Goal: Task Accomplishment & Management: Use online tool/utility

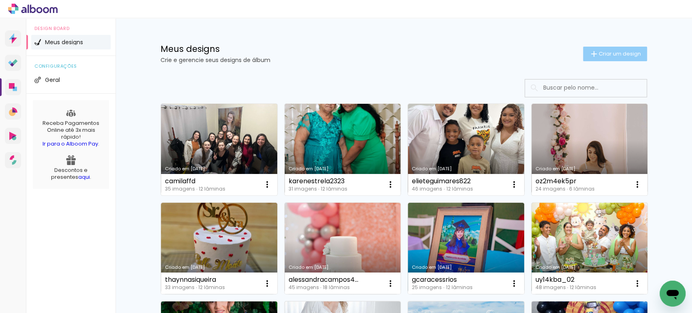
click at [625, 54] on span "Criar um design" at bounding box center [620, 53] width 42 height 5
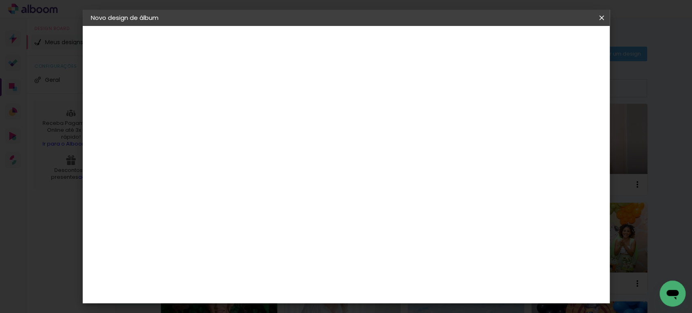
click at [223, 106] on input at bounding box center [223, 109] width 0 height 13
type input "lsantanaaaaa"
type paper-input "lsantanaaaaa"
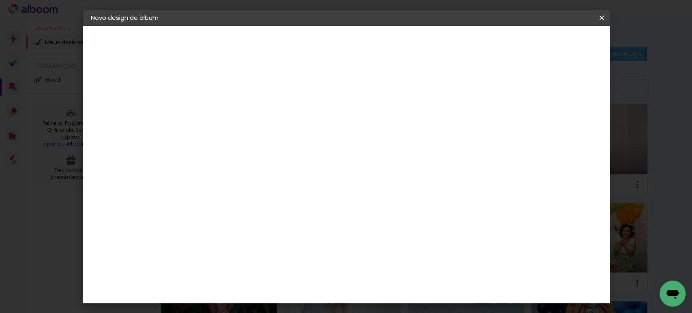
click at [307, 38] on paper-button "Avançar" at bounding box center [287, 43] width 40 height 14
click at [375, 120] on paper-item "Tamanho Livre" at bounding box center [336, 123] width 78 height 18
click at [0, 0] on slot "Avançar" at bounding box center [0, 0] width 0 height 0
click at [202, 225] on input "30" at bounding box center [197, 230] width 21 height 12
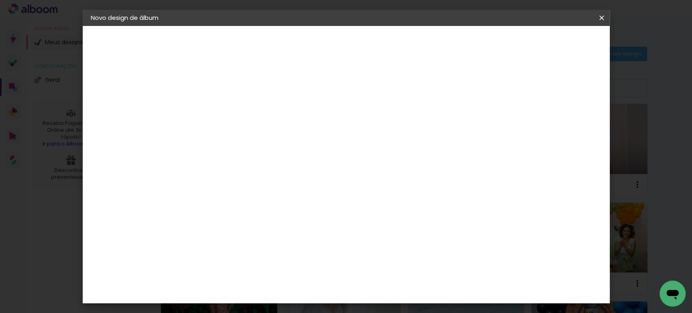
click at [202, 225] on input "30" at bounding box center [197, 230] width 21 height 12
type input "27,7"
type paper-input "27,7"
click at [398, 250] on input "60" at bounding box center [390, 250] width 21 height 12
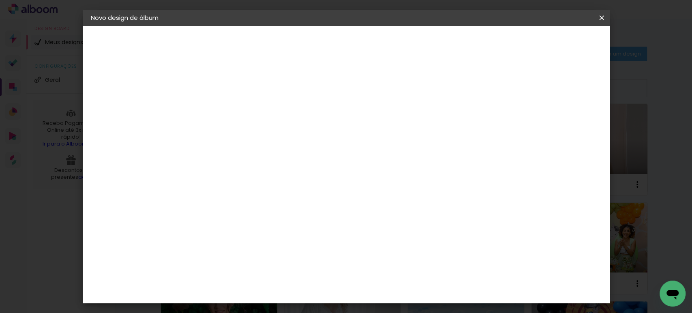
click at [398, 250] on input "60" at bounding box center [390, 250] width 21 height 12
type input "40"
type paper-input "40"
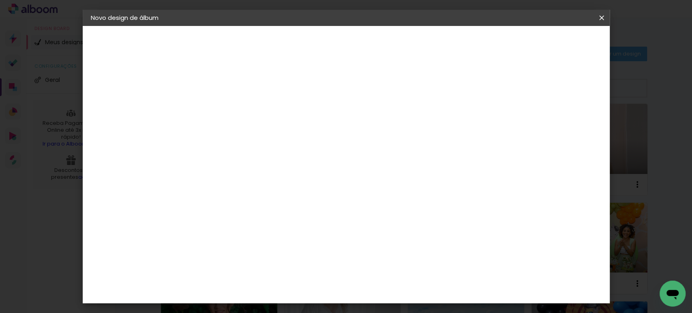
drag, startPoint x: 532, startPoint y: 118, endPoint x: 514, endPoint y: 118, distance: 17.4
type input "17"
type paper-input "17"
click at [514, 118] on input "17" at bounding box center [513, 123] width 15 height 12
type input "16"
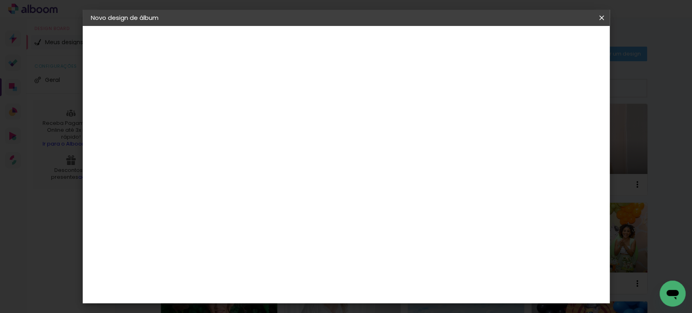
type paper-input "16"
click at [515, 122] on input "16" at bounding box center [515, 123] width 15 height 12
click at [519, 129] on div at bounding box center [521, 129] width 27 height 1
type input "15"
type paper-input "15"
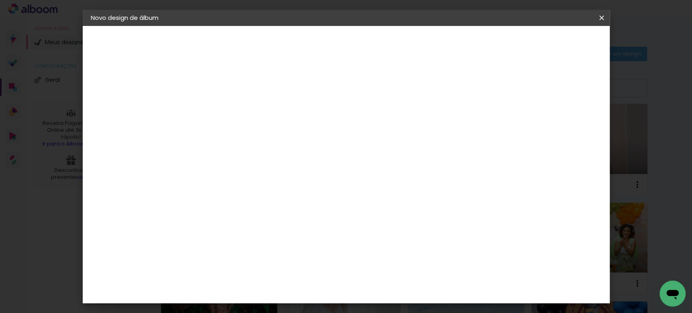
click at [519, 126] on input "15" at bounding box center [515, 123] width 15 height 12
type input "1"
type paper-input "1"
click at [227, 96] on input "1" at bounding box center [218, 93] width 28 height 10
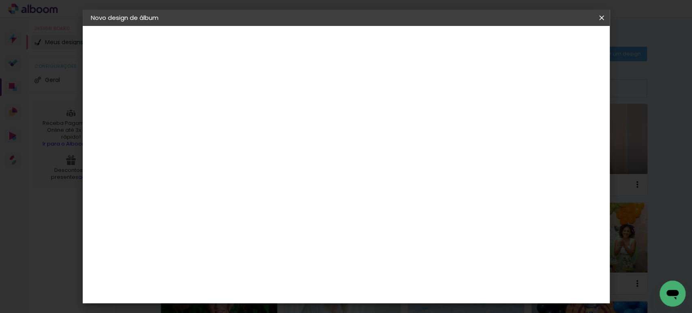
click at [493, 43] on span "Iniciar design" at bounding box center [474, 43] width 37 height 6
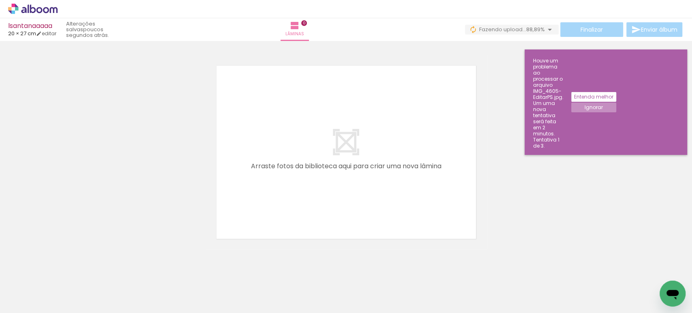
scroll to position [0, 148]
click at [0, 0] on slot "Ignorar" at bounding box center [0, 0] width 0 height 0
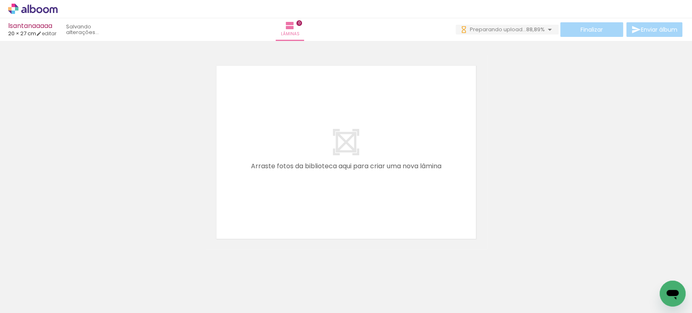
click at [66, 286] on iron-horizontal-list at bounding box center [58, 287] width 16 height 51
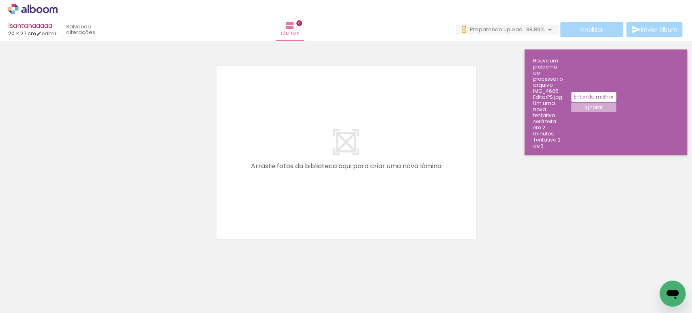
click at [0, 0] on slot "Ignorar" at bounding box center [0, 0] width 0 height 0
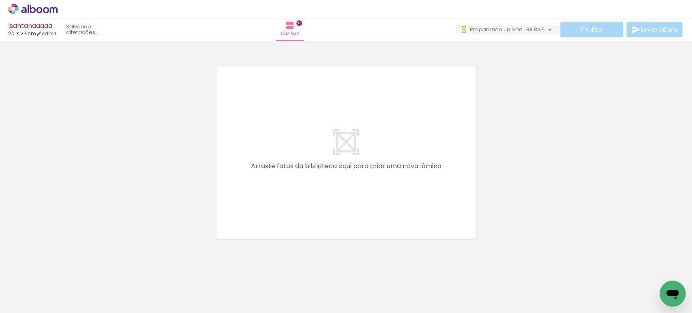
scroll to position [0, 12]
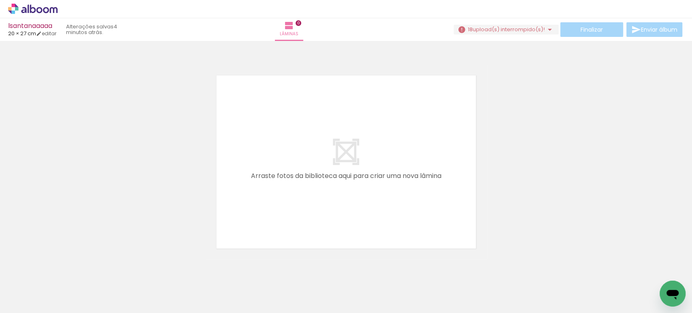
click at [66, 290] on iron-horizontal-list at bounding box center [58, 287] width 16 height 51
click at [66, 275] on iron-horizontal-list at bounding box center [58, 287] width 16 height 51
click at [397, 284] on div at bounding box center [399, 286] width 27 height 40
drag, startPoint x: 441, startPoint y: 284, endPoint x: 487, endPoint y: 279, distance: 46.5
click at [66, 279] on iron-horizontal-list at bounding box center [58, 287] width 16 height 51
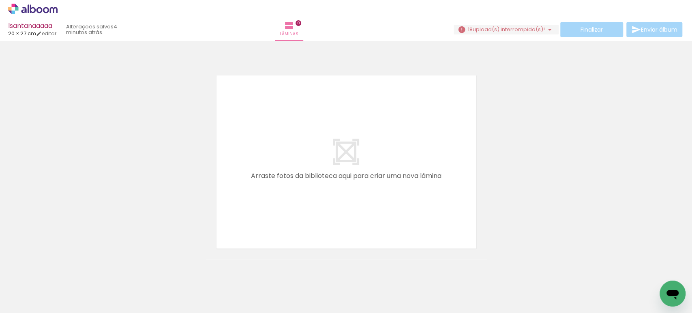
click at [475, 272] on iron-icon at bounding box center [472, 269] width 9 height 9
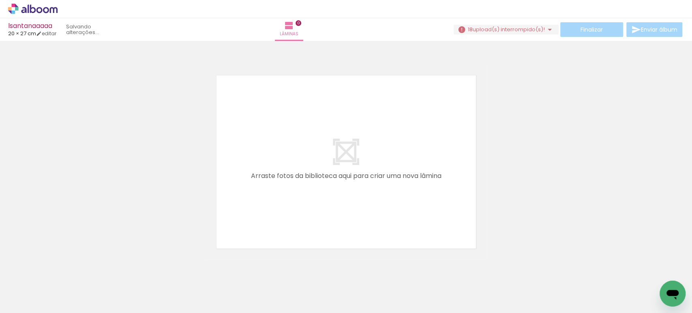
click at [475, 272] on iron-icon at bounding box center [472, 269] width 9 height 9
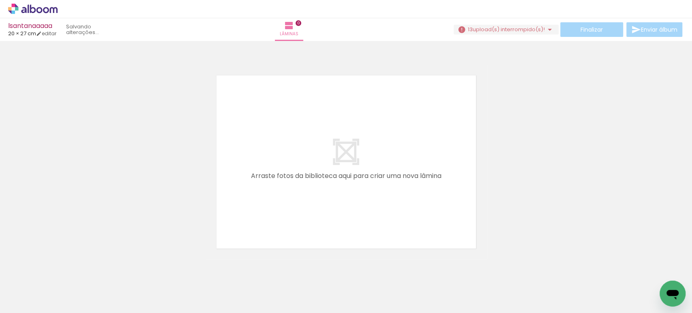
click at [475, 272] on iron-icon at bounding box center [472, 269] width 9 height 9
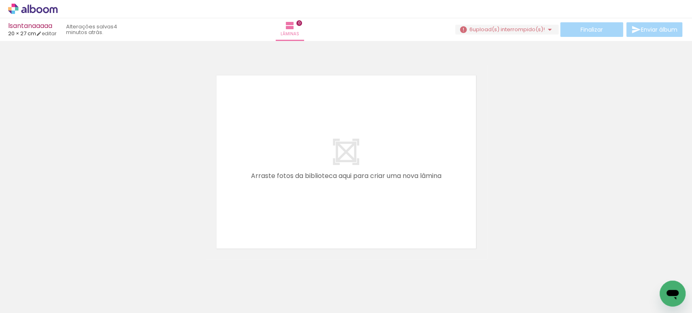
click at [475, 272] on iron-icon at bounding box center [472, 269] width 9 height 9
click at [66, 272] on iron-horizontal-list at bounding box center [58, 287] width 16 height 51
drag, startPoint x: 442, startPoint y: 277, endPoint x: 442, endPoint y: 197, distance: 79.5
click at [443, 196] on quentale-workspace at bounding box center [346, 156] width 692 height 313
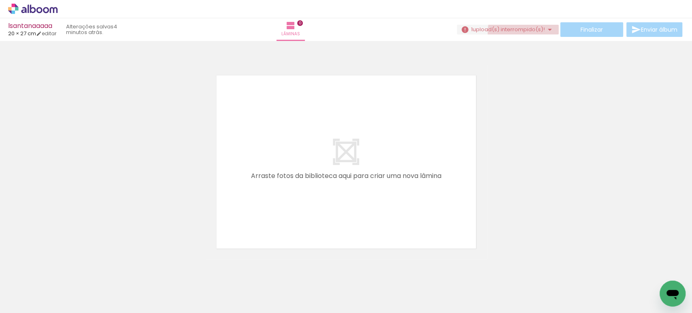
click at [525, 32] on paper-button "1 upload(s) interrompido(s)! 88,89%" at bounding box center [508, 30] width 102 height 10
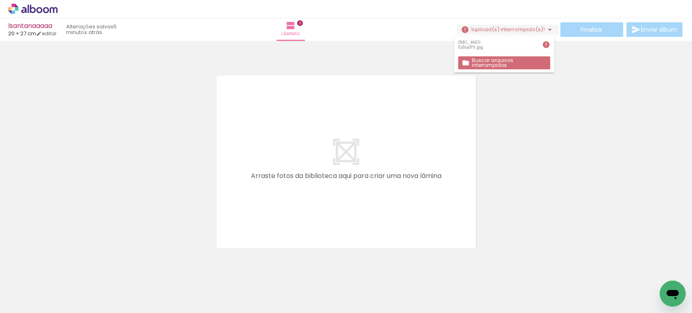
click at [547, 44] on iron-icon at bounding box center [546, 45] width 8 height 8
click at [547, 43] on iron-icon at bounding box center [546, 45] width 8 height 8
click at [66, 294] on iron-horizontal-list at bounding box center [58, 287] width 16 height 51
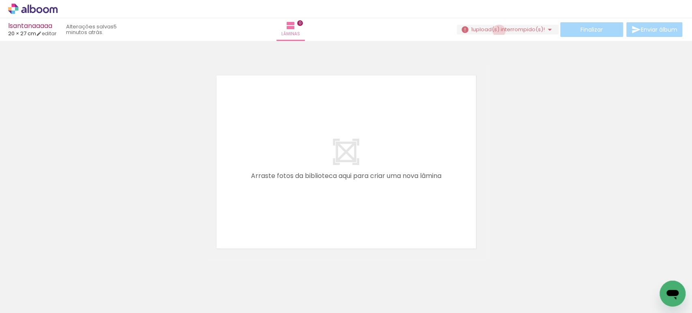
click at [495, 31] on span "upload(s) interrompido(s)!" at bounding box center [509, 30] width 72 height 8
click at [546, 43] on iron-icon at bounding box center [546, 45] width 8 height 8
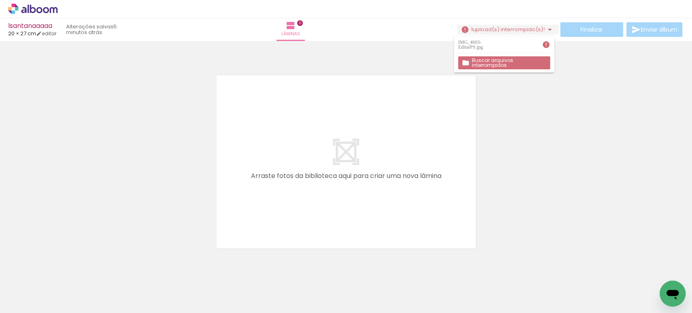
click at [0, 0] on slot "Buscar arquivos interrompidos" at bounding box center [0, 0] width 0 height 0
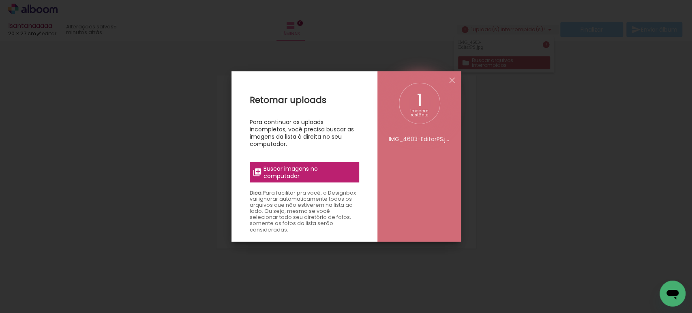
click at [418, 109] on div "imagem restante" at bounding box center [419, 113] width 28 height 8
click at [339, 170] on span "Buscar imagens no computador" at bounding box center [309, 172] width 90 height 15
click at [0, 0] on input "file" at bounding box center [0, 0] width 0 height 0
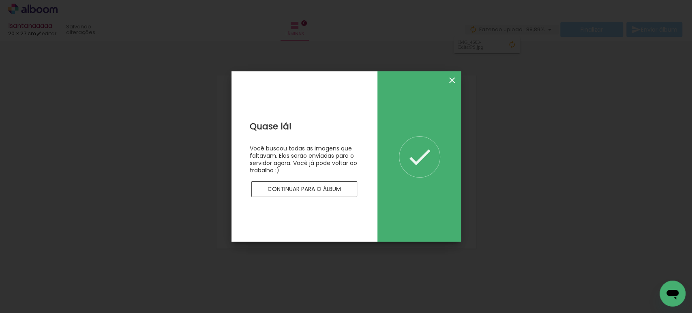
click at [451, 77] on iron-icon at bounding box center [452, 80] width 10 height 10
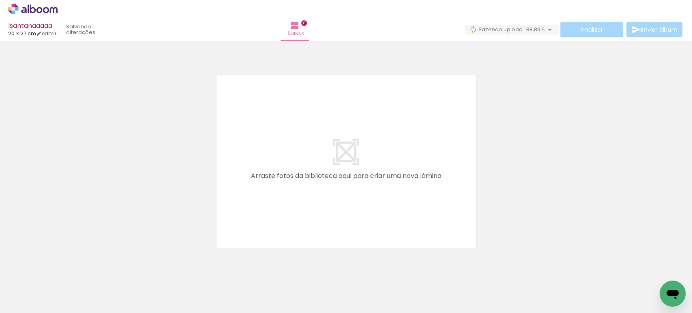
click at [449, 288] on div at bounding box center [444, 285] width 40 height 27
drag, startPoint x: 439, startPoint y: 261, endPoint x: 451, endPoint y: 300, distance: 41.2
click at [451, 299] on div at bounding box center [444, 285] width 40 height 27
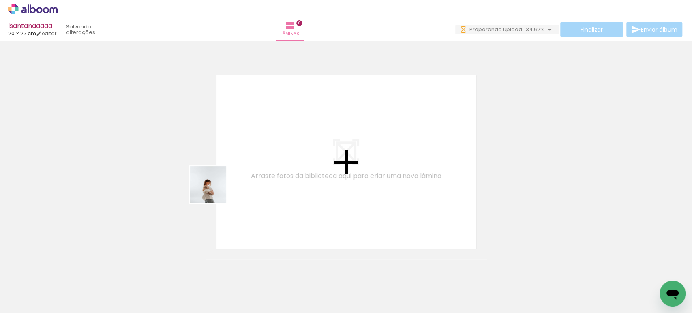
drag, startPoint x: 123, startPoint y: 247, endPoint x: 283, endPoint y: 151, distance: 186.4
click at [283, 151] on quentale-workspace at bounding box center [346, 156] width 692 height 313
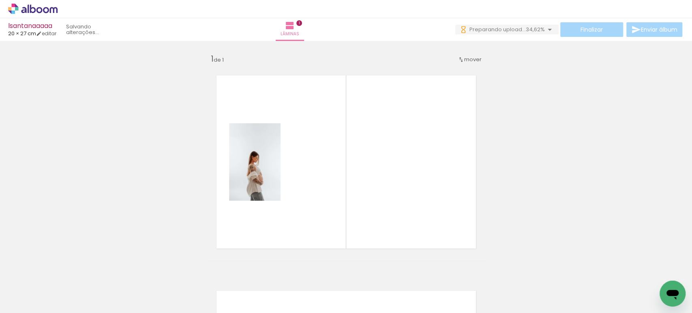
scroll to position [10, 0]
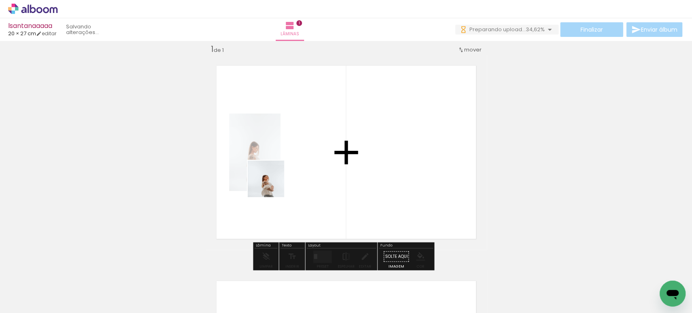
drag, startPoint x: 130, startPoint y: 279, endPoint x: 343, endPoint y: 152, distance: 247.7
click at [343, 149] on quentale-workspace at bounding box center [346, 156] width 692 height 313
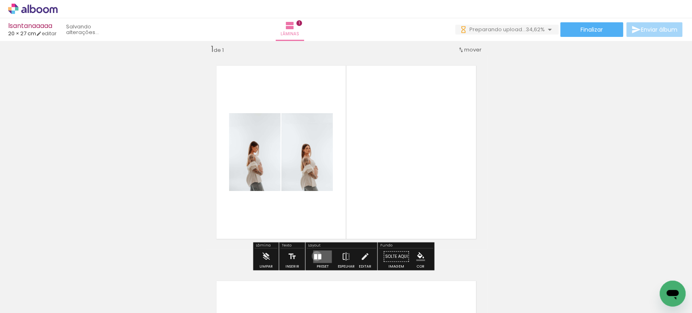
click at [315, 255] on div at bounding box center [315, 256] width 3 height 5
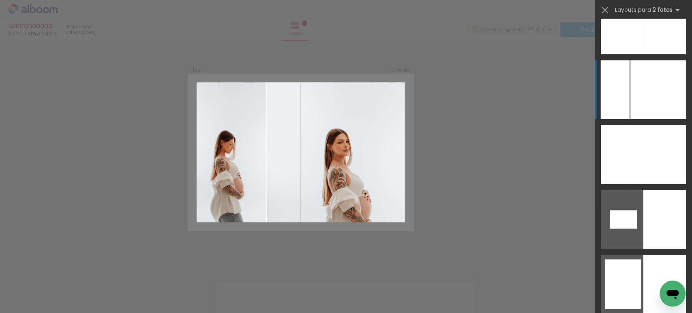
scroll to position [3468, 0]
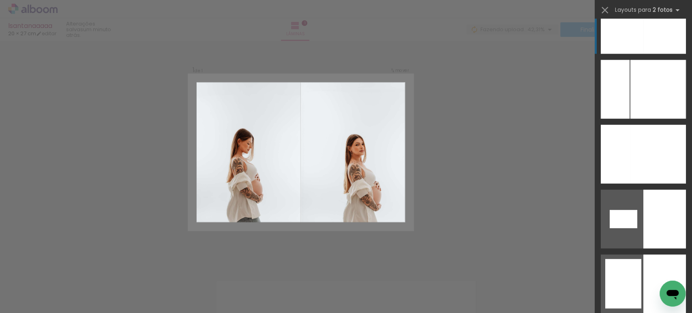
click at [645, 41] on div at bounding box center [664, 24] width 43 height 59
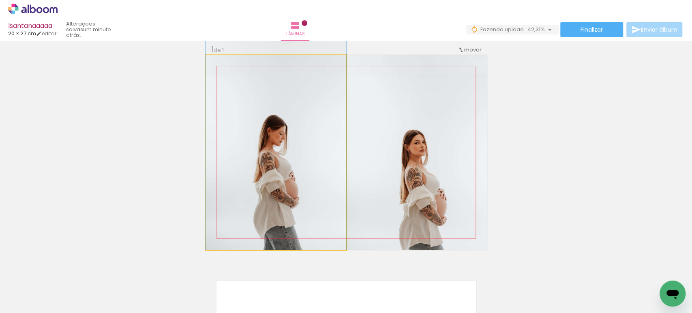
drag, startPoint x: 278, startPoint y: 166, endPoint x: 289, endPoint y: 136, distance: 31.8
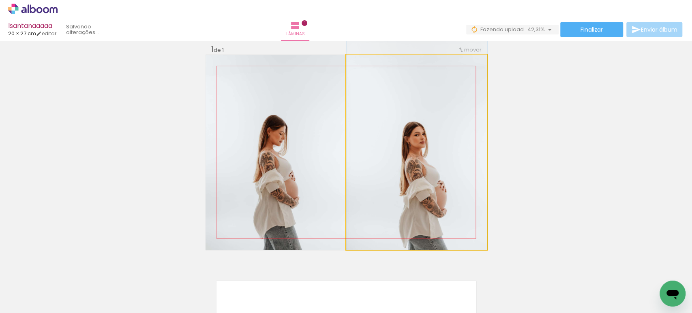
drag, startPoint x: 412, startPoint y: 190, endPoint x: 418, endPoint y: 138, distance: 52.2
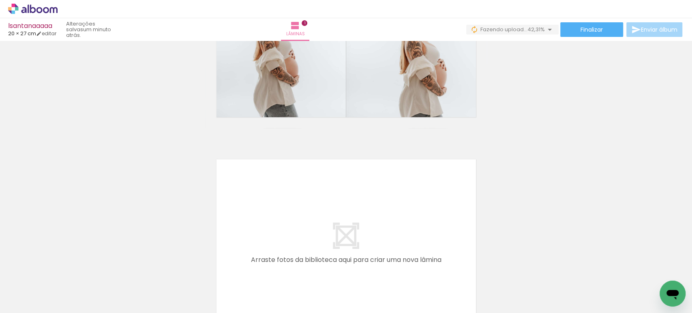
scroll to position [0, 0]
click at [521, 270] on iron-icon at bounding box center [517, 269] width 9 height 9
click at [579, 281] on div at bounding box center [580, 286] width 27 height 40
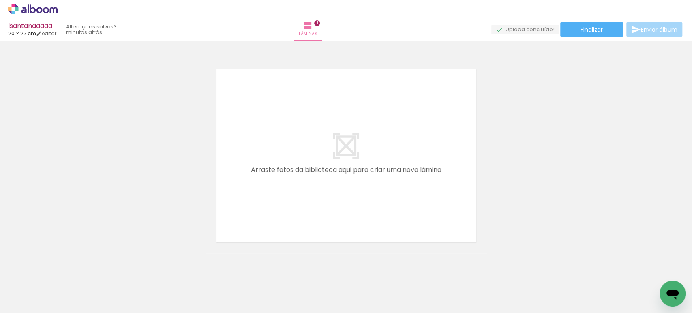
scroll to position [0, 257]
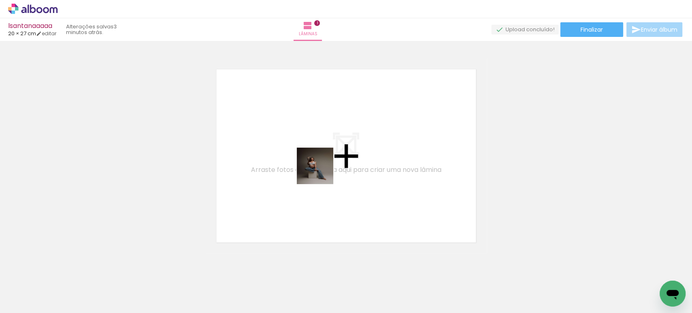
drag, startPoint x: 329, startPoint y: 286, endPoint x: 356, endPoint y: 274, distance: 30.1
click at [320, 160] on quentale-workspace at bounding box center [346, 156] width 692 height 313
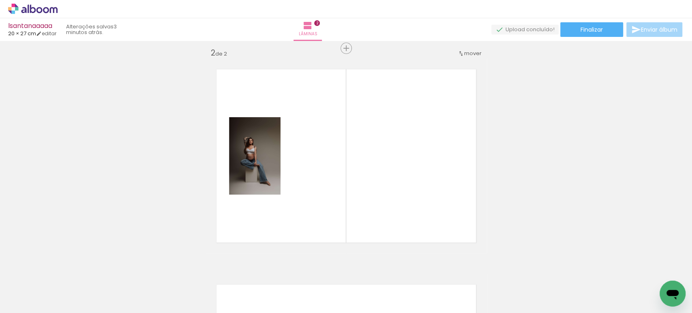
scroll to position [225, 0]
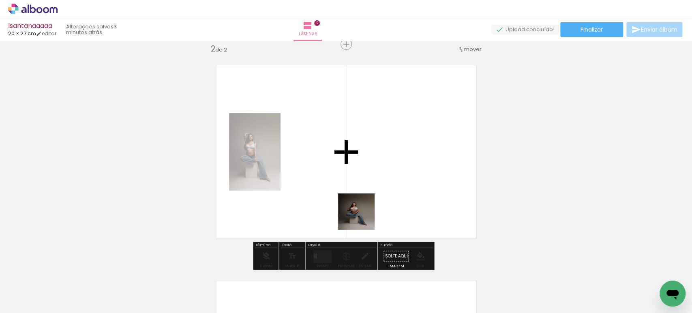
drag, startPoint x: 367, startPoint y: 275, endPoint x: 356, endPoint y: 172, distance: 103.2
click at [356, 171] on quentale-workspace at bounding box center [346, 156] width 692 height 313
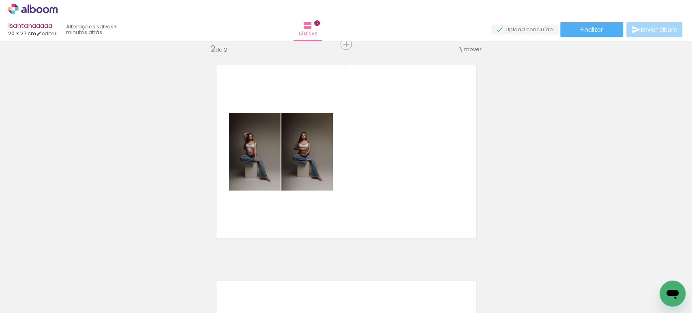
scroll to position [0, 159]
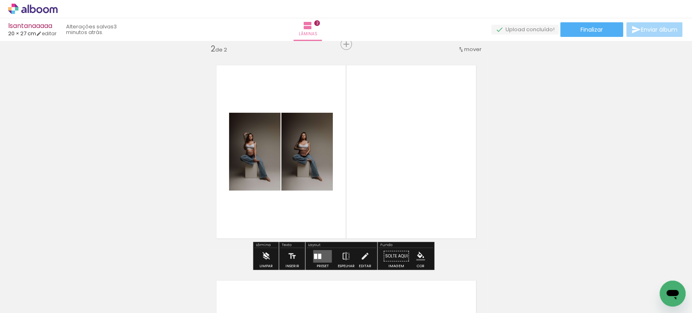
click at [263, 257] on iron-icon at bounding box center [266, 256] width 9 height 16
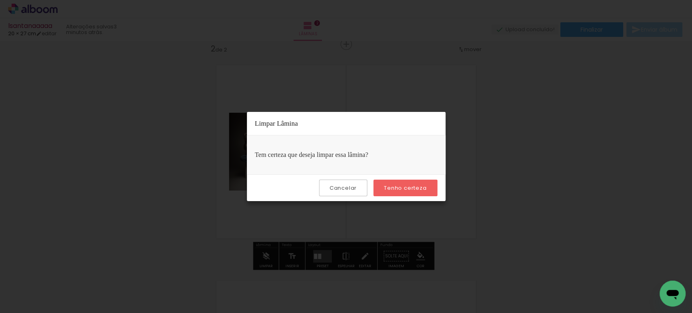
click at [0, 0] on slot "Tenho certeza" at bounding box center [0, 0] width 0 height 0
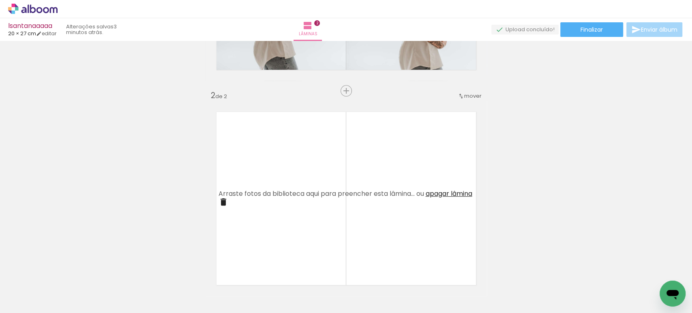
scroll to position [179, 0]
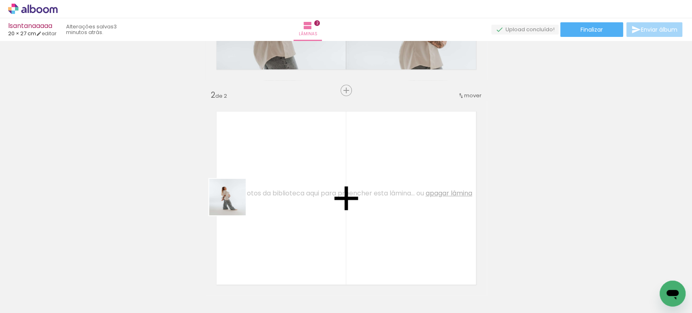
drag, startPoint x: 189, startPoint y: 282, endPoint x: 250, endPoint y: 249, distance: 69.9
click at [254, 176] on quentale-workspace at bounding box center [346, 156] width 692 height 313
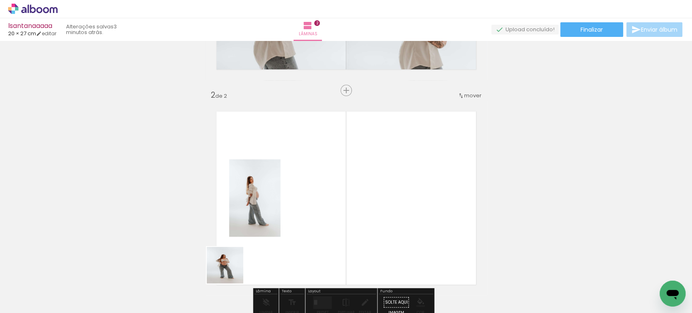
drag, startPoint x: 223, startPoint y: 282, endPoint x: 321, endPoint y: 193, distance: 132.9
click at [321, 193] on quentale-workspace at bounding box center [346, 156] width 692 height 313
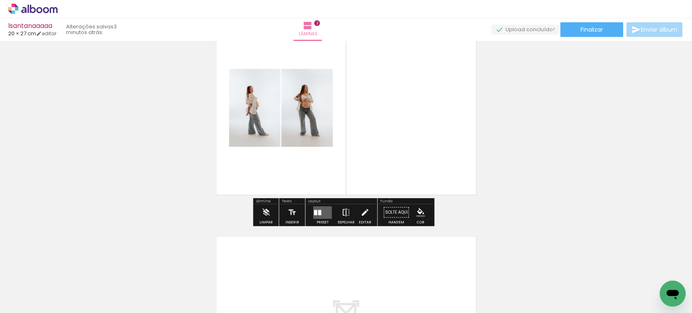
scroll to position [269, 0]
click at [314, 213] on div at bounding box center [315, 212] width 3 height 5
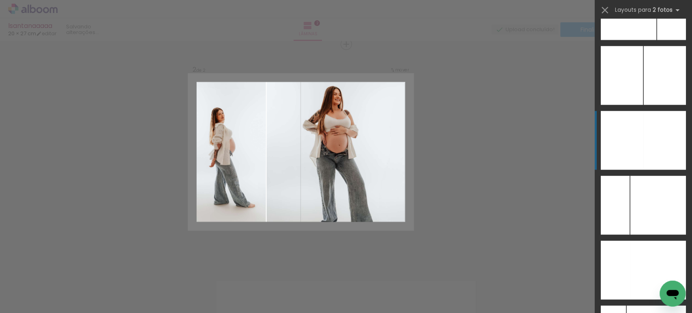
scroll to position [3288, 0]
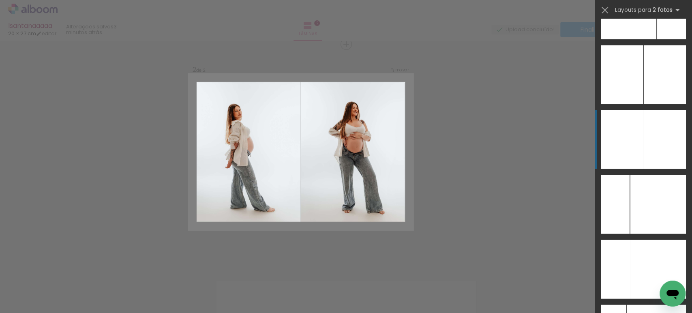
click at [639, 148] on div at bounding box center [622, 139] width 43 height 59
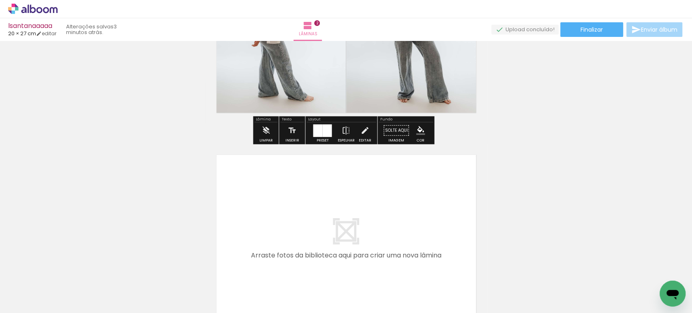
scroll to position [406, 0]
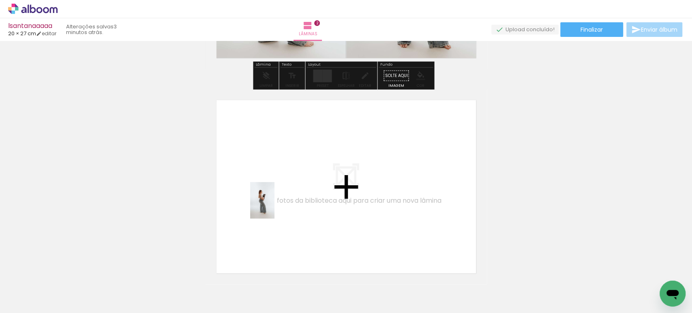
drag, startPoint x: 272, startPoint y: 288, endPoint x: 275, endPoint y: 205, distance: 83.2
click at [275, 205] on quentale-workspace at bounding box center [346, 156] width 692 height 313
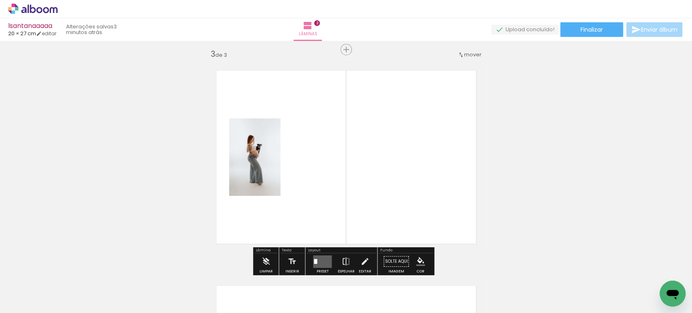
scroll to position [441, 0]
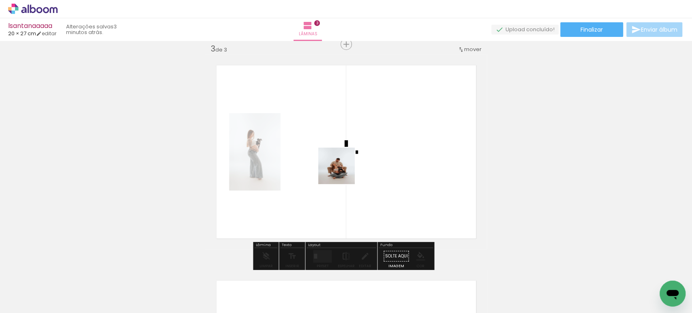
drag, startPoint x: 318, startPoint y: 293, endPoint x: 350, endPoint y: 255, distance: 49.2
click at [343, 171] on quentale-workspace at bounding box center [346, 156] width 692 height 313
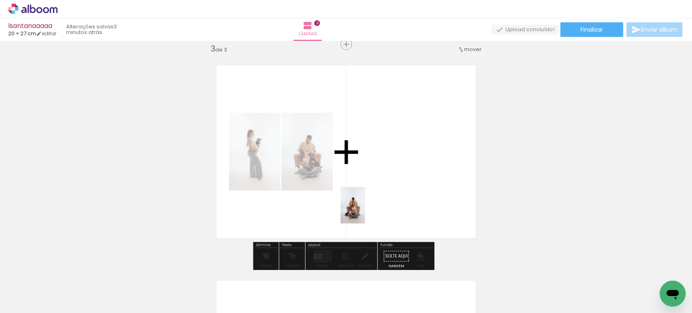
drag, startPoint x: 347, startPoint y: 300, endPoint x: 366, endPoint y: 209, distance: 92.3
click at [366, 209] on quentale-workspace at bounding box center [346, 156] width 692 height 313
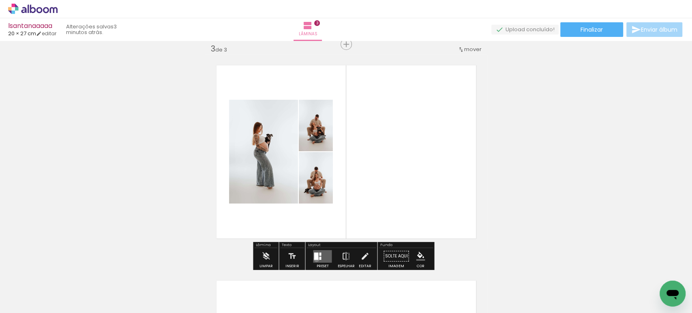
click at [315, 259] on div at bounding box center [316, 255] width 4 height 7
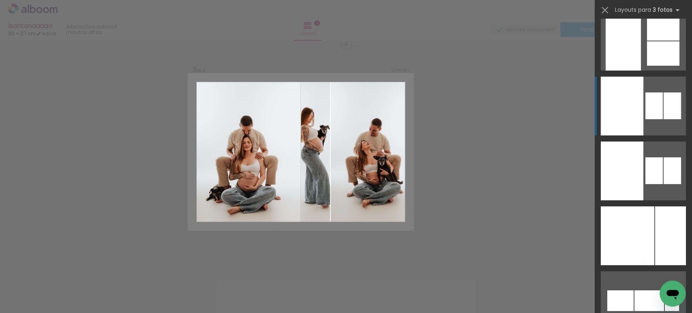
scroll to position [6171, 0]
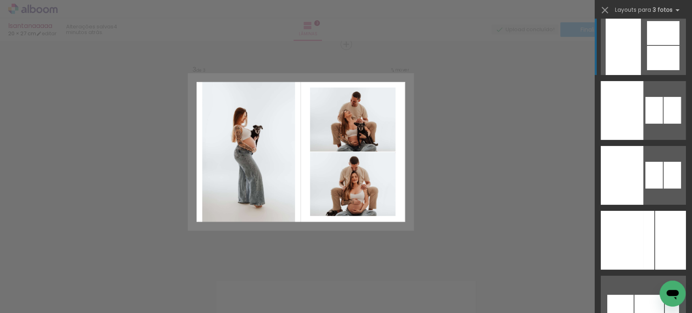
click at [626, 64] on div at bounding box center [623, 45] width 35 height 59
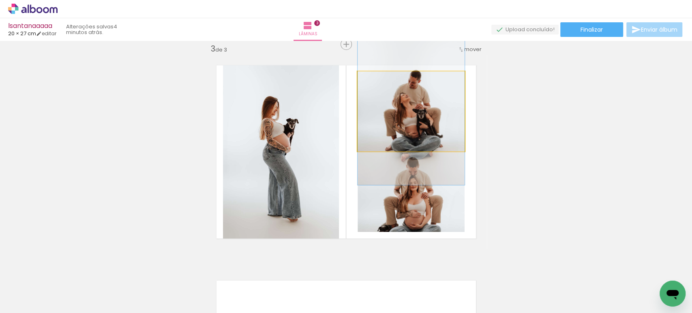
drag, startPoint x: 428, startPoint y: 126, endPoint x: 431, endPoint y: 119, distance: 7.3
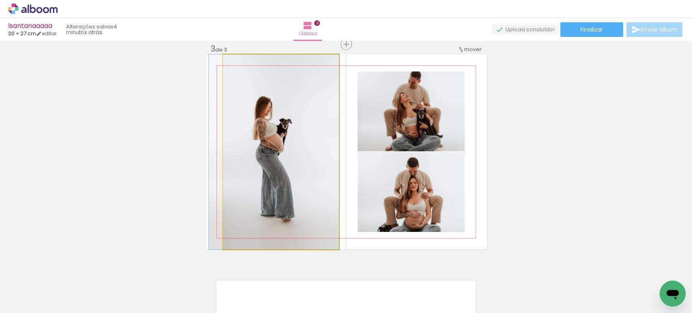
drag, startPoint x: 317, startPoint y: 155, endPoint x: 309, endPoint y: 152, distance: 8.1
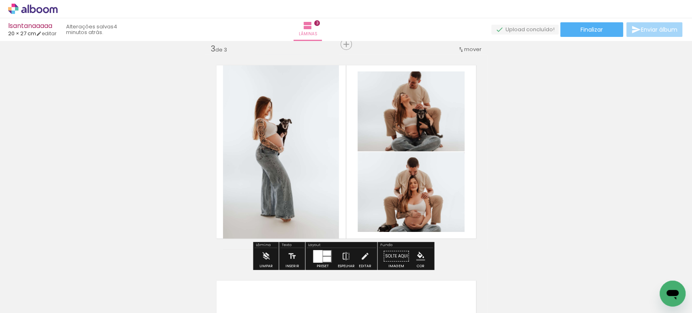
click at [321, 255] on quentale-layouter at bounding box center [322, 256] width 19 height 13
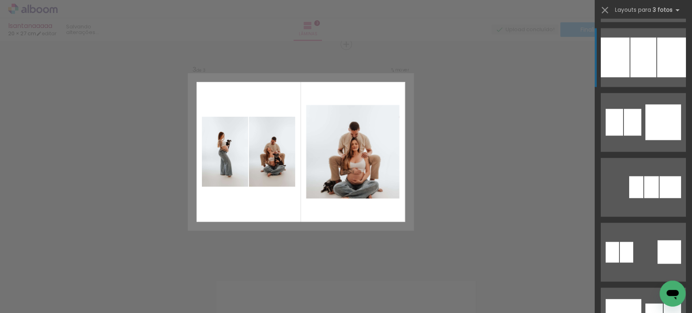
scroll to position [1035, 0]
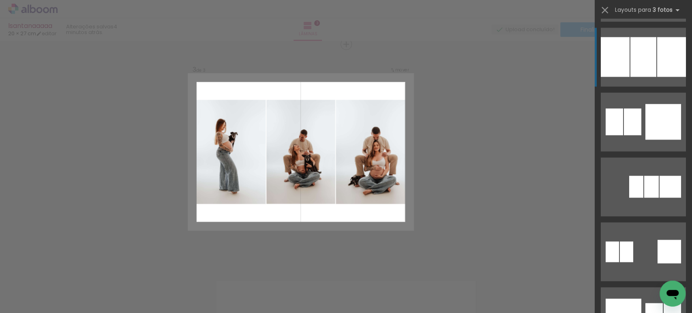
click at [630, 73] on div at bounding box center [643, 57] width 26 height 40
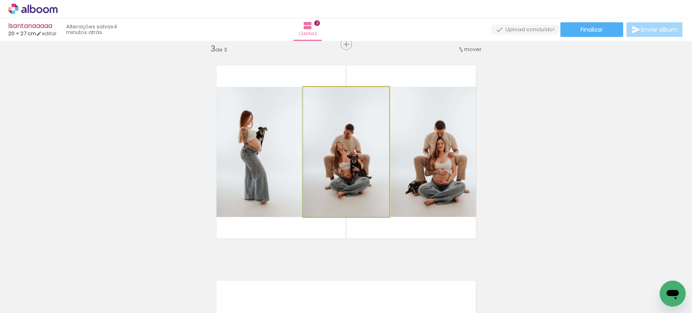
drag, startPoint x: 363, startPoint y: 171, endPoint x: 344, endPoint y: 167, distance: 19.0
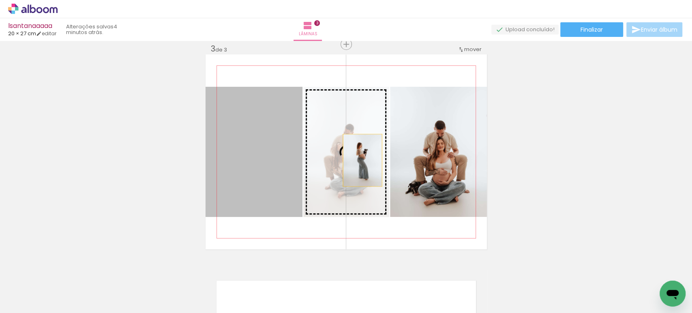
drag, startPoint x: 270, startPoint y: 168, endPoint x: 363, endPoint y: 161, distance: 92.7
click at [0, 0] on slot at bounding box center [0, 0] width 0 height 0
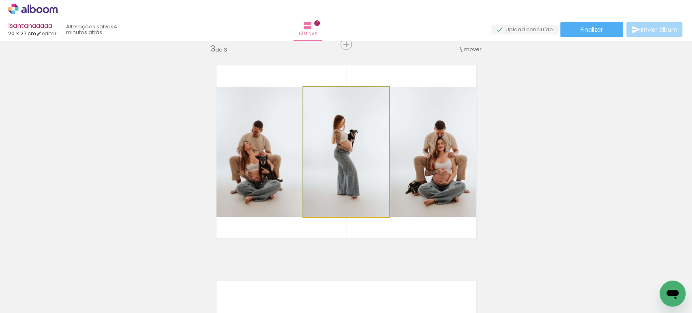
drag, startPoint x: 364, startPoint y: 170, endPoint x: 347, endPoint y: 167, distance: 18.2
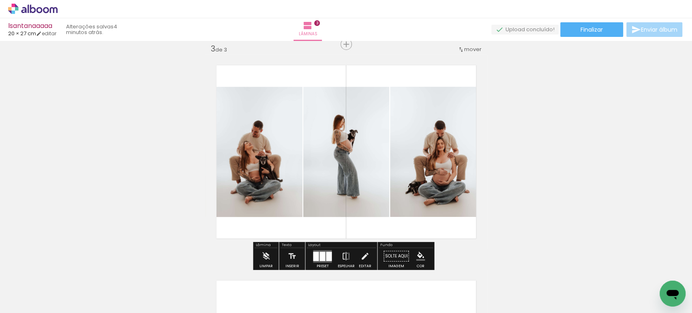
click at [278, 177] on quentale-photo at bounding box center [254, 152] width 97 height 130
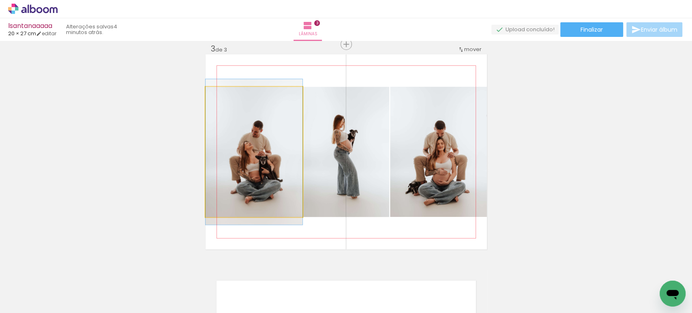
click at [278, 177] on quentale-photo at bounding box center [254, 152] width 97 height 130
click at [0, 0] on div at bounding box center [0, 0] width 0 height 0
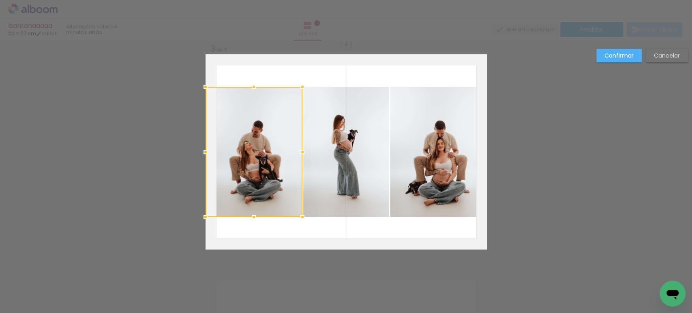
click at [278, 177] on div at bounding box center [254, 152] width 97 height 130
click at [359, 165] on quentale-photo at bounding box center [346, 152] width 86 height 130
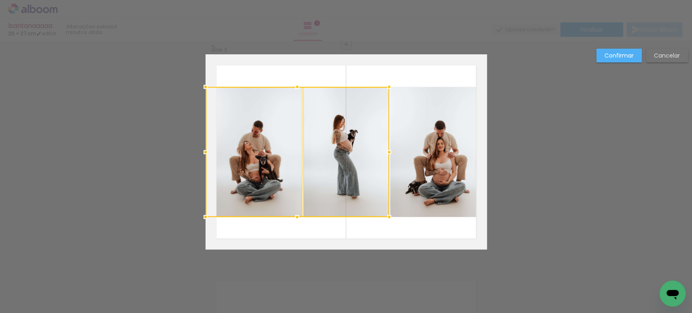
click at [418, 165] on quentale-photo at bounding box center [438, 152] width 97 height 130
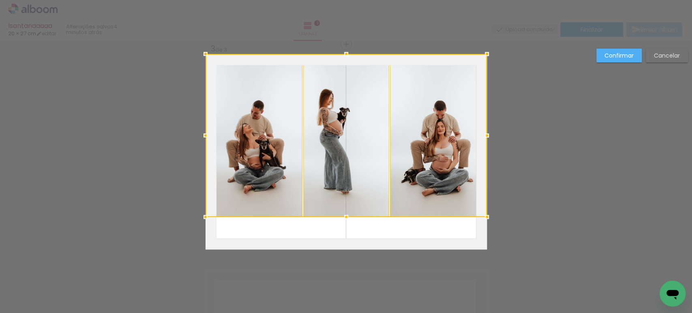
drag, startPoint x: 343, startPoint y: 87, endPoint x: 349, endPoint y: 37, distance: 49.8
click at [349, 0] on div "lsantanaaaaa 20 × 27 cm editar 4 minutos atrás. Lâminas 3 Finalizar Enviar álbu…" at bounding box center [346, 0] width 692 height 0
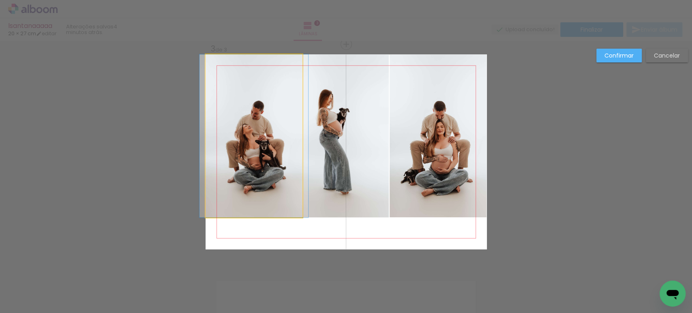
click at [265, 111] on quentale-photo at bounding box center [254, 135] width 97 height 163
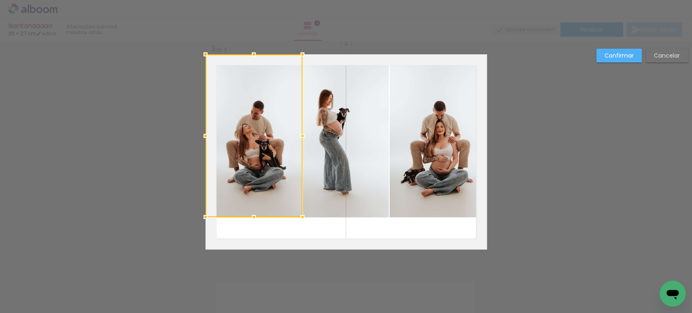
click at [321, 109] on quentale-photo at bounding box center [346, 135] width 86 height 163
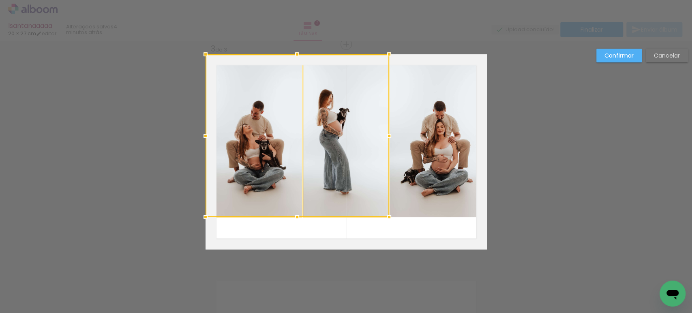
click at [413, 108] on quentale-photo at bounding box center [438, 135] width 97 height 163
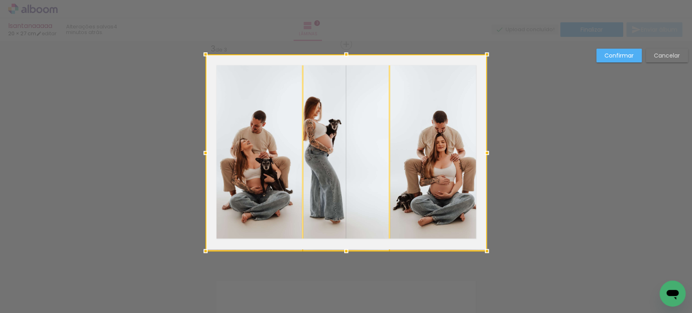
drag, startPoint x: 347, startPoint y: 218, endPoint x: 329, endPoint y: 334, distance: 117.8
click at [329, 313] on html "link( href="../../bower_components/polymer/polymer.html" rel="import" ) picture…" at bounding box center [346, 156] width 692 height 313
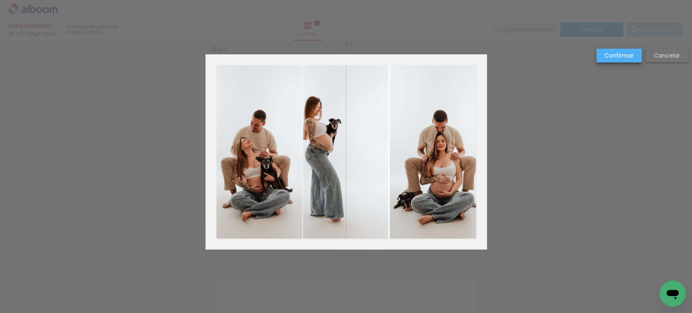
click at [612, 50] on paper-button "Confirmar" at bounding box center [618, 56] width 45 height 14
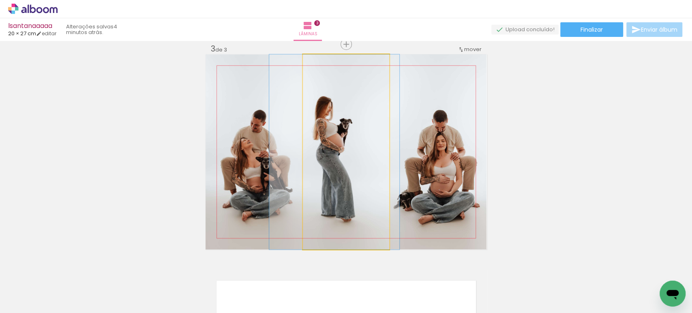
drag, startPoint x: 346, startPoint y: 152, endPoint x: 353, endPoint y: 154, distance: 7.2
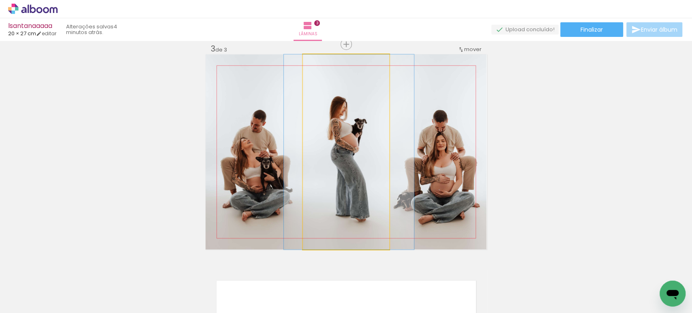
drag, startPoint x: 353, startPoint y: 154, endPoint x: 368, endPoint y: 159, distance: 15.1
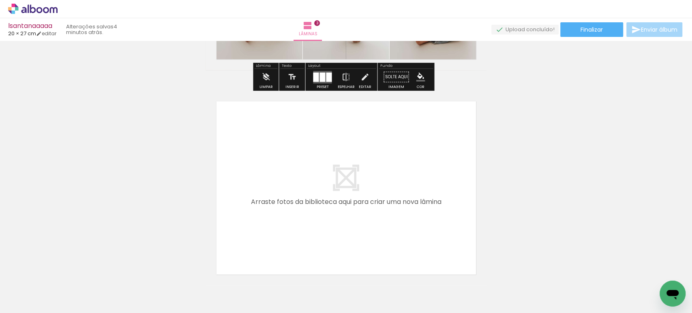
scroll to position [620, 0]
drag, startPoint x: 404, startPoint y: 284, endPoint x: 318, endPoint y: 171, distance: 141.4
click at [318, 171] on quentale-workspace at bounding box center [346, 156] width 692 height 313
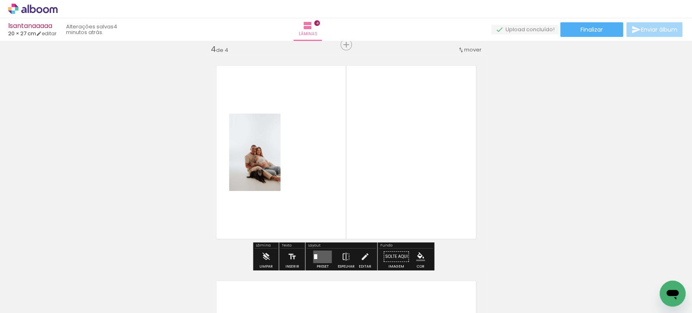
scroll to position [656, 0]
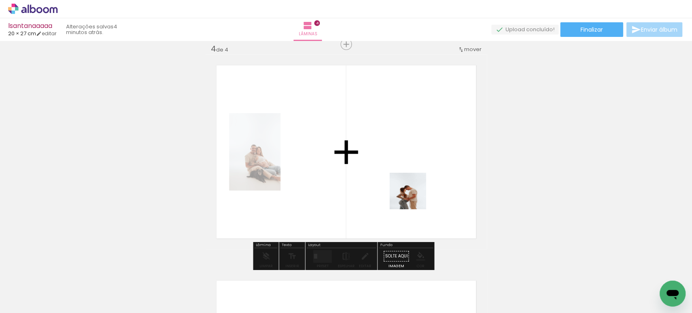
drag, startPoint x: 491, startPoint y: 292, endPoint x: 354, endPoint y: 128, distance: 214.4
click at [354, 129] on quentale-workspace at bounding box center [346, 156] width 692 height 313
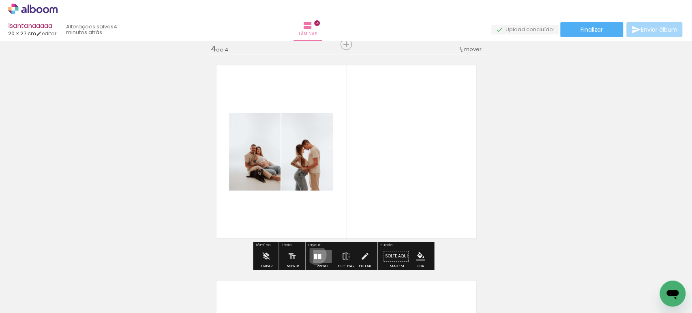
click at [314, 255] on div at bounding box center [315, 255] width 3 height 5
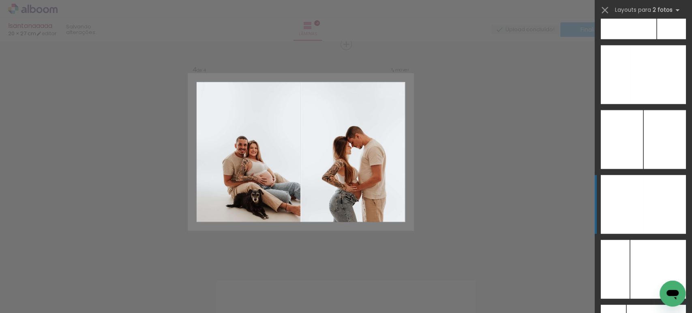
scroll to position [3288, 0]
click at [633, 194] on div at bounding box center [622, 204] width 43 height 59
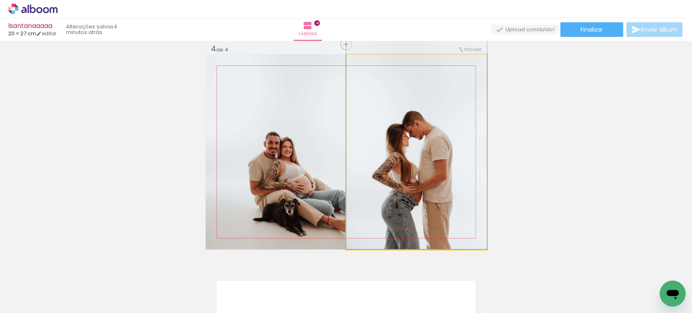
drag, startPoint x: 433, startPoint y: 172, endPoint x: 425, endPoint y: 129, distance: 43.3
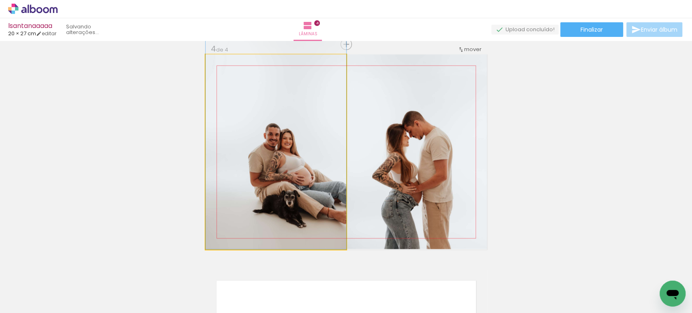
drag, startPoint x: 308, startPoint y: 182, endPoint x: 288, endPoint y: 135, distance: 51.1
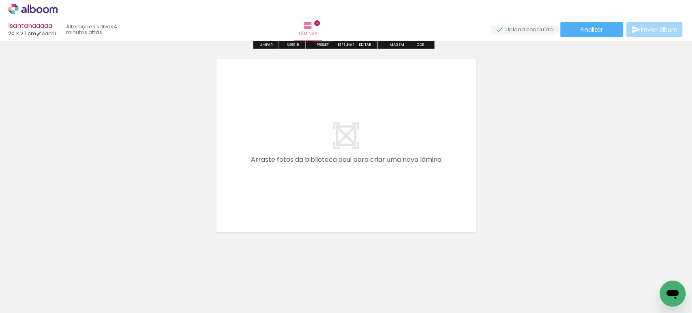
scroll to position [879, 0]
drag, startPoint x: 449, startPoint y: 288, endPoint x: 347, endPoint y: 152, distance: 170.3
click at [347, 152] on quentale-workspace at bounding box center [346, 156] width 692 height 313
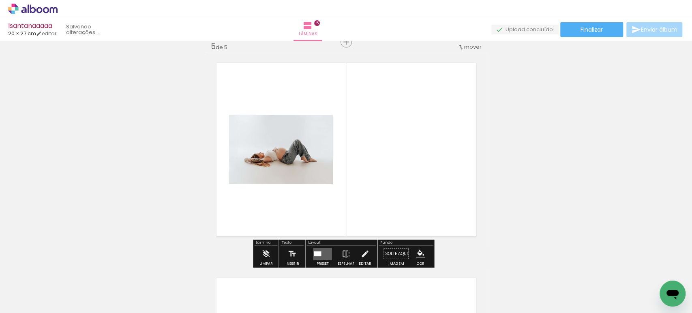
scroll to position [871, 0]
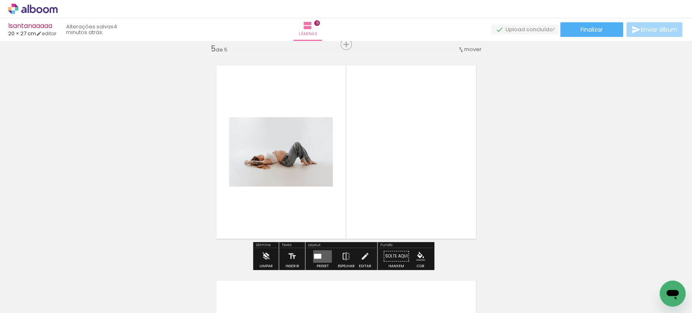
click at [322, 253] on quentale-layouter at bounding box center [322, 256] width 19 height 13
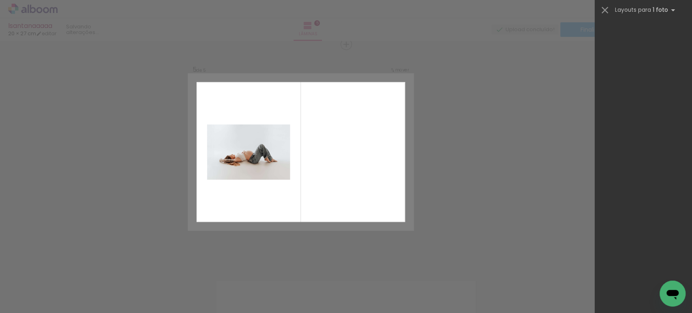
scroll to position [0, 0]
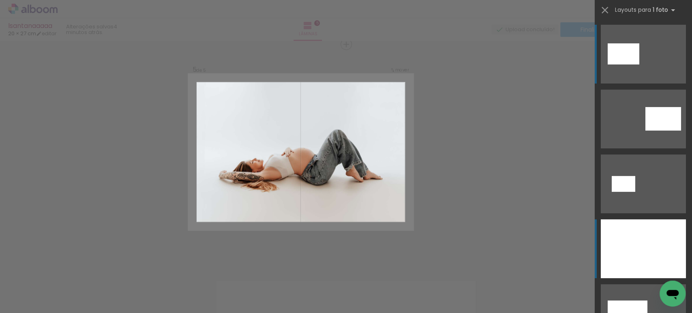
click at [632, 236] on div at bounding box center [643, 248] width 85 height 59
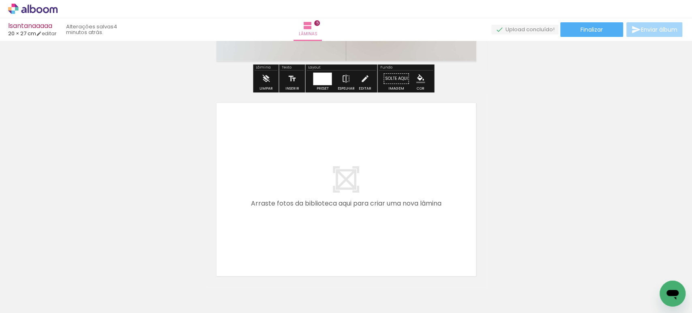
scroll to position [0, 154]
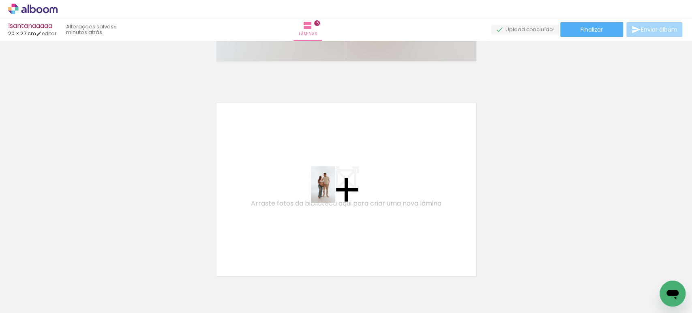
drag, startPoint x: 387, startPoint y: 290, endPoint x: 334, endPoint y: 186, distance: 117.1
click at [334, 186] on quentale-workspace at bounding box center [346, 156] width 692 height 313
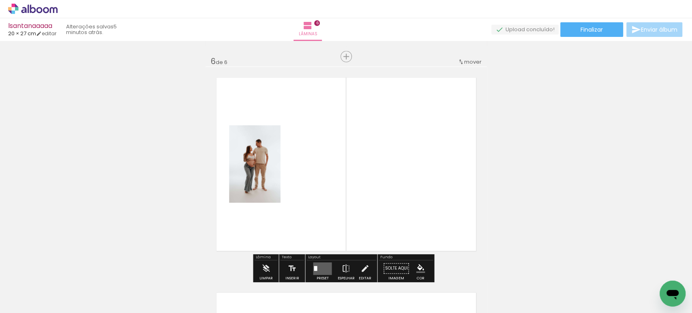
scroll to position [1087, 0]
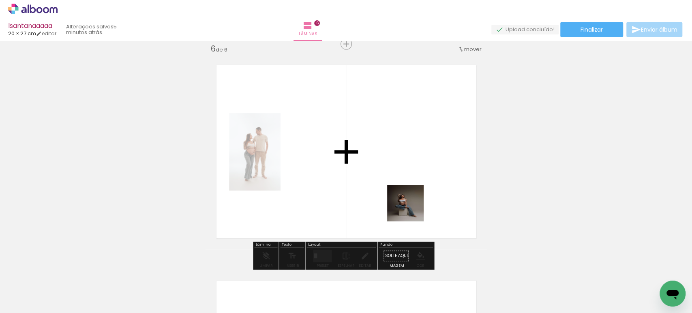
drag, startPoint x: 426, startPoint y: 286, endPoint x: 460, endPoint y: 251, distance: 48.5
click at [405, 157] on quentale-workspace at bounding box center [346, 156] width 692 height 313
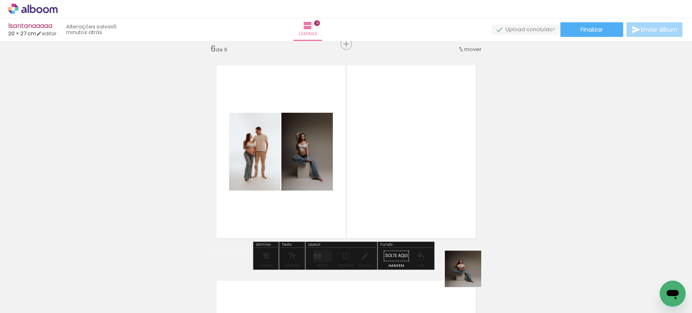
drag, startPoint x: 476, startPoint y: 292, endPoint x: 419, endPoint y: 159, distance: 143.8
click at [419, 165] on quentale-workspace at bounding box center [346, 156] width 692 height 313
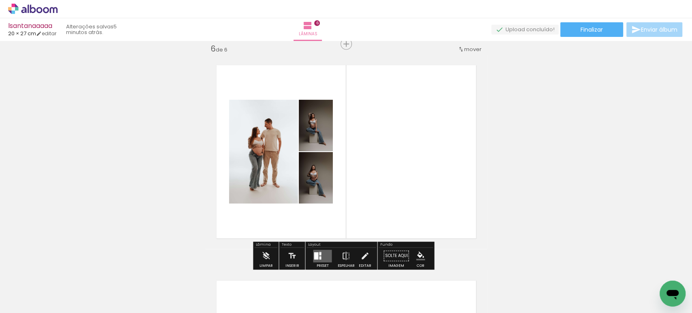
click at [319, 252] on div at bounding box center [320, 253] width 2 height 3
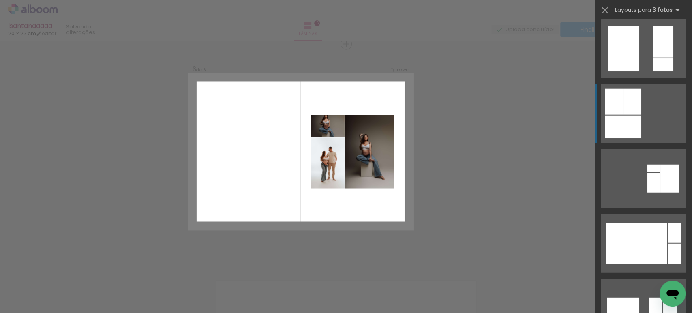
scroll to position [3378, 0]
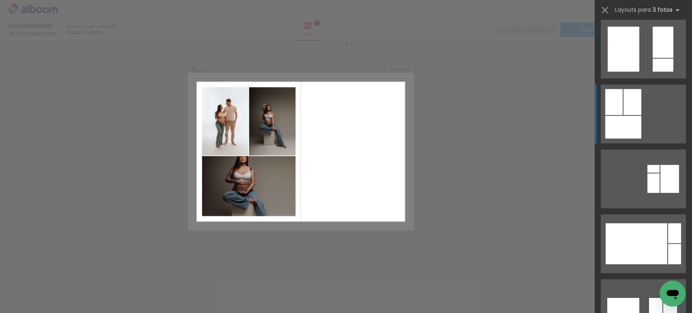
click at [619, 120] on div at bounding box center [623, 127] width 36 height 23
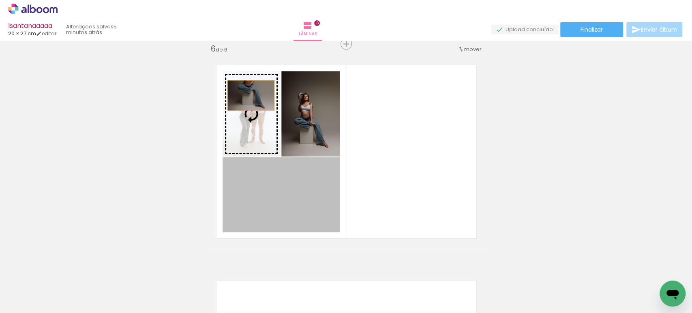
drag, startPoint x: 265, startPoint y: 190, endPoint x: 247, endPoint y: 96, distance: 96.1
click at [0, 0] on slot at bounding box center [0, 0] width 0 height 0
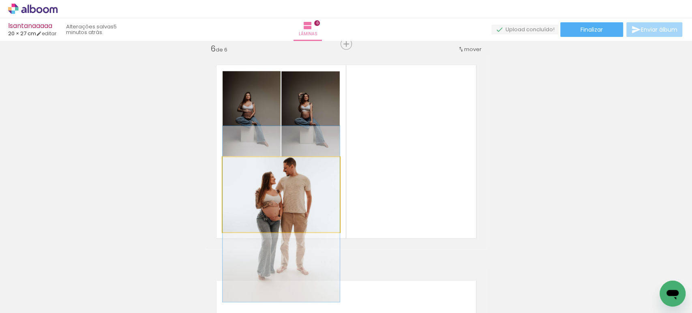
drag, startPoint x: 304, startPoint y: 204, endPoint x: 322, endPoint y: 222, distance: 24.9
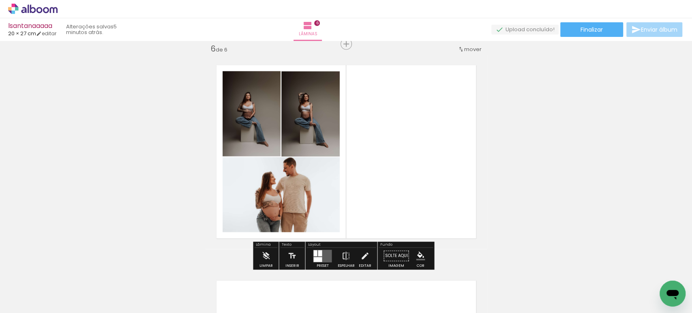
scroll to position [0, 512]
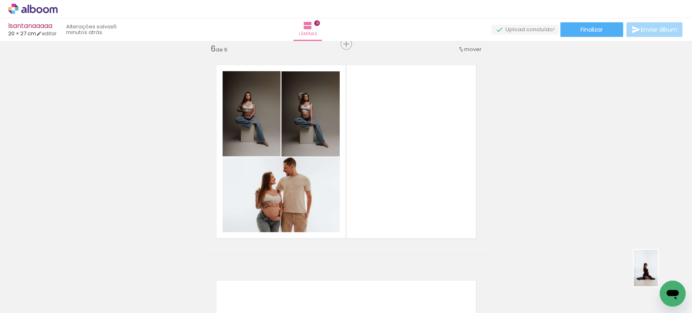
click at [658, 274] on div at bounding box center [658, 286] width 27 height 40
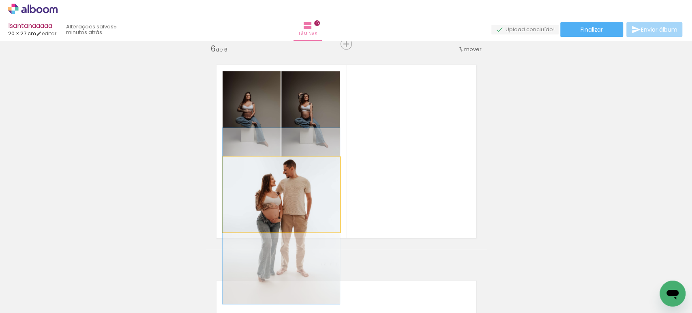
drag, startPoint x: 311, startPoint y: 202, endPoint x: 321, endPoint y: 205, distance: 10.0
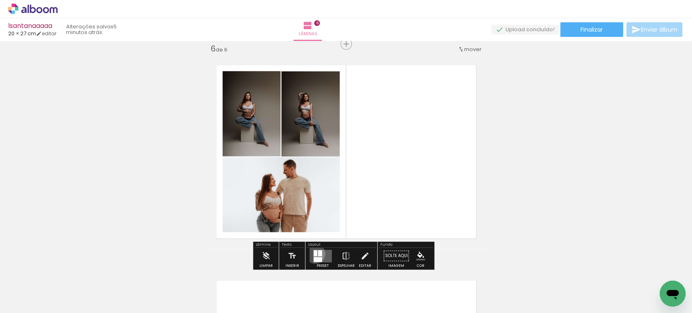
click at [313, 254] on div at bounding box center [315, 253] width 4 height 6
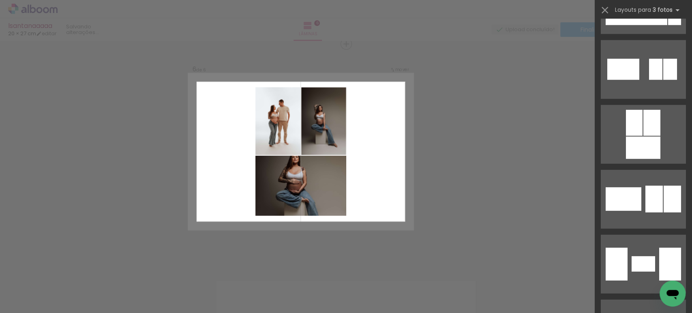
scroll to position [3618, 0]
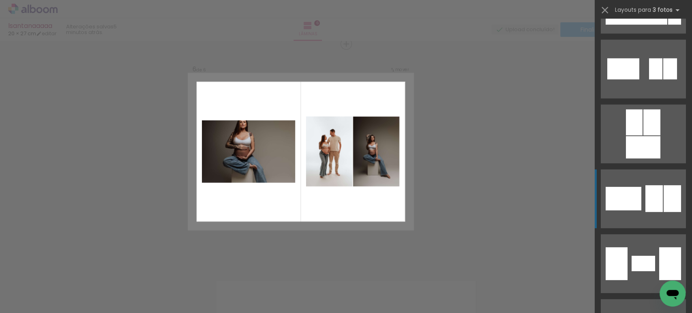
click at [628, 187] on div at bounding box center [624, 199] width 36 height 24
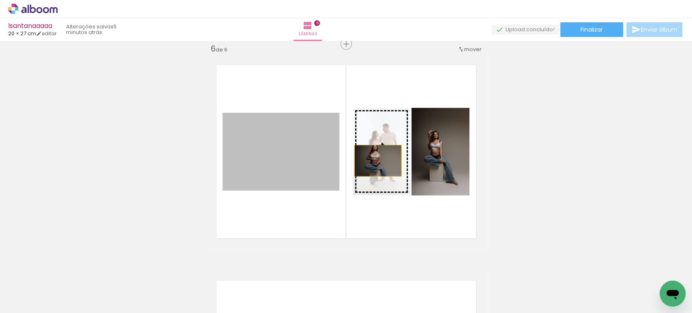
drag, startPoint x: 256, startPoint y: 158, endPoint x: 377, endPoint y: 161, distance: 120.9
click at [0, 0] on slot at bounding box center [0, 0] width 0 height 0
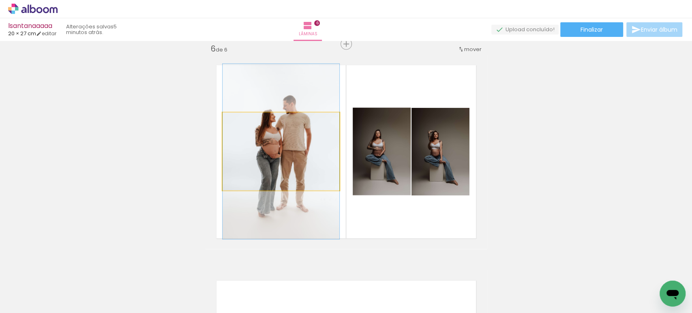
click at [297, 144] on quentale-photo at bounding box center [281, 152] width 117 height 78
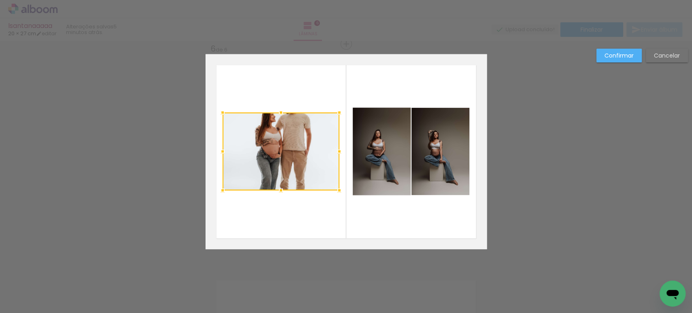
click at [297, 144] on div at bounding box center [281, 152] width 117 height 78
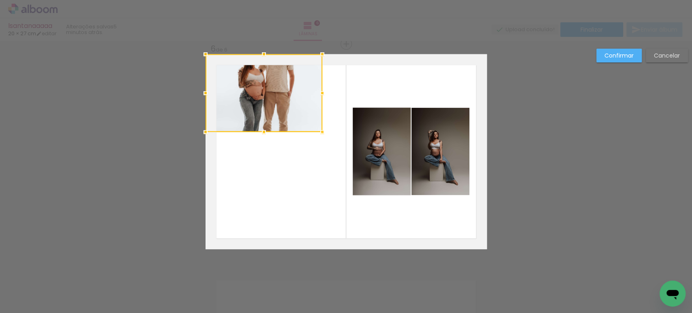
drag, startPoint x: 294, startPoint y: 149, endPoint x: 240, endPoint y: 65, distance: 100.5
click at [240, 65] on div at bounding box center [264, 93] width 117 height 78
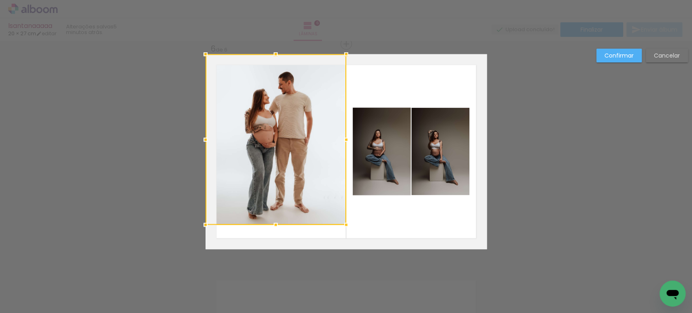
drag, startPoint x: 318, startPoint y: 131, endPoint x: 380, endPoint y: 334, distance: 212.3
click at [380, 313] on html "link( href="../../bower_components/polymer/polymer.html" rel="import" ) picture…" at bounding box center [346, 156] width 692 height 313
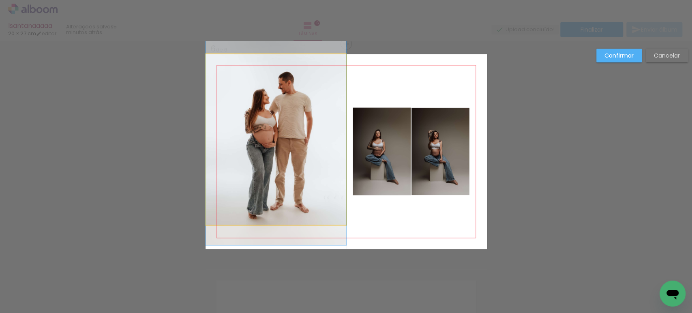
click at [286, 201] on quentale-photo at bounding box center [276, 139] width 141 height 171
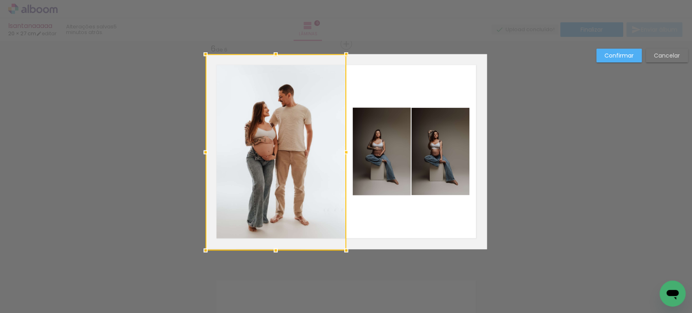
drag, startPoint x: 277, startPoint y: 223, endPoint x: 283, endPoint y: 164, distance: 59.1
click at [283, 164] on div at bounding box center [276, 152] width 141 height 196
click at [395, 143] on quentale-photo at bounding box center [382, 152] width 58 height 88
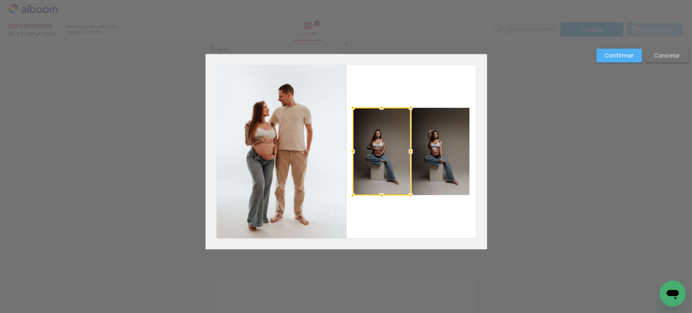
click at [437, 145] on quentale-photo at bounding box center [441, 152] width 58 height 88
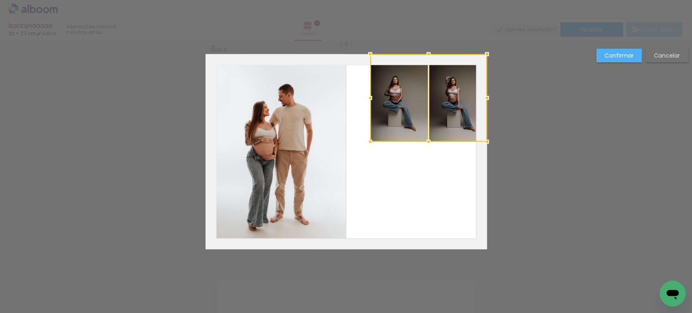
drag, startPoint x: 432, startPoint y: 160, endPoint x: 466, endPoint y: 86, distance: 81.4
click at [466, 86] on div at bounding box center [428, 98] width 117 height 88
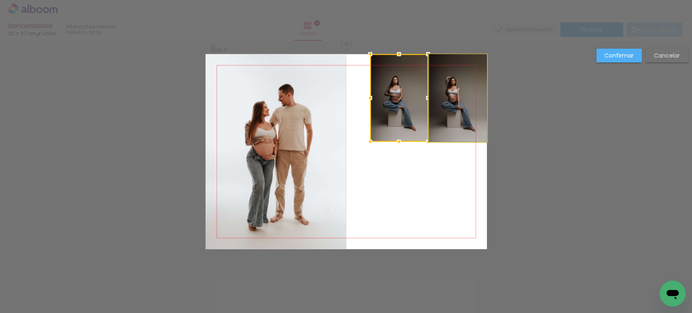
click at [466, 86] on quentale-photo at bounding box center [458, 98] width 58 height 88
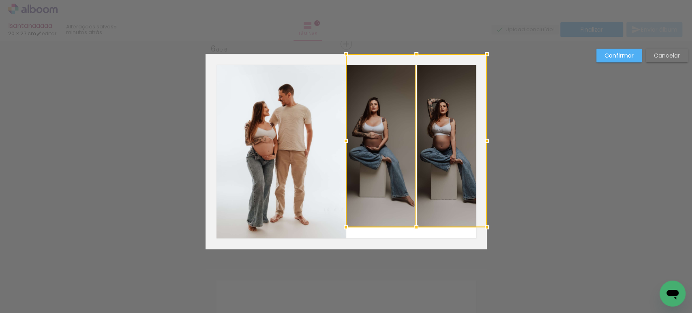
drag, startPoint x: 367, startPoint y: 143, endPoint x: 326, endPoint y: 266, distance: 129.5
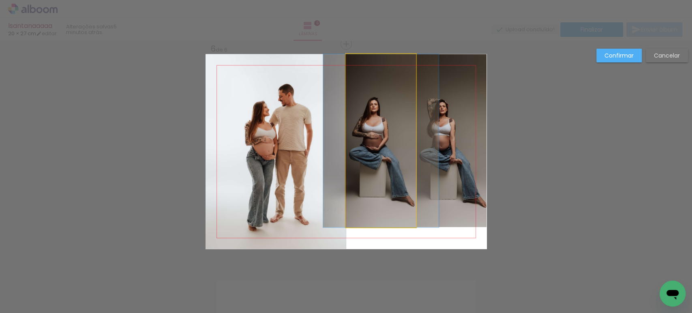
click at [360, 182] on quentale-photo at bounding box center [381, 140] width 70 height 173
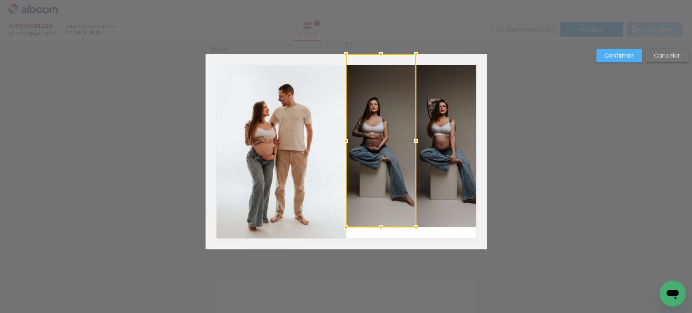
drag, startPoint x: 439, startPoint y: 171, endPoint x: 437, endPoint y: 183, distance: 11.6
click at [440, 171] on quentale-photo at bounding box center [451, 140] width 70 height 173
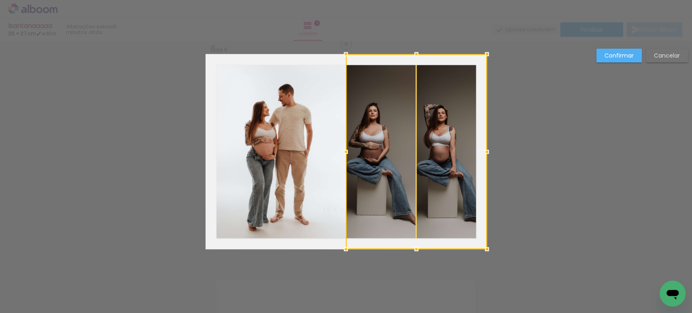
drag, startPoint x: 411, startPoint y: 231, endPoint x: 414, endPoint y: 236, distance: 5.8
click at [414, 236] on div at bounding box center [416, 151] width 141 height 195
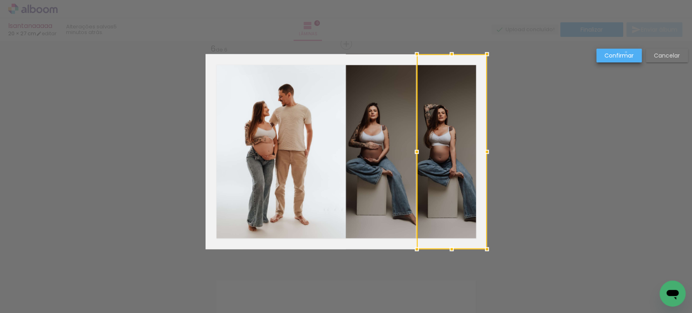
click at [0, 0] on slot "Confirmar" at bounding box center [0, 0] width 0 height 0
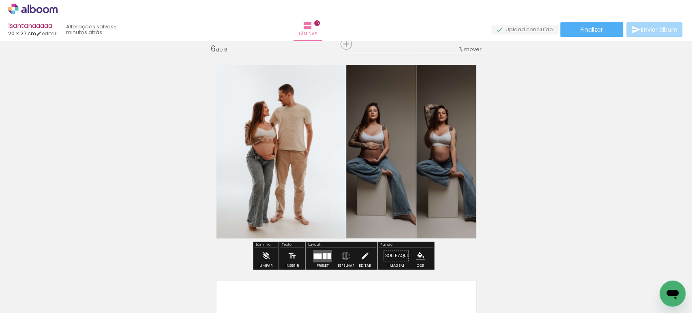
click at [324, 155] on quentale-photo at bounding box center [276, 151] width 141 height 195
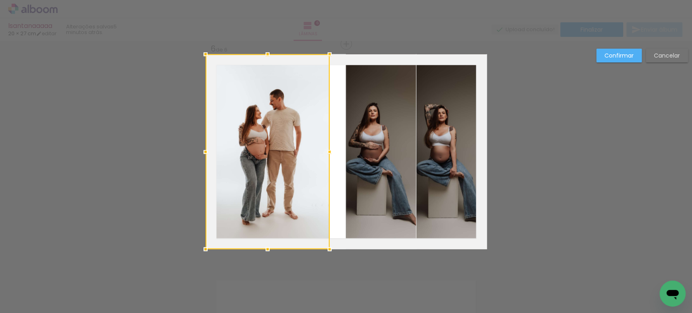
drag, startPoint x: 342, startPoint y: 150, endPoint x: 325, endPoint y: 150, distance: 17.4
click at [325, 150] on div at bounding box center [330, 152] width 16 height 16
click at [365, 154] on quentale-photo at bounding box center [381, 151] width 70 height 195
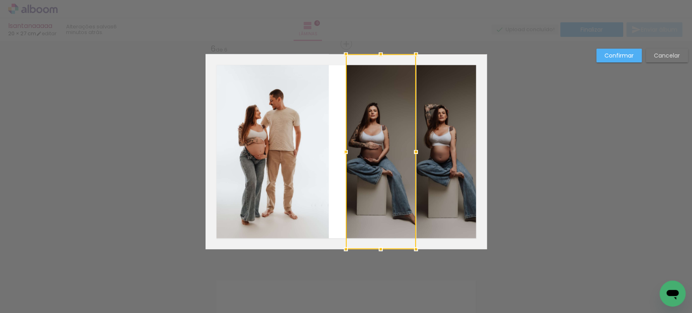
click at [433, 155] on quentale-photo at bounding box center [451, 151] width 70 height 195
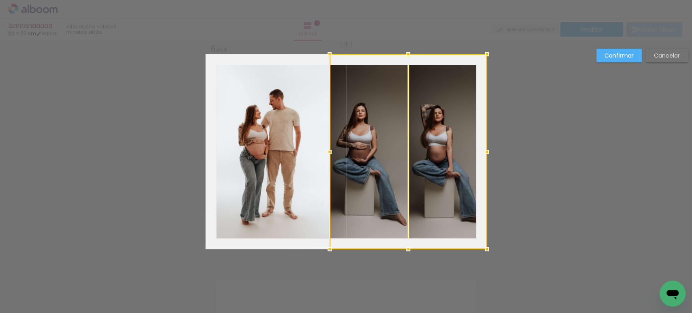
drag, startPoint x: 345, startPoint y: 150, endPoint x: 329, endPoint y: 153, distance: 16.0
click at [329, 153] on div at bounding box center [330, 152] width 16 height 16
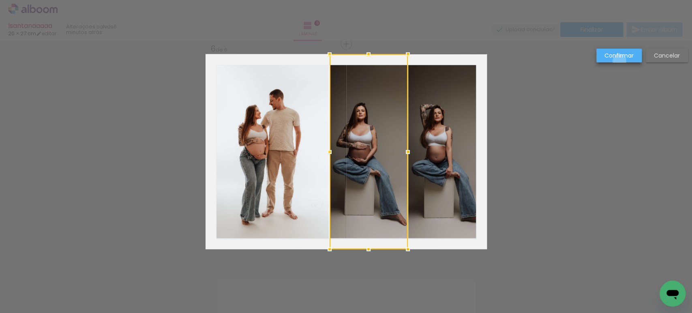
click at [620, 60] on paper-button "Confirmar" at bounding box center [618, 56] width 45 height 14
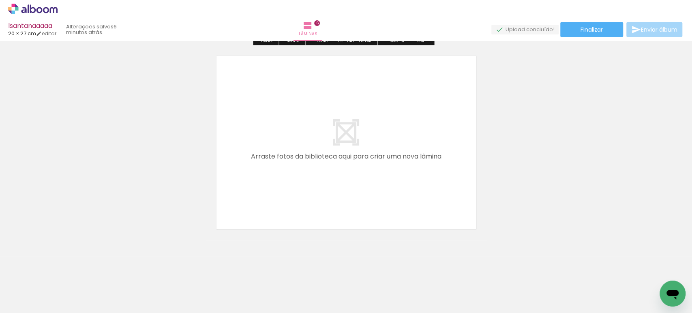
scroll to position [0, 326]
drag, startPoint x: 347, startPoint y: 287, endPoint x: 358, endPoint y: 226, distance: 61.4
click at [284, 147] on quentale-workspace at bounding box center [346, 156] width 692 height 313
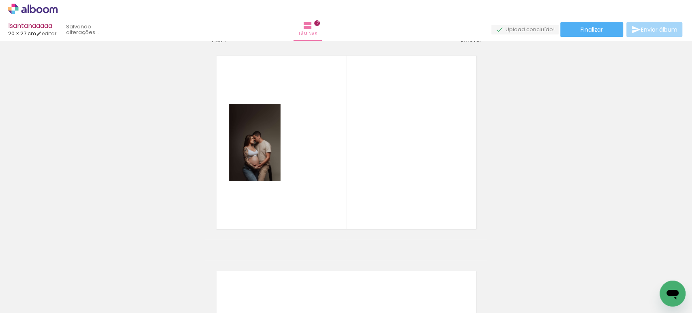
scroll to position [1302, 0]
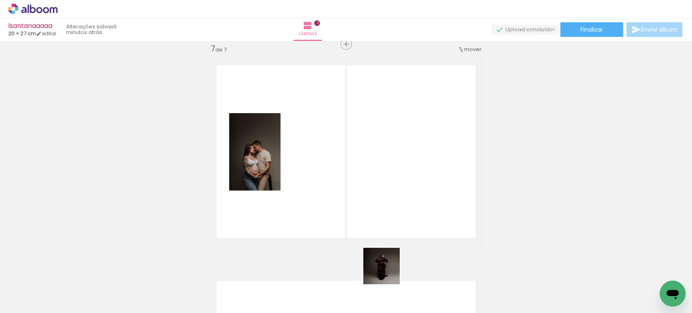
drag, startPoint x: 391, startPoint y: 285, endPoint x: 365, endPoint y: 198, distance: 90.4
click at [365, 156] on quentale-workspace at bounding box center [346, 156] width 692 height 313
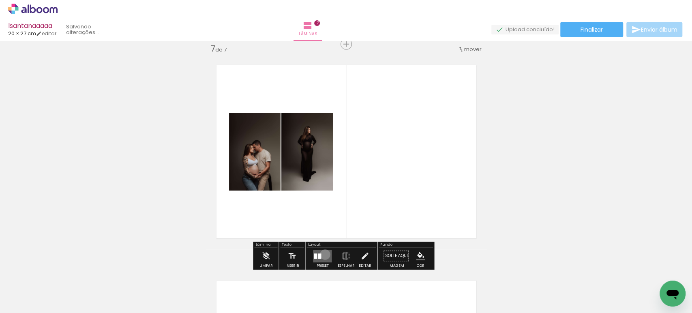
click at [323, 254] on quentale-layouter at bounding box center [322, 256] width 19 height 13
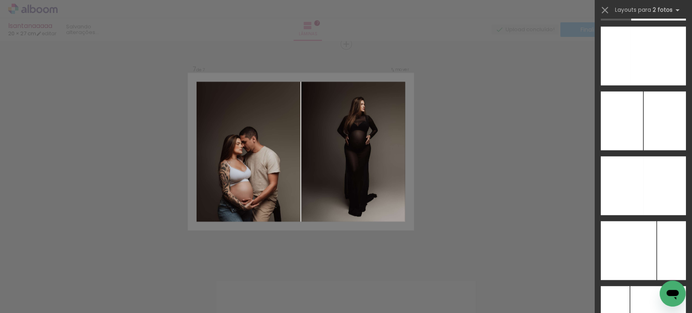
scroll to position [3243, 0]
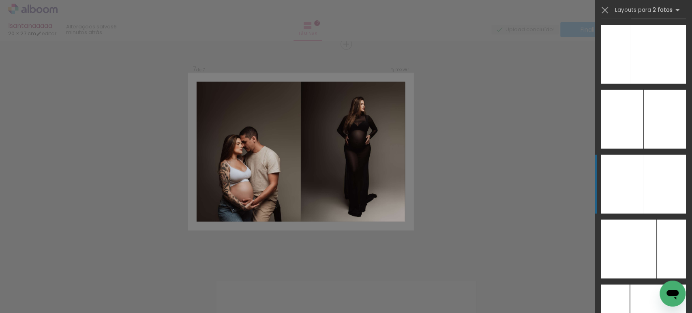
click at [634, 186] on div at bounding box center [622, 184] width 43 height 59
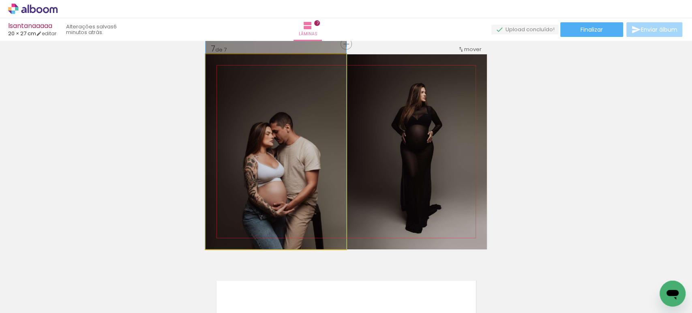
drag, startPoint x: 292, startPoint y: 180, endPoint x: 292, endPoint y: 124, distance: 55.5
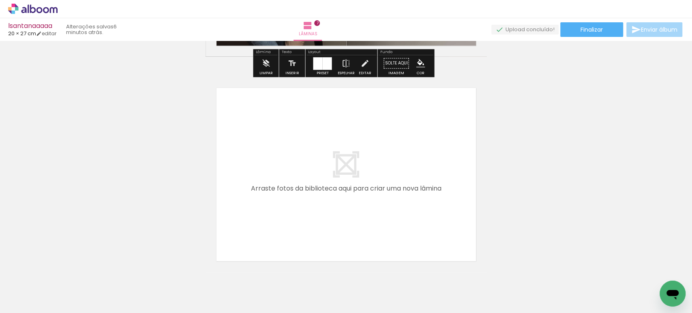
scroll to position [1495, 0]
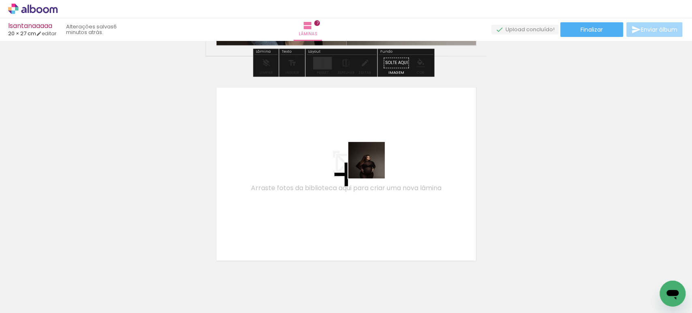
drag, startPoint x: 434, startPoint y: 274, endPoint x: 373, endPoint y: 165, distance: 125.1
click at [373, 165] on quentale-workspace at bounding box center [346, 156] width 692 height 313
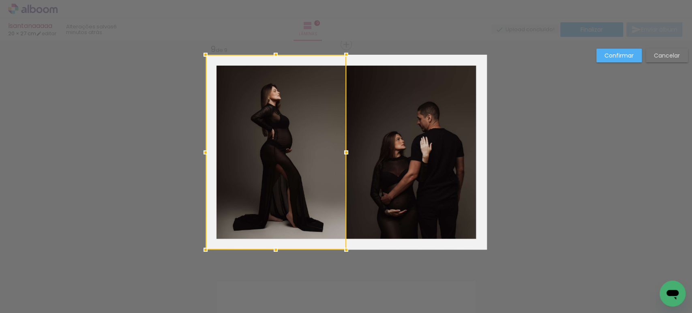
scroll to position [0, 503]
click at [0, 0] on slot "Confirmar" at bounding box center [0, 0] width 0 height 0
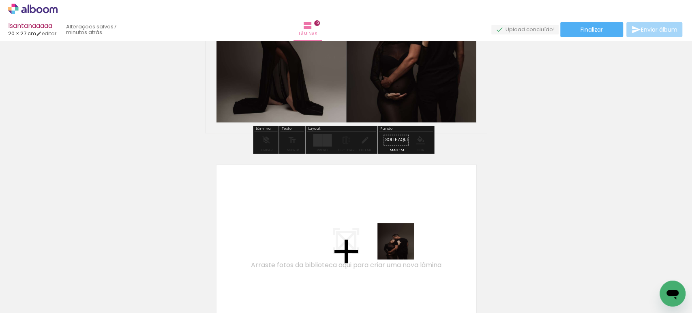
drag, startPoint x: 442, startPoint y: 283, endPoint x: 490, endPoint y: 269, distance: 50.8
click at [356, 207] on quentale-workspace at bounding box center [346, 156] width 692 height 313
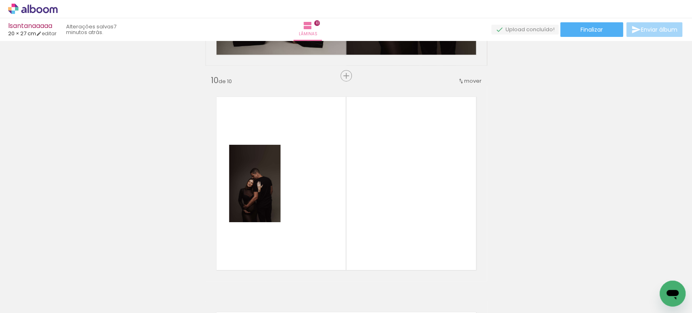
scroll to position [1948, 0]
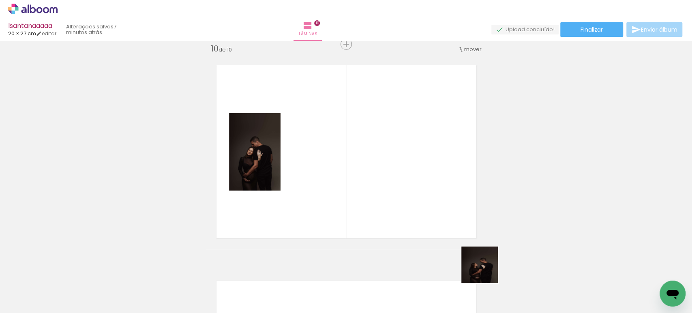
drag, startPoint x: 486, startPoint y: 271, endPoint x: 375, endPoint y: 197, distance: 133.1
click at [393, 172] on quentale-workspace at bounding box center [346, 156] width 692 height 313
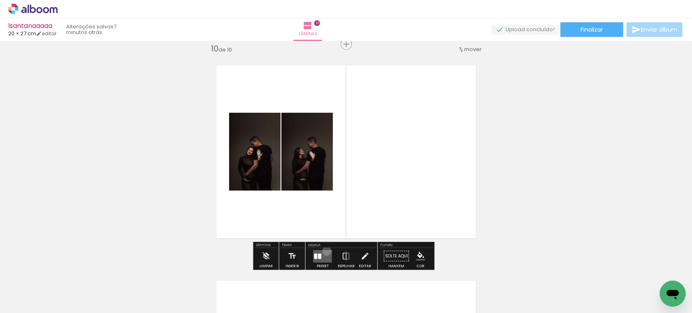
click at [325, 251] on quentale-layouter at bounding box center [322, 256] width 19 height 13
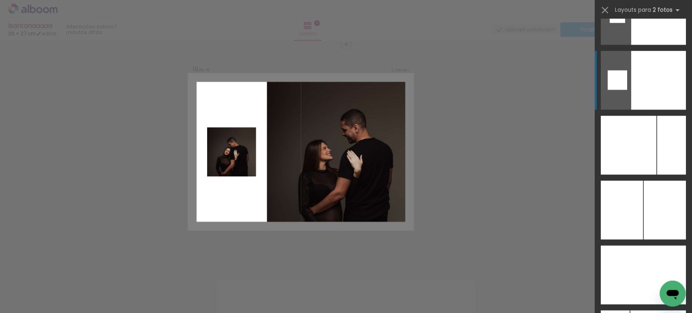
scroll to position [3153, 0]
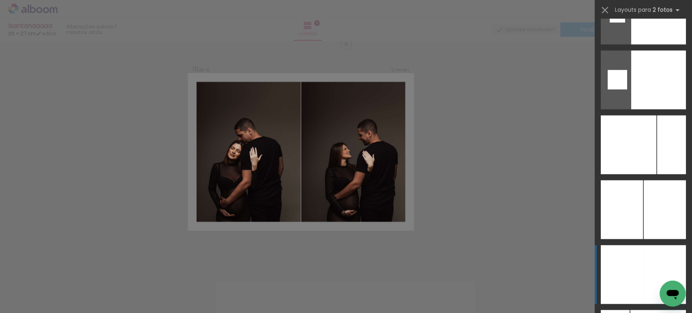
click at [652, 263] on div at bounding box center [664, 274] width 43 height 59
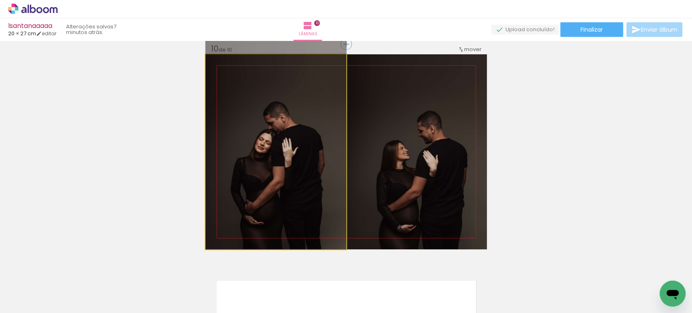
drag, startPoint x: 302, startPoint y: 153, endPoint x: 302, endPoint y: 75, distance: 77.4
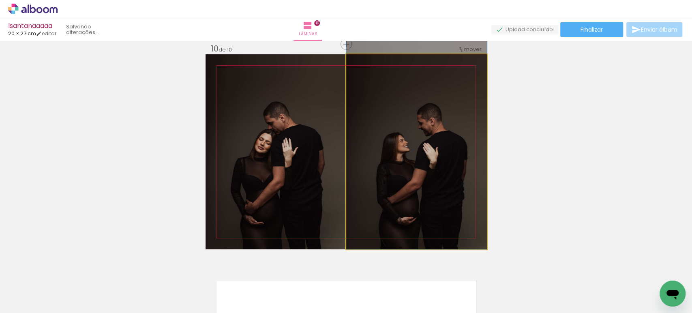
drag, startPoint x: 439, startPoint y: 169, endPoint x: 435, endPoint y: 114, distance: 55.3
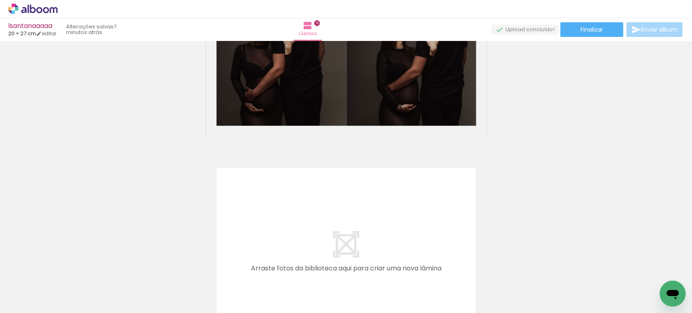
scroll to position [2080, 0]
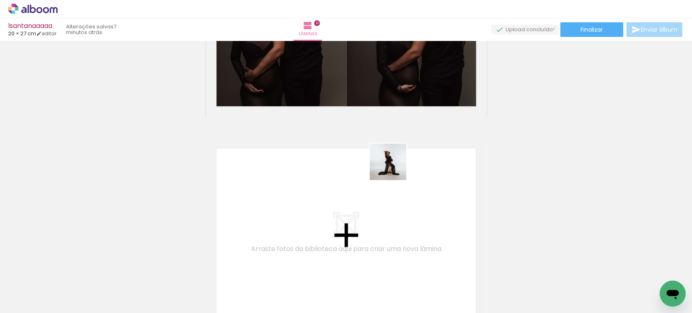
drag, startPoint x: 533, startPoint y: 285, endPoint x: 502, endPoint y: 242, distance: 52.6
click at [394, 167] on quentale-workspace at bounding box center [346, 156] width 692 height 313
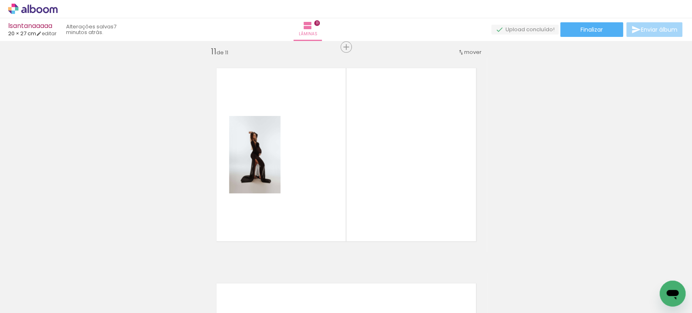
scroll to position [2163, 0]
drag, startPoint x: 583, startPoint y: 283, endPoint x: 488, endPoint y: 224, distance: 111.7
click at [440, 199] on quentale-workspace at bounding box center [346, 156] width 692 height 313
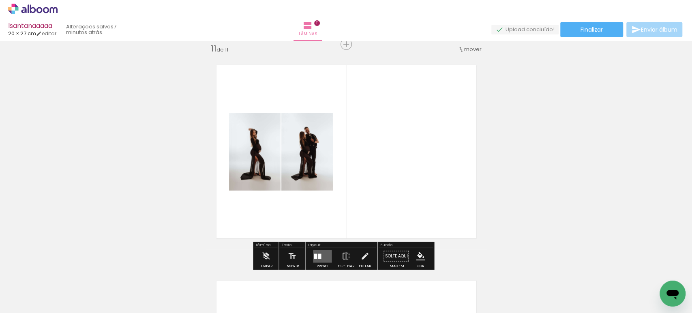
scroll to position [0, 512]
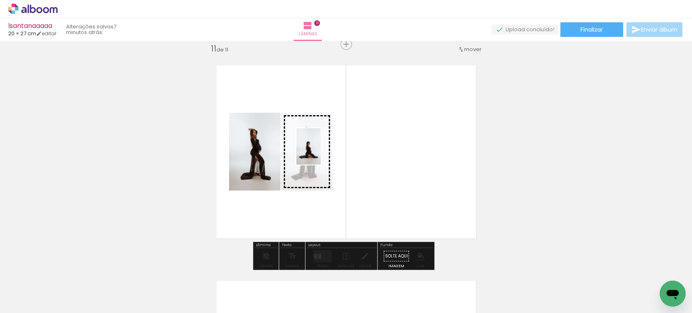
drag, startPoint x: 654, startPoint y: 286, endPoint x: 321, endPoint y: 152, distance: 359.1
click at [321, 152] on quentale-workspace at bounding box center [346, 156] width 692 height 313
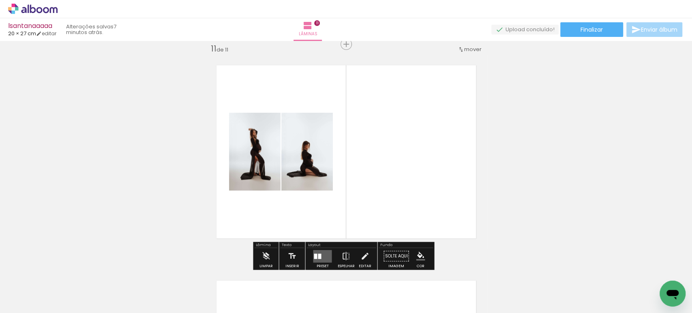
drag, startPoint x: 324, startPoint y: 253, endPoint x: 602, endPoint y: 154, distance: 295.2
click at [324, 253] on quentale-layouter at bounding box center [322, 256] width 19 height 13
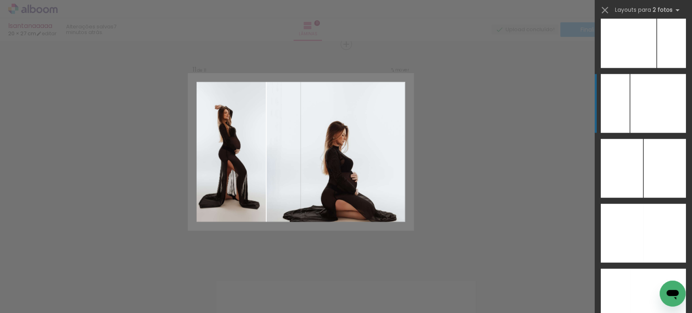
scroll to position [3333, 0]
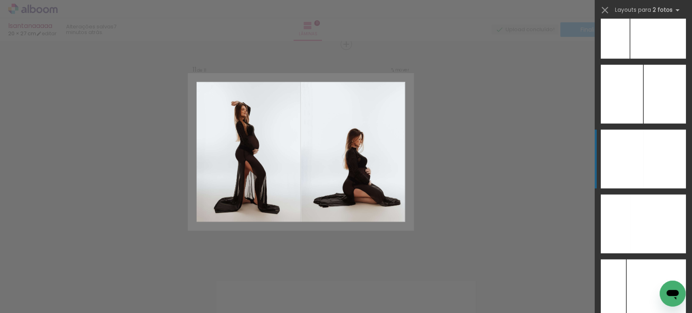
click at [634, 157] on div at bounding box center [622, 159] width 43 height 59
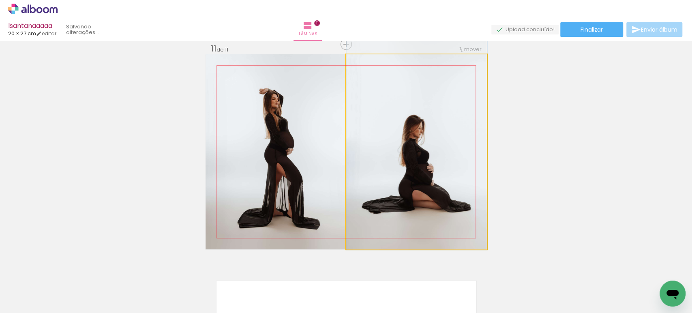
drag, startPoint x: 418, startPoint y: 195, endPoint x: 421, endPoint y: 174, distance: 20.8
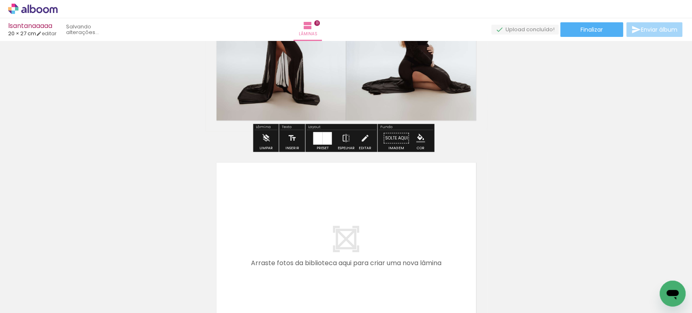
scroll to position [2294, 0]
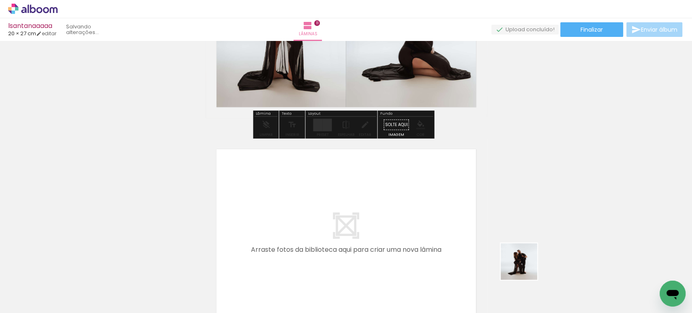
drag, startPoint x: 564, startPoint y: 287, endPoint x: 555, endPoint y: 262, distance: 26.6
click at [433, 228] on quentale-workspace at bounding box center [346, 156] width 692 height 313
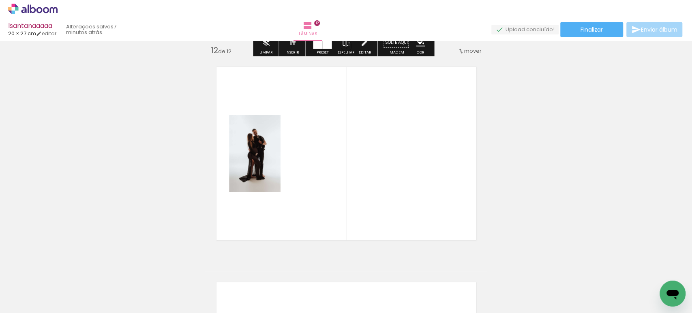
scroll to position [2378, 0]
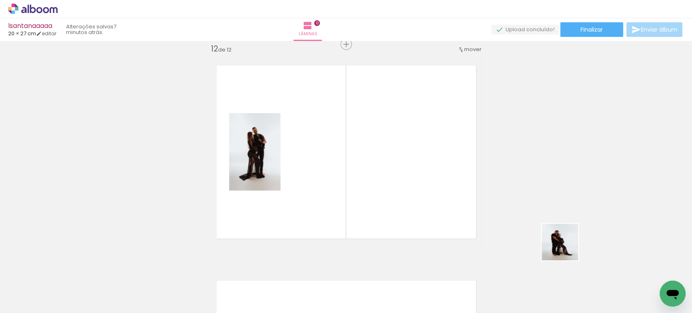
drag, startPoint x: 612, startPoint y: 276, endPoint x: 478, endPoint y: 198, distance: 154.6
click at [483, 200] on quentale-workspace at bounding box center [346, 156] width 692 height 313
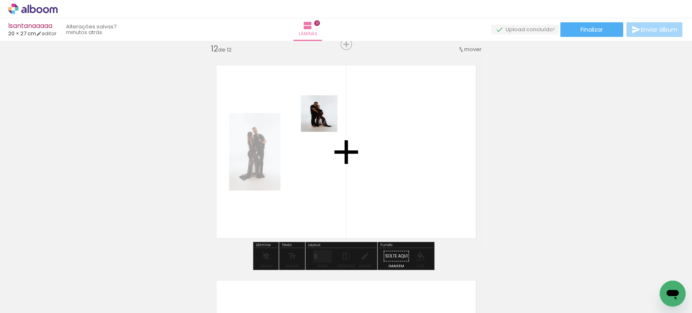
drag, startPoint x: 613, startPoint y: 284, endPoint x: 324, endPoint y: 118, distance: 333.3
click at [324, 118] on quentale-workspace at bounding box center [346, 156] width 692 height 313
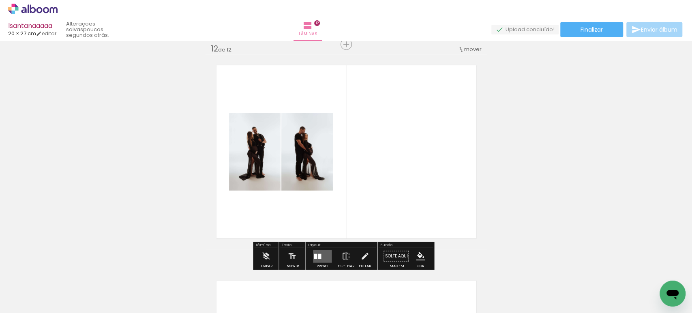
click at [313, 252] on quentale-layouter at bounding box center [322, 256] width 19 height 13
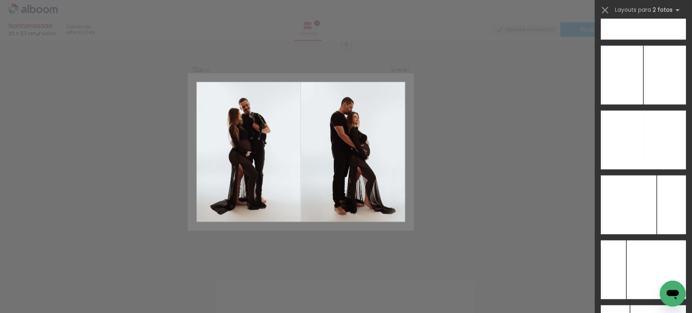
scroll to position [3288, 0]
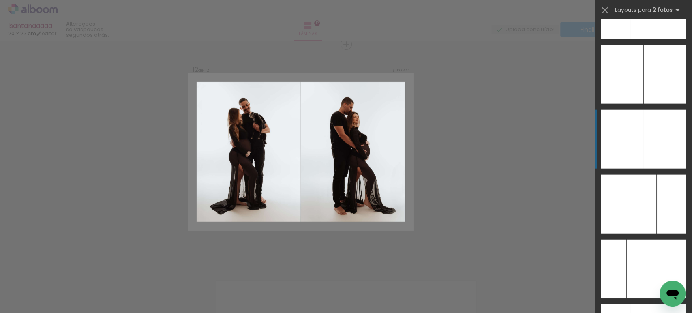
click at [647, 150] on div at bounding box center [664, 139] width 43 height 59
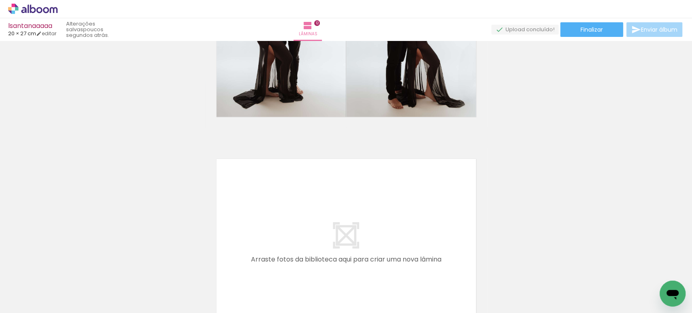
scroll to position [2504, 0]
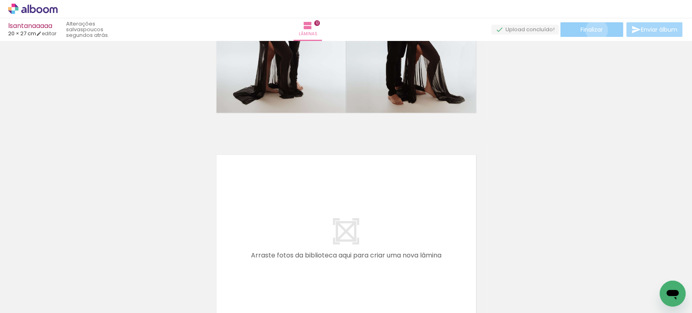
click at [594, 30] on span "Finalizar" at bounding box center [592, 30] width 22 height 6
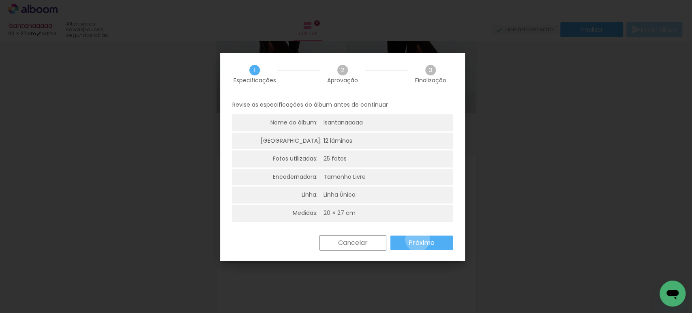
click at [0, 0] on slot "Próximo" at bounding box center [0, 0] width 0 height 0
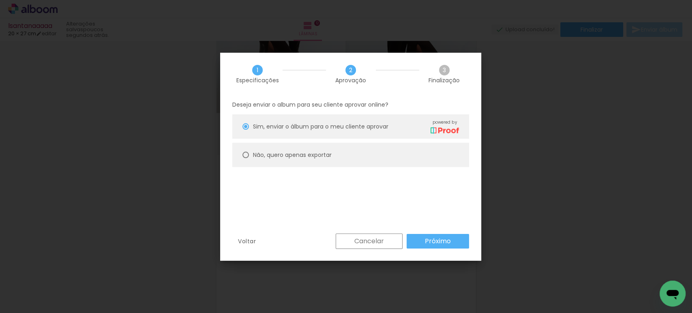
click at [0, 0] on slot "Não, quero apenas exportar" at bounding box center [0, 0] width 0 height 0
type paper-radio-button "on"
click at [425, 238] on paper-button "Próximo" at bounding box center [438, 241] width 62 height 15
type input "Alta, 300 DPI"
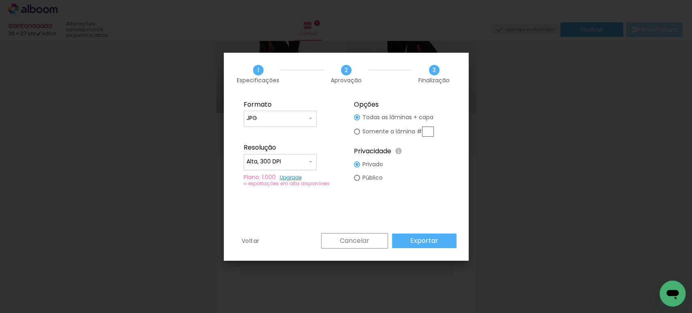
click at [251, 115] on input "JPG" at bounding box center [277, 118] width 61 height 8
click at [263, 135] on paper-item "PDF" at bounding box center [280, 133] width 73 height 16
type input "PDF"
click at [259, 156] on paper-input-container "Alta, 300 DPI" at bounding box center [280, 162] width 73 height 16
click at [255, 181] on paper-item "Baixa" at bounding box center [280, 177] width 73 height 16
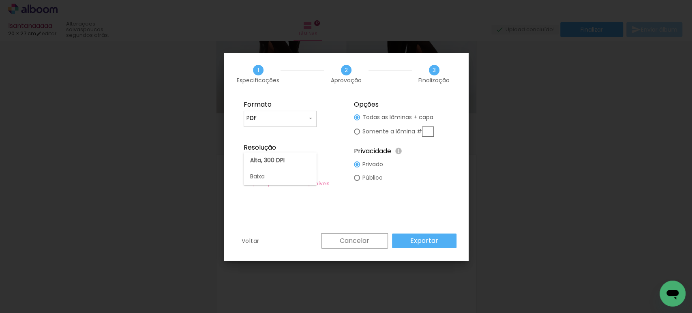
type input "Baixa"
click at [446, 243] on paper-button "Exportar" at bounding box center [424, 241] width 64 height 15
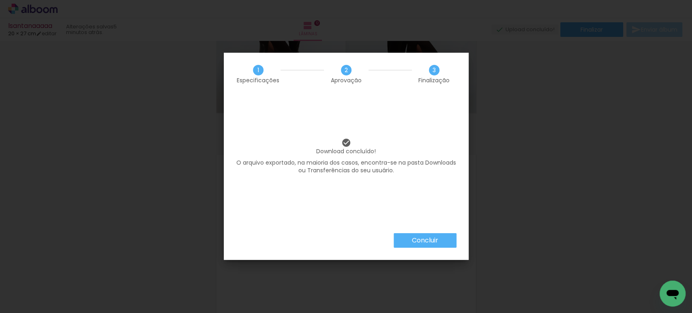
scroll to position [3288, 0]
click at [0, 0] on slot "Concluir" at bounding box center [0, 0] width 0 height 0
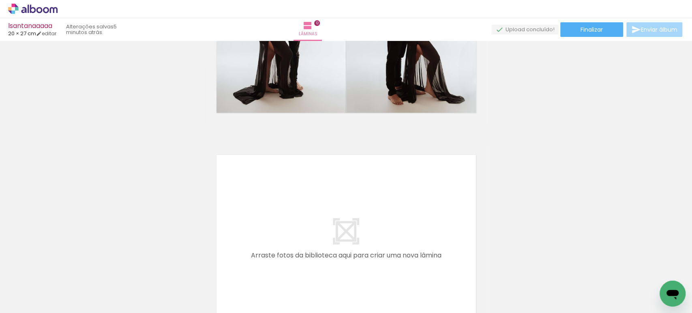
scroll to position [3288, 0]
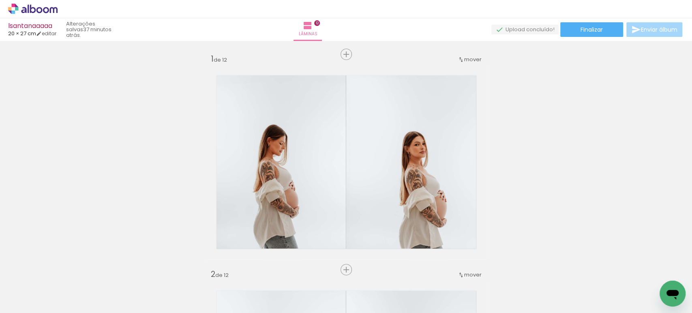
click at [40, 11] on icon at bounding box center [32, 9] width 49 height 11
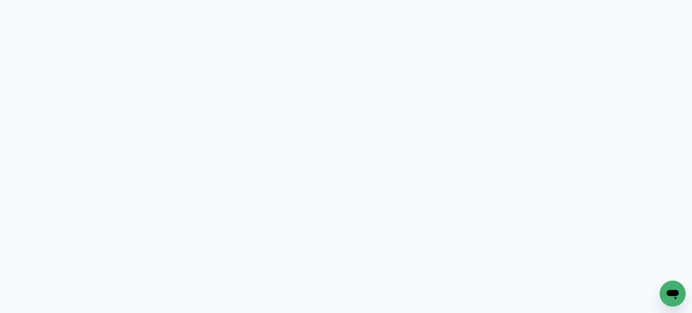
click at [43, 9] on quentale-app at bounding box center [346, 156] width 692 height 313
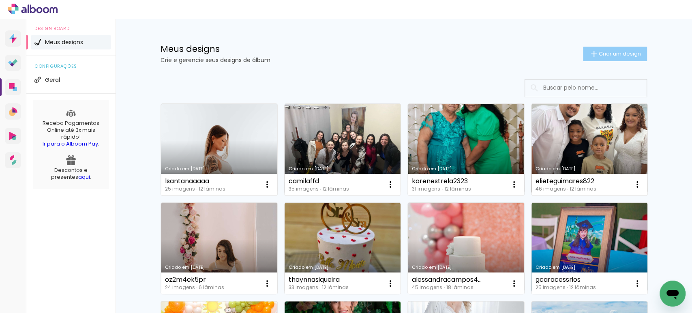
click at [604, 51] on span "Criar um design" at bounding box center [620, 53] width 42 height 5
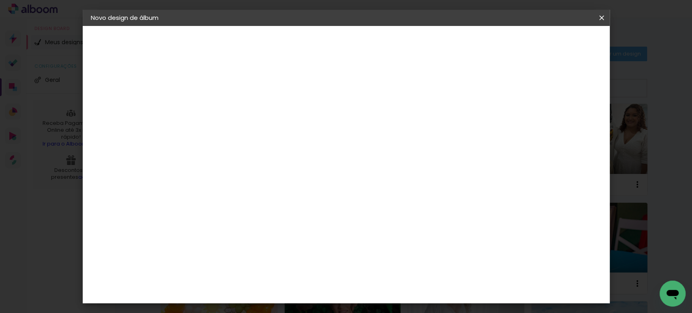
click at [223, 106] on input at bounding box center [223, 109] width 0 height 13
type input "talittaacioli 1"
type paper-input "talittaacioli 1"
click at [0, 0] on slot "Avançar" at bounding box center [0, 0] width 0 height 0
drag, startPoint x: 471, startPoint y: 118, endPoint x: 500, endPoint y: 106, distance: 31.2
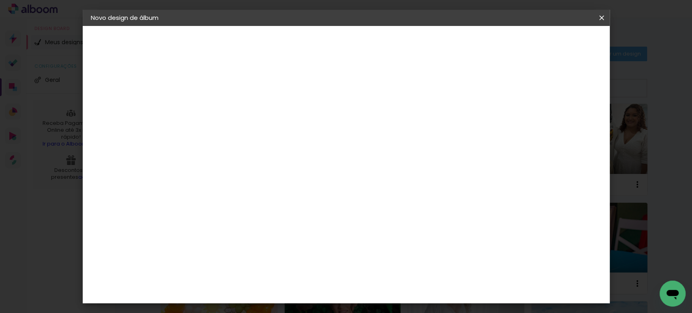
click at [375, 119] on paper-item "Tamanho Livre" at bounding box center [336, 123] width 78 height 18
click at [0, 0] on slot "Avançar" at bounding box center [0, 0] width 0 height 0
click at [205, 225] on input "30" at bounding box center [197, 230] width 21 height 12
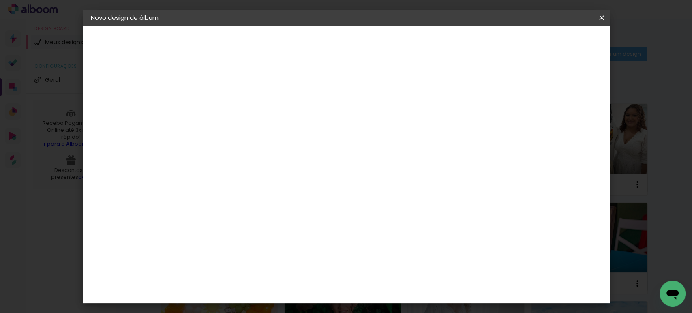
scroll to position [76, 0]
type input "27,7"
type paper-input "27,7"
click at [394, 249] on input "60" at bounding box center [390, 250] width 21 height 12
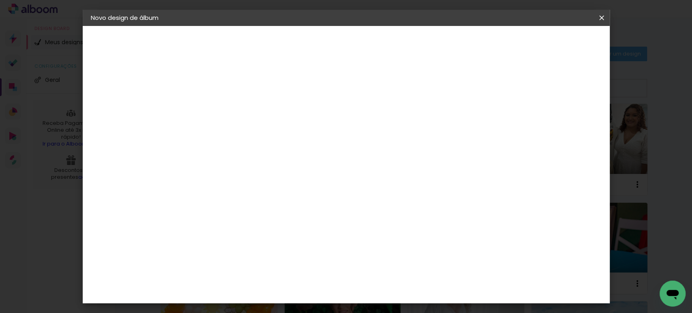
click at [394, 249] on input "60" at bounding box center [390, 250] width 21 height 12
type input "40"
type paper-input "40"
drag, startPoint x: 532, startPoint y: 118, endPoint x: 523, endPoint y: 118, distance: 8.9
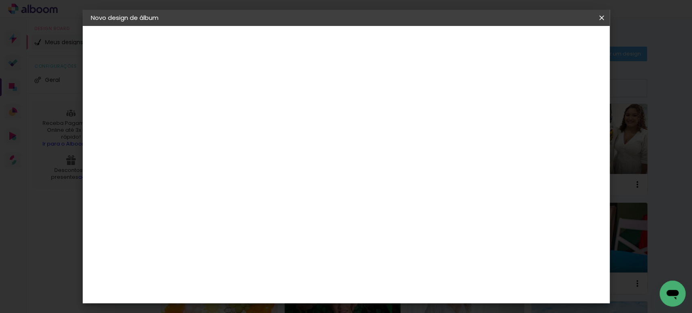
type input "14"
type paper-input "14"
click at [523, 118] on input "14" at bounding box center [521, 123] width 15 height 12
type input "15"
type paper-input "15"
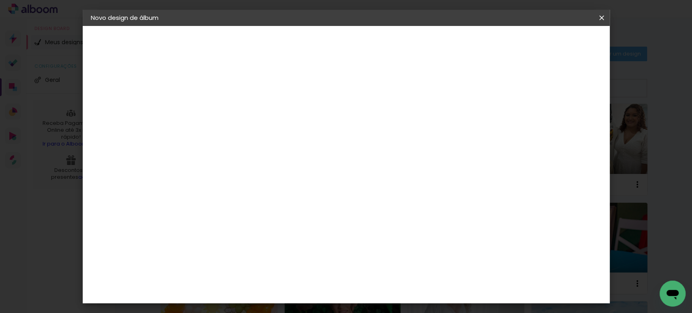
click at [521, 118] on input "15" at bounding box center [516, 123] width 15 height 12
type input "1"
type paper-input "1"
click at [228, 96] on input "1" at bounding box center [218, 93] width 28 height 10
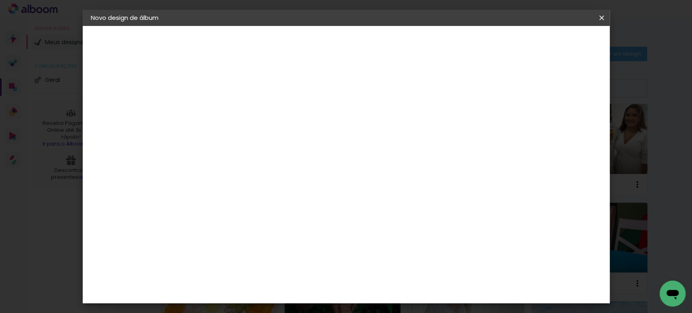
click at [493, 41] on span "Iniciar design" at bounding box center [474, 43] width 37 height 6
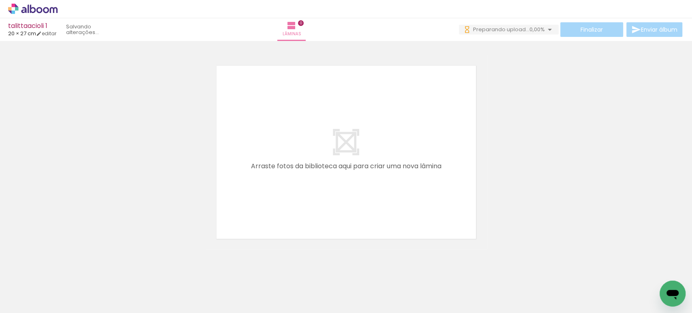
drag, startPoint x: 85, startPoint y: 282, endPoint x: 97, endPoint y: 277, distance: 13.5
click at [287, 148] on quentale-workspace at bounding box center [346, 156] width 692 height 313
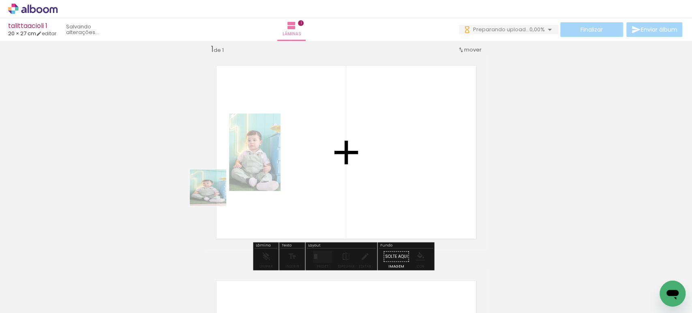
drag, startPoint x: 155, startPoint y: 240, endPoint x: 230, endPoint y: 182, distance: 95.0
click at [230, 182] on quentale-workspace at bounding box center [346, 156] width 692 height 313
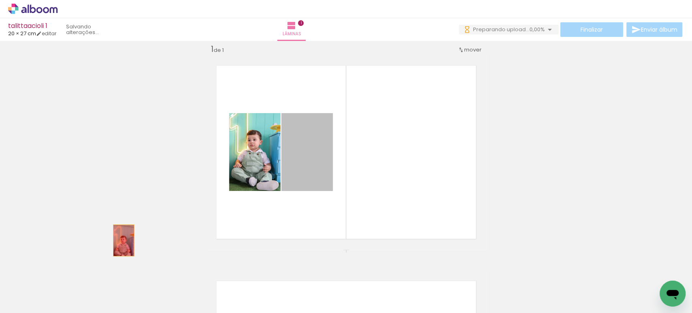
drag, startPoint x: 315, startPoint y: 154, endPoint x: 114, endPoint y: 281, distance: 237.4
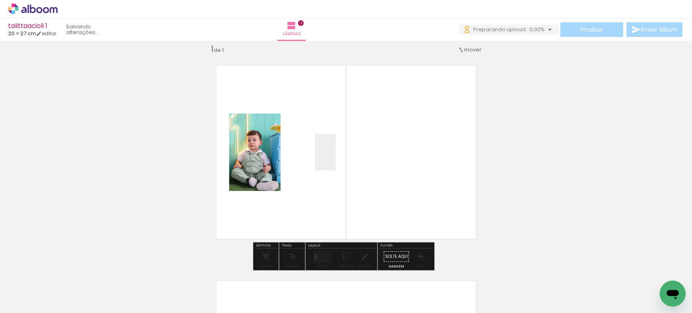
click at [340, 158] on quentale-workspace at bounding box center [346, 156] width 692 height 313
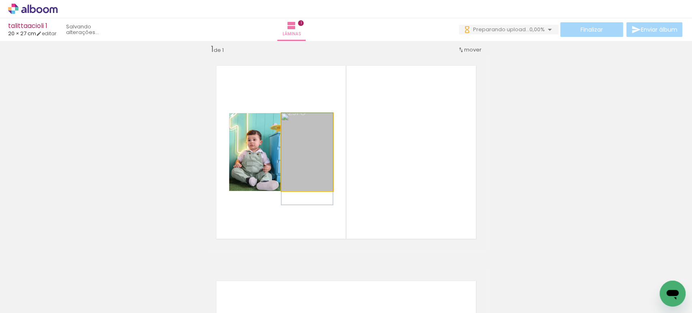
drag, startPoint x: 301, startPoint y: 163, endPoint x: 307, endPoint y: 180, distance: 18.7
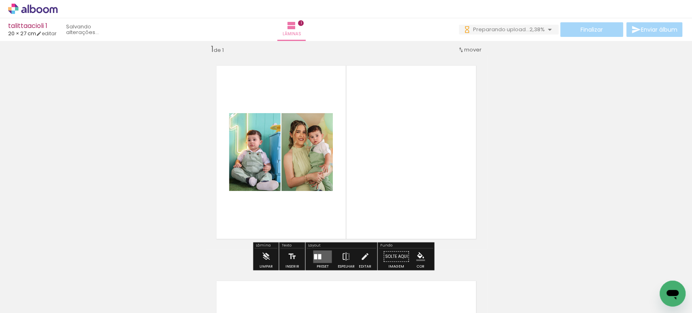
drag, startPoint x: 511, startPoint y: 88, endPoint x: 173, endPoint y: 288, distance: 393.0
click at [512, 88] on div "Inserir lâmina 1 de 1" at bounding box center [346, 249] width 692 height 431
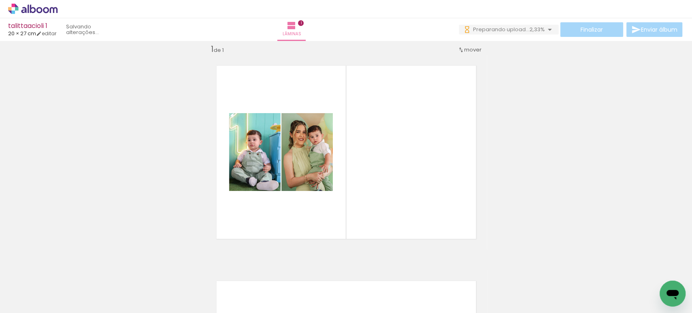
drag, startPoint x: 173, startPoint y: 288, endPoint x: 397, endPoint y: 153, distance: 261.4
click at [397, 153] on quentale-workspace at bounding box center [346, 156] width 692 height 313
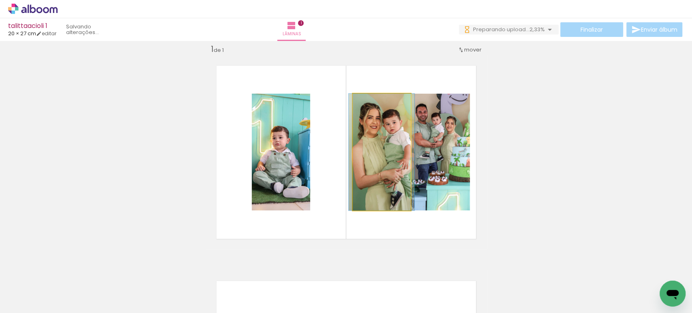
click at [369, 159] on quentale-photo at bounding box center [382, 152] width 58 height 117
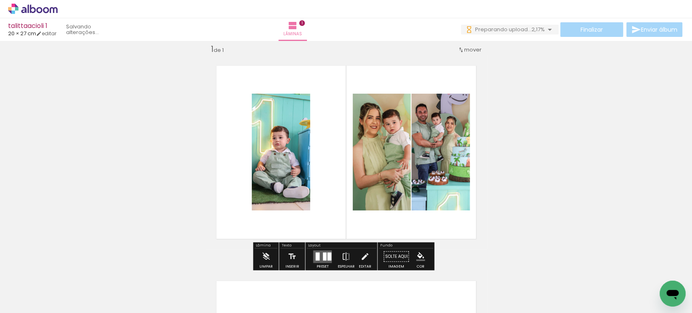
click at [315, 252] on div at bounding box center [317, 256] width 4 height 8
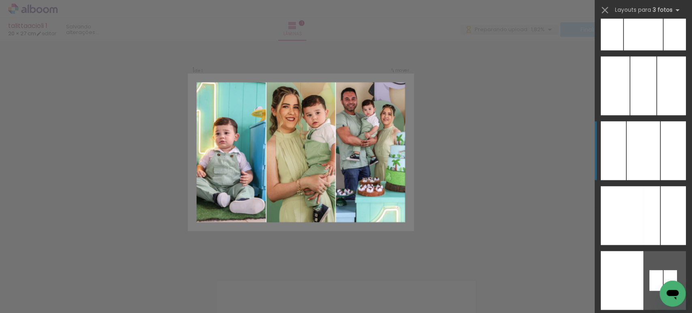
click at [632, 99] on div at bounding box center [643, 85] width 26 height 59
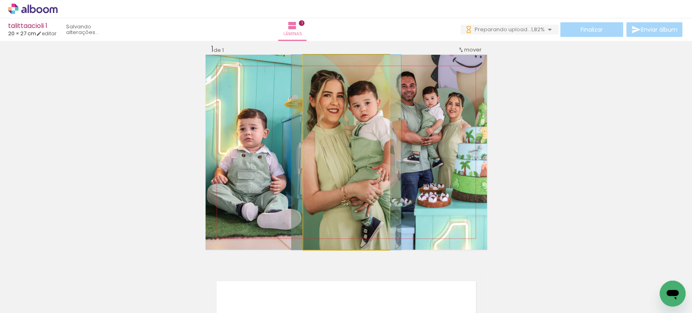
click at [341, 154] on quentale-photo at bounding box center [346, 152] width 86 height 195
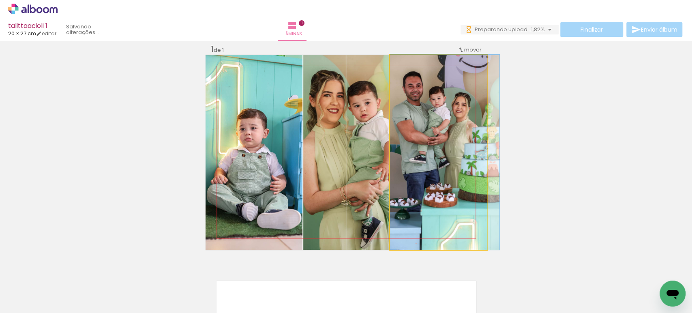
drag, startPoint x: 432, startPoint y: 127, endPoint x: 441, endPoint y: 135, distance: 12.1
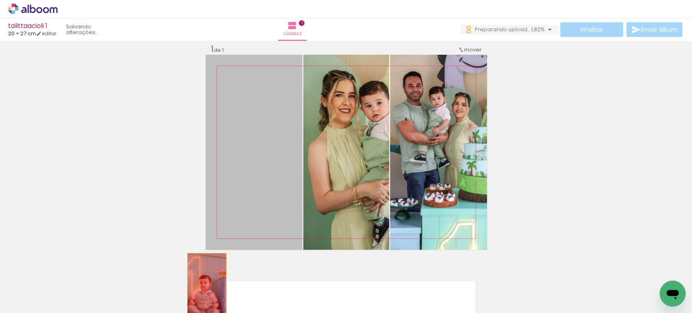
drag, startPoint x: 240, startPoint y: 155, endPoint x: 203, endPoint y: 294, distance: 143.6
click at [203, 294] on quentale-workspace at bounding box center [346, 156] width 692 height 313
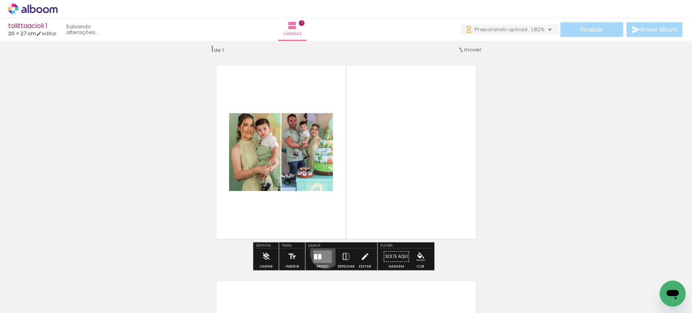
click at [324, 253] on quentale-layouter at bounding box center [322, 256] width 19 height 13
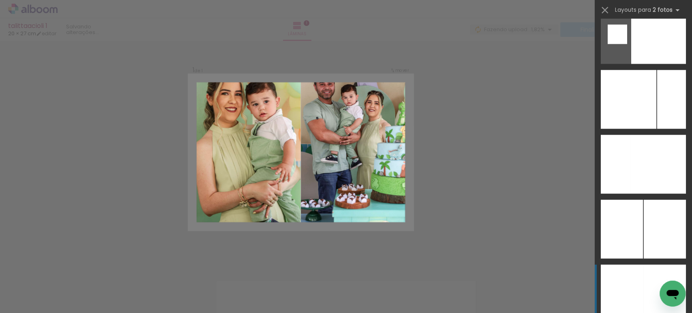
click at [643, 276] on div at bounding box center [664, 294] width 43 height 59
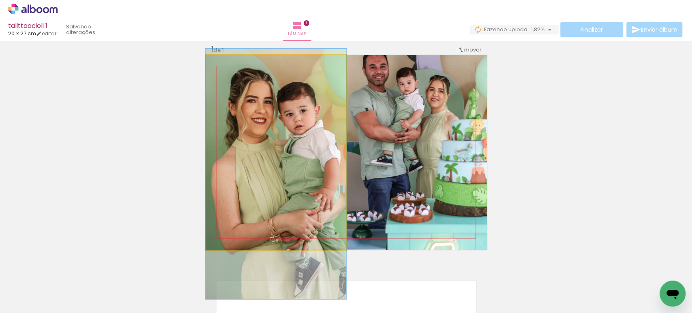
drag, startPoint x: 283, startPoint y: 113, endPoint x: 288, endPoint y: 135, distance: 22.3
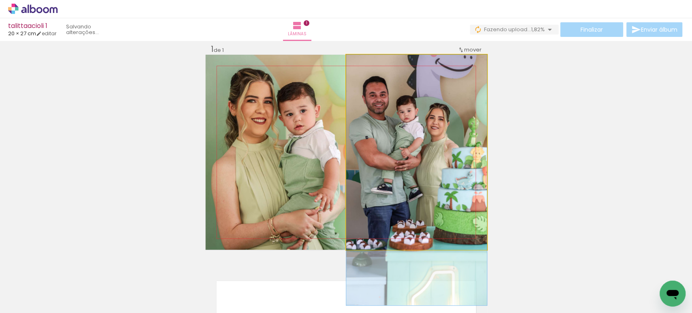
drag, startPoint x: 467, startPoint y: 118, endPoint x: 463, endPoint y: 155, distance: 37.6
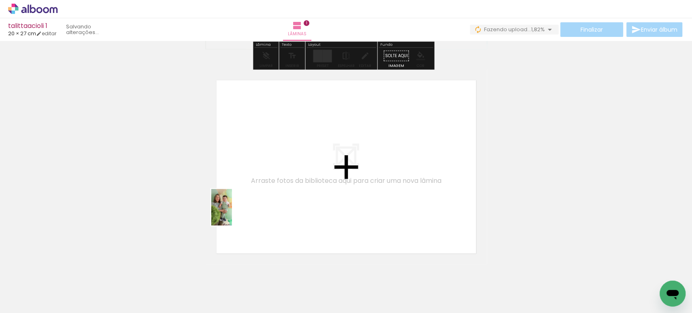
drag, startPoint x: 217, startPoint y: 279, endPoint x: 244, endPoint y: 190, distance: 92.7
click at [244, 190] on quentale-workspace at bounding box center [346, 156] width 692 height 313
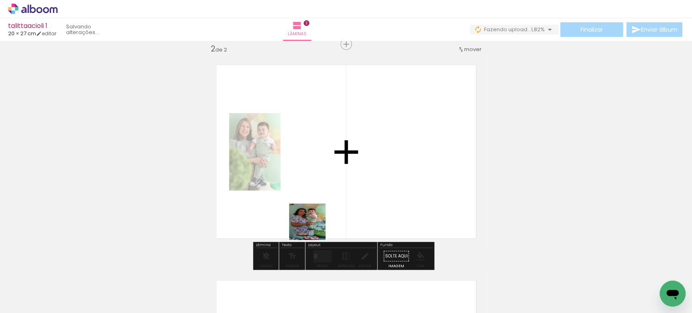
drag, startPoint x: 311, startPoint y: 290, endPoint x: 314, endPoint y: 180, distance: 109.5
click at [314, 180] on quentale-workspace at bounding box center [346, 156] width 692 height 313
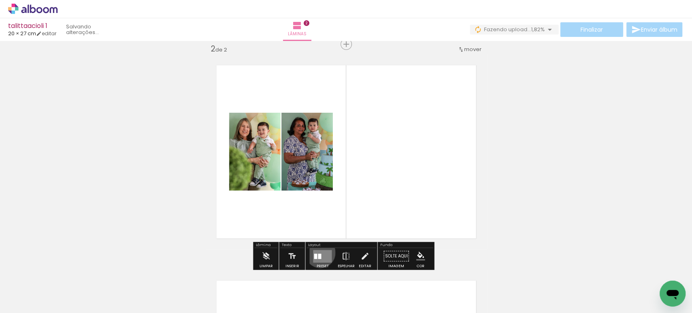
click at [318, 252] on quentale-layouter at bounding box center [322, 256] width 19 height 13
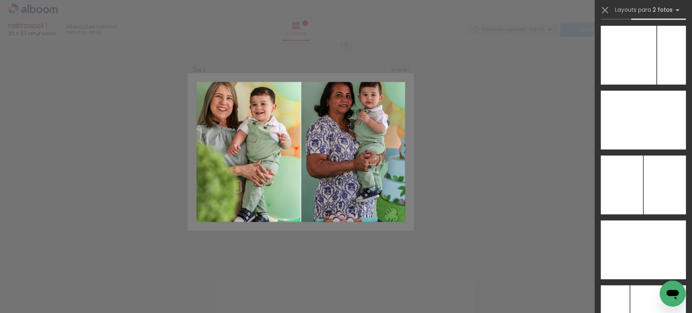
scroll to position [3243, 0]
click at [652, 247] on div at bounding box center [664, 249] width 43 height 59
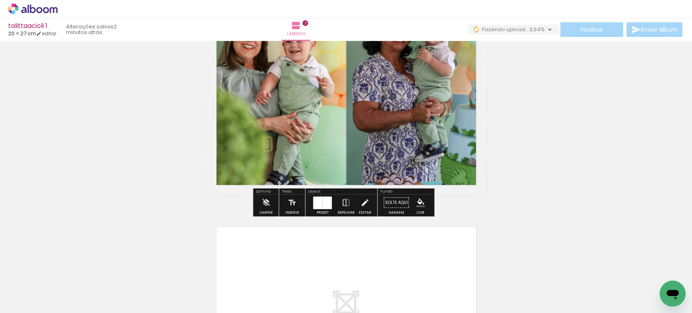
scroll to position [341, 0]
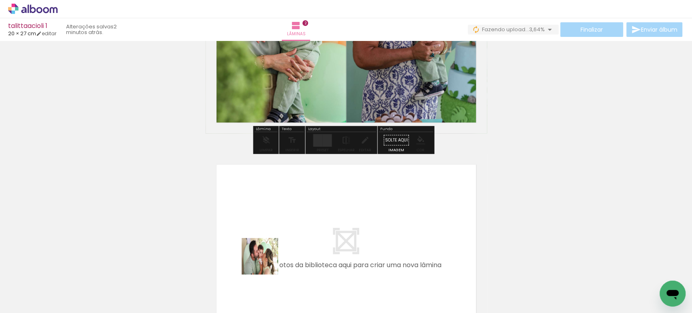
drag, startPoint x: 259, startPoint y: 289, endPoint x: 280, endPoint y: 226, distance: 66.5
click at [280, 226] on quentale-workspace at bounding box center [346, 156] width 692 height 313
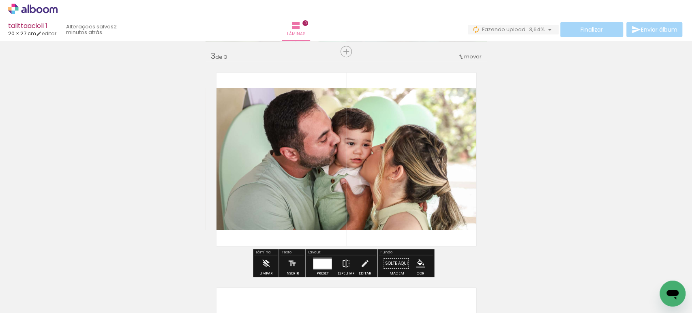
scroll to position [441, 0]
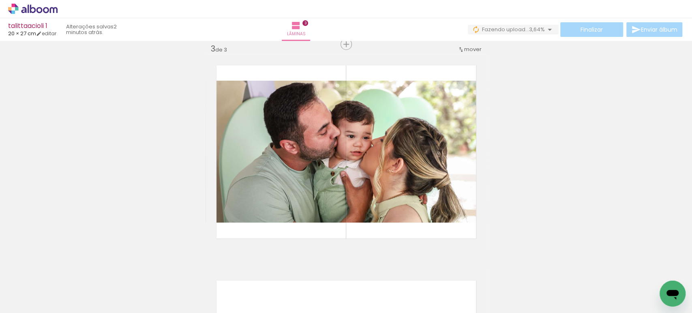
click at [536, 279] on div at bounding box center [535, 286] width 24 height 40
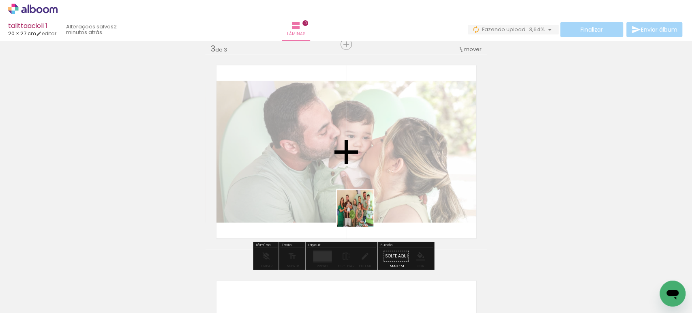
drag, startPoint x: 361, startPoint y: 292, endPoint x: 361, endPoint y: 208, distance: 83.9
click at [361, 208] on quentale-workspace at bounding box center [346, 156] width 692 height 313
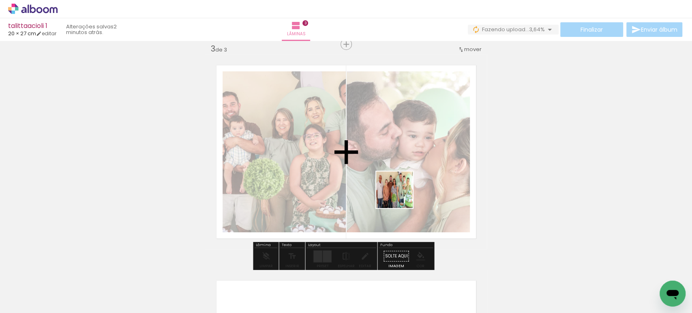
drag, startPoint x: 407, startPoint y: 237, endPoint x: 399, endPoint y: 193, distance: 44.5
click at [399, 193] on quentale-workspace at bounding box center [346, 156] width 692 height 313
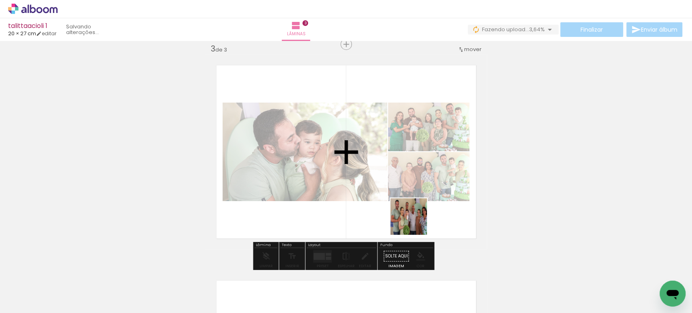
drag, startPoint x: 447, startPoint y: 288, endPoint x: 395, endPoint y: 191, distance: 109.6
click at [396, 193] on quentale-workspace at bounding box center [346, 156] width 692 height 313
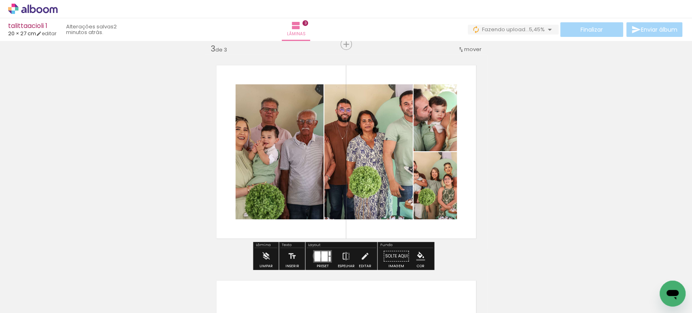
click at [315, 255] on div at bounding box center [317, 256] width 6 height 10
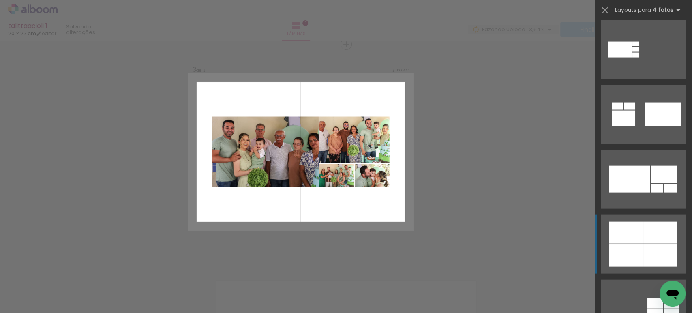
scroll to position [1074, 0]
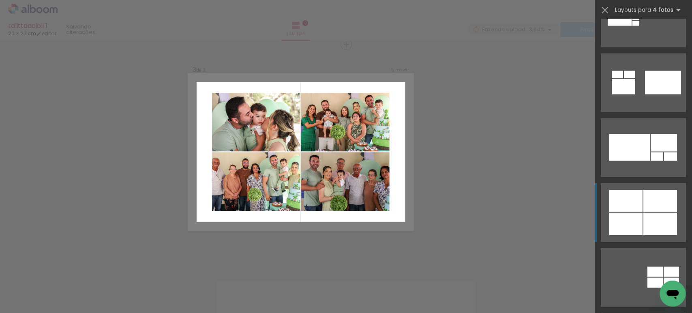
click at [628, 203] on div at bounding box center [625, 201] width 33 height 22
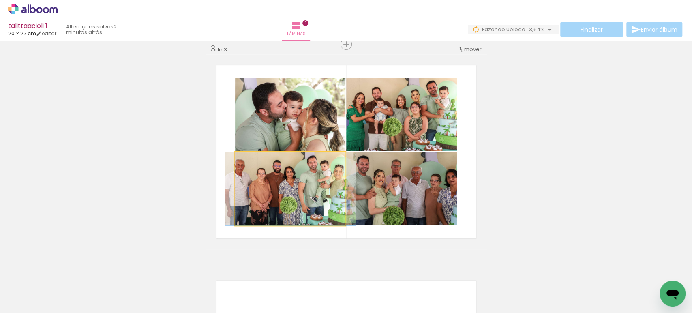
click at [289, 192] on quentale-photo at bounding box center [290, 188] width 110 height 73
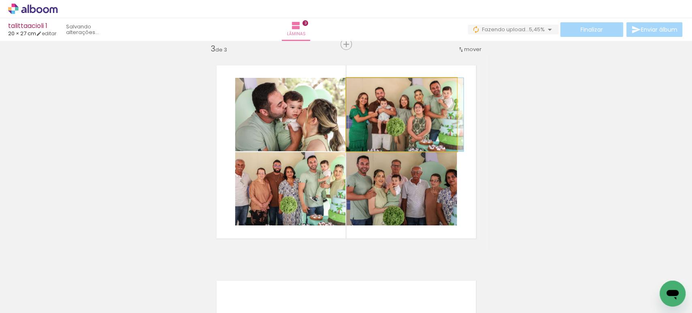
drag, startPoint x: 425, startPoint y: 129, endPoint x: 431, endPoint y: 180, distance: 50.7
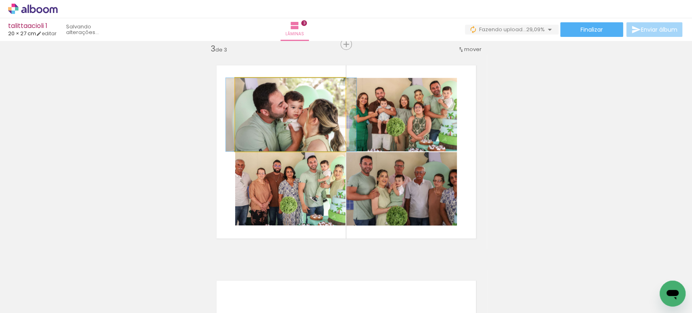
drag, startPoint x: 313, startPoint y: 129, endPoint x: 313, endPoint y: 124, distance: 4.1
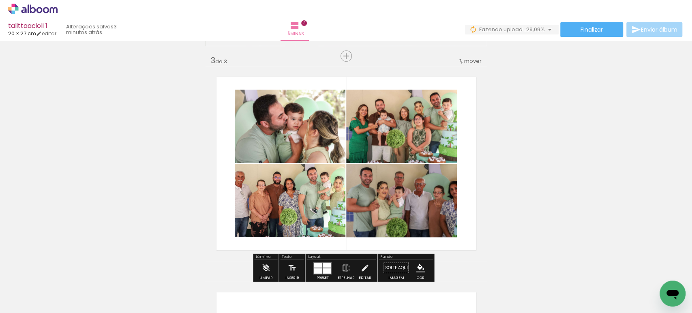
scroll to position [430, 0]
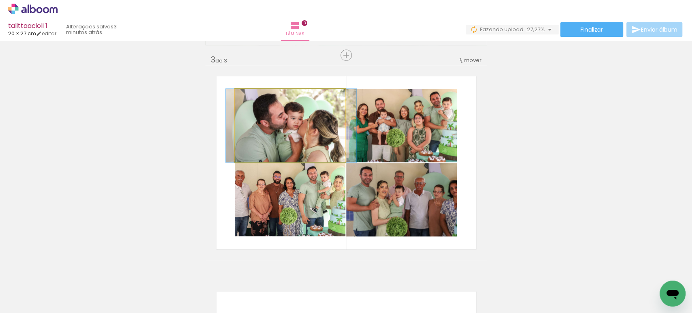
click at [298, 127] on quentale-photo at bounding box center [290, 125] width 110 height 73
click at [0, 0] on div at bounding box center [0, 0] width 0 height 0
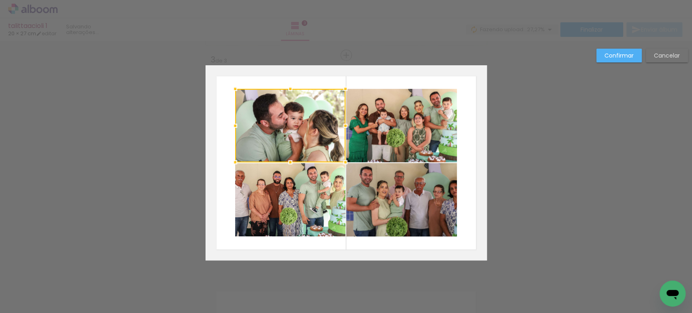
scroll to position [441, 0]
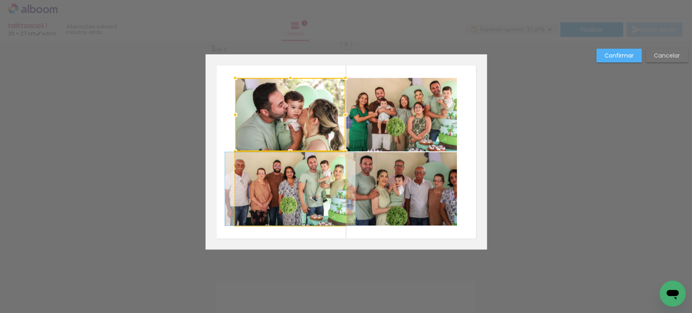
click at [276, 191] on quentale-photo at bounding box center [290, 188] width 110 height 73
click at [390, 139] on quentale-photo at bounding box center [401, 114] width 111 height 73
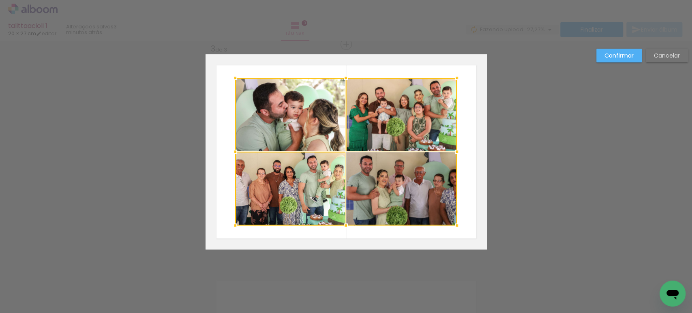
click at [376, 174] on div at bounding box center [346, 152] width 222 height 148
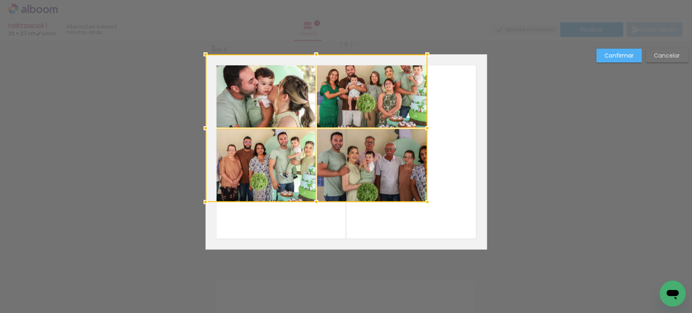
drag, startPoint x: 397, startPoint y: 194, endPoint x: 287, endPoint y: 134, distance: 125.7
click at [287, 134] on div at bounding box center [317, 128] width 222 height 148
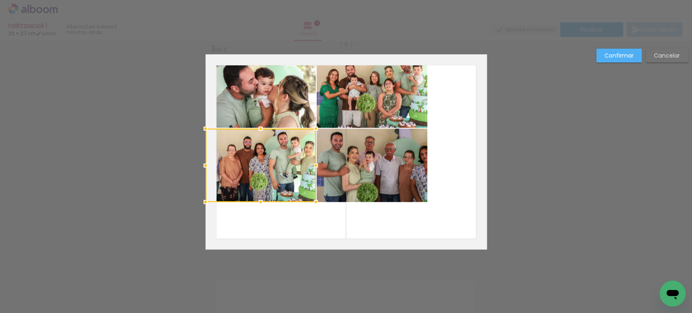
click at [285, 125] on quentale-photo at bounding box center [261, 90] width 110 height 73
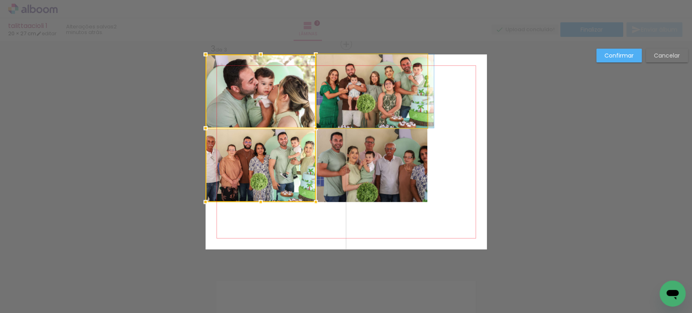
click at [354, 108] on quentale-photo at bounding box center [372, 90] width 111 height 73
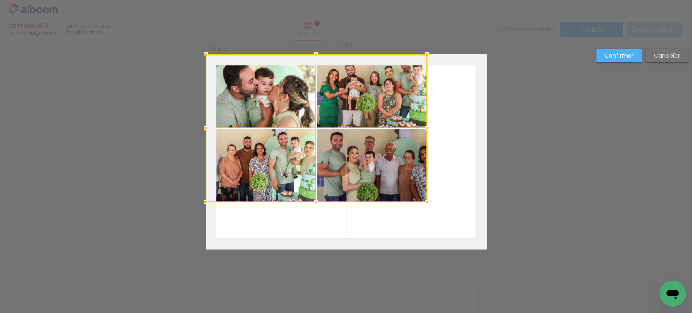
click at [346, 155] on div at bounding box center [317, 128] width 222 height 148
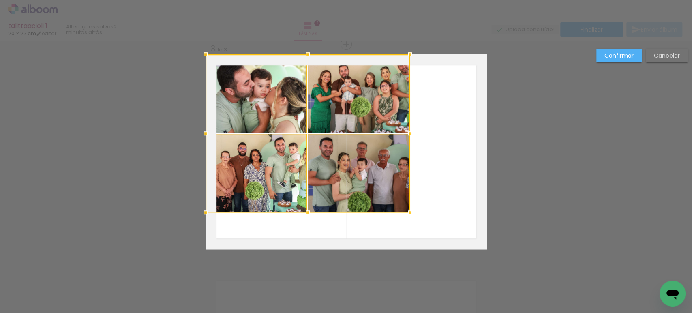
drag, startPoint x: 420, startPoint y: 201, endPoint x: 543, endPoint y: 305, distance: 161.4
click at [543, 305] on div "Inserir lâmina 1 de 3 Inserir lâmina 2 de 3 Inserir lâmina 3 de 3 Confirmar Can…" at bounding box center [346, 40] width 692 height 881
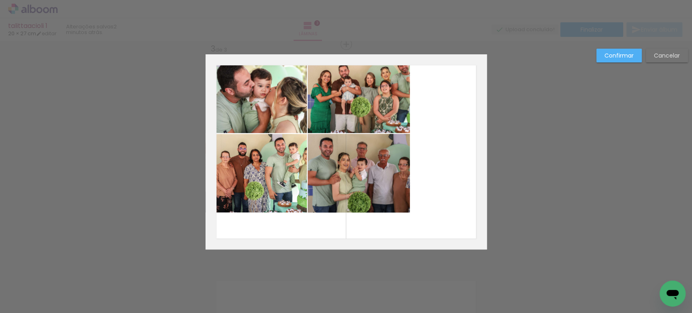
click at [237, 103] on quentale-photo at bounding box center [257, 93] width 102 height 79
click at [274, 171] on quentale-photo at bounding box center [257, 173] width 102 height 79
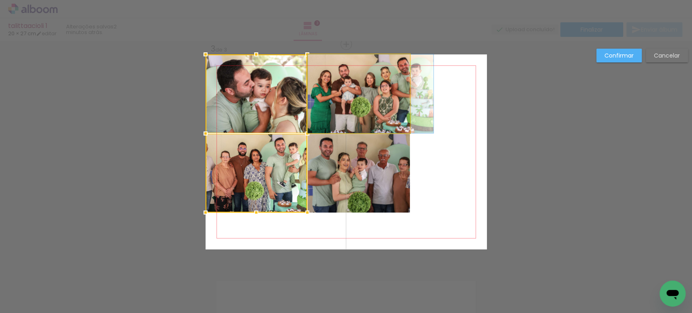
click at [326, 125] on quentale-photo at bounding box center [359, 93] width 102 height 79
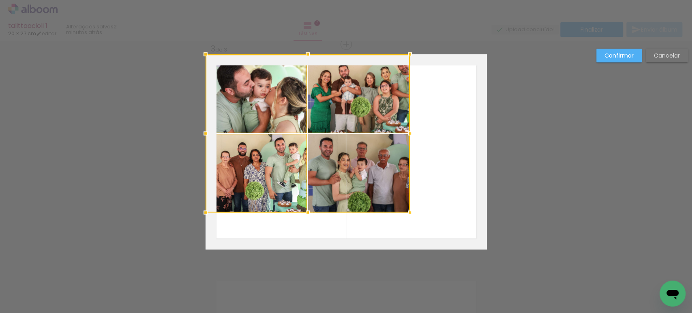
click at [335, 156] on div at bounding box center [308, 133] width 204 height 158
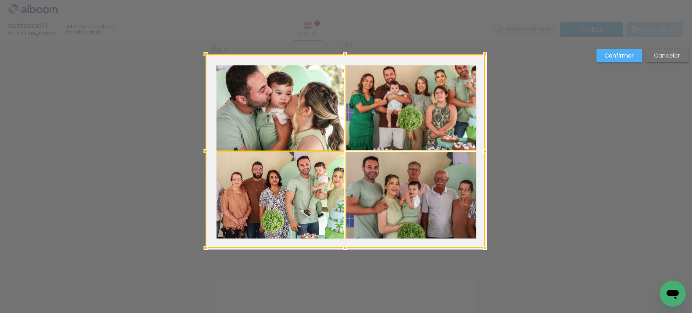
drag, startPoint x: 404, startPoint y: 210, endPoint x: 418, endPoint y: 190, distance: 25.0
click at [418, 190] on div at bounding box center [345, 150] width 279 height 193
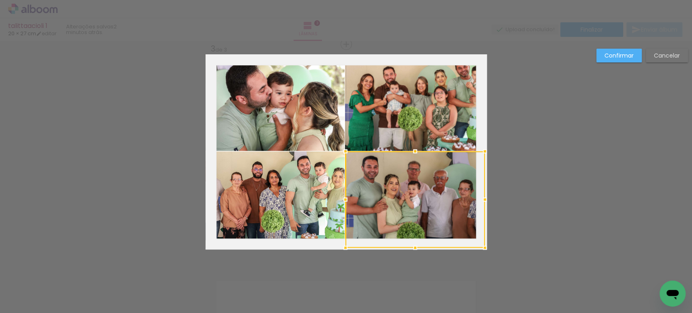
click at [605, 50] on paper-button "Confirmar" at bounding box center [618, 56] width 45 height 14
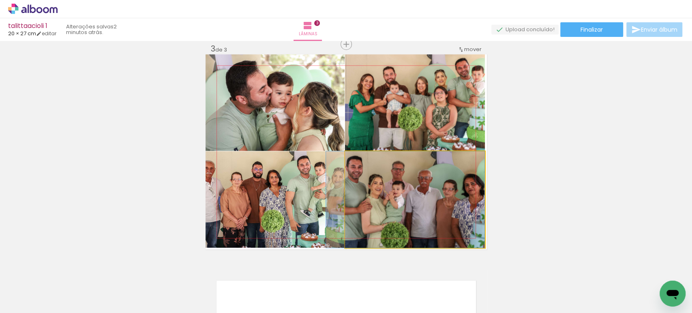
drag, startPoint x: 464, startPoint y: 168, endPoint x: 444, endPoint y: 170, distance: 20.0
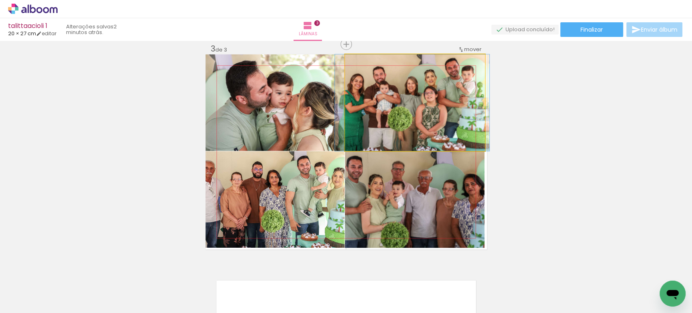
drag, startPoint x: 432, startPoint y: 96, endPoint x: 422, endPoint y: 96, distance: 10.1
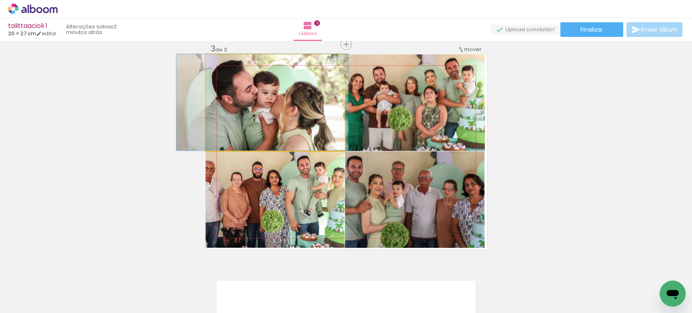
drag, startPoint x: 302, startPoint y: 122, endPoint x: 289, endPoint y: 119, distance: 14.1
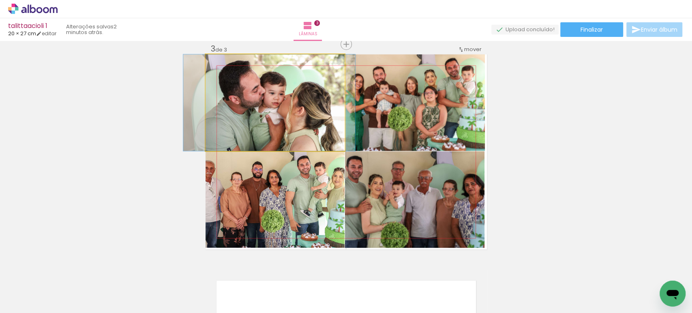
drag, startPoint x: 289, startPoint y: 119, endPoint x: 297, endPoint y: 123, distance: 9.1
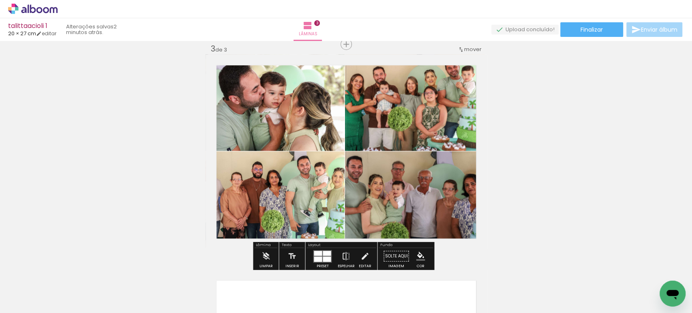
click at [280, 122] on quentale-photo at bounding box center [275, 102] width 139 height 96
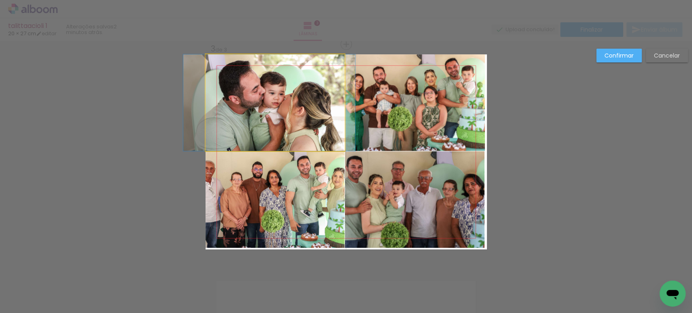
click at [280, 122] on quentale-photo at bounding box center [275, 102] width 139 height 96
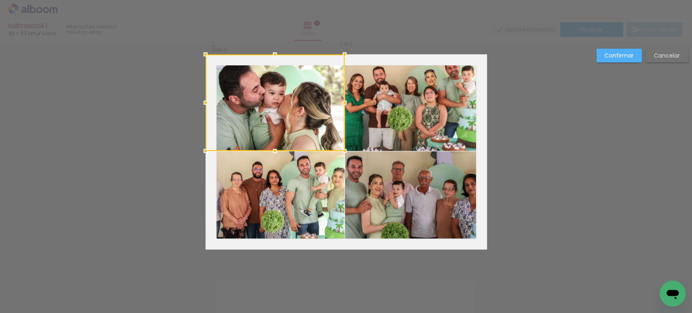
click at [285, 199] on quentale-photo at bounding box center [275, 199] width 139 height 96
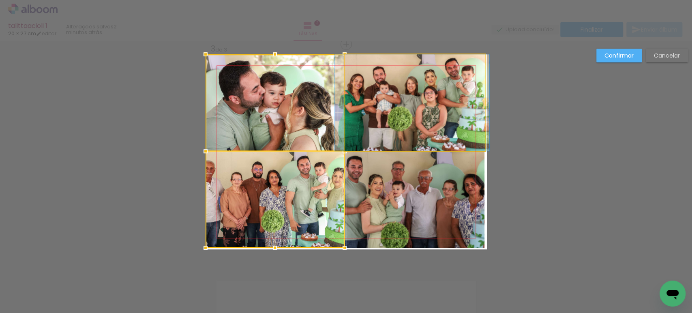
click at [389, 113] on quentale-photo at bounding box center [415, 102] width 140 height 96
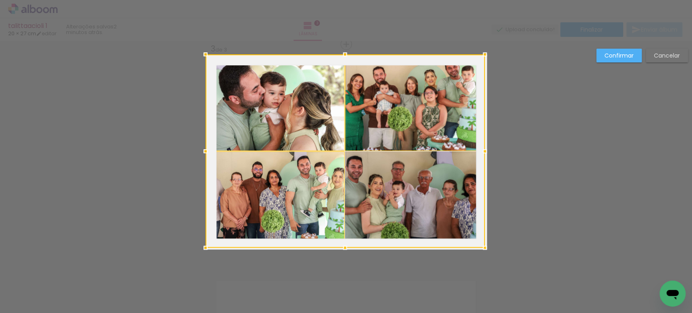
click at [388, 191] on div at bounding box center [345, 150] width 279 height 193
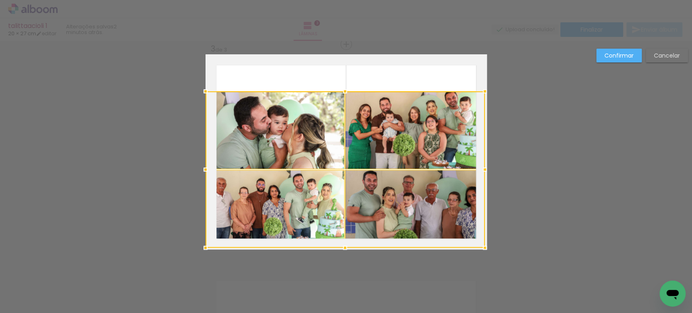
drag, startPoint x: 344, startPoint y: 56, endPoint x: 354, endPoint y: 92, distance: 37.7
click at [354, 92] on div at bounding box center [345, 169] width 279 height 156
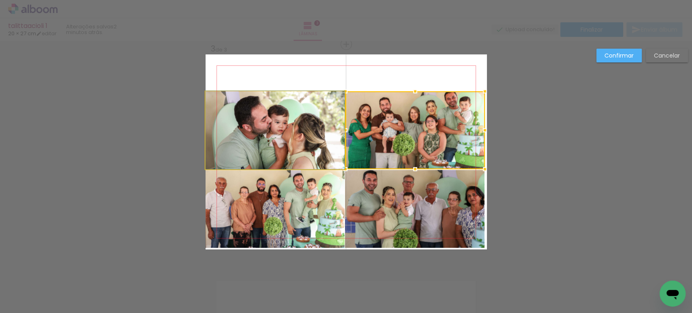
click at [304, 116] on quentale-photo at bounding box center [275, 130] width 139 height 78
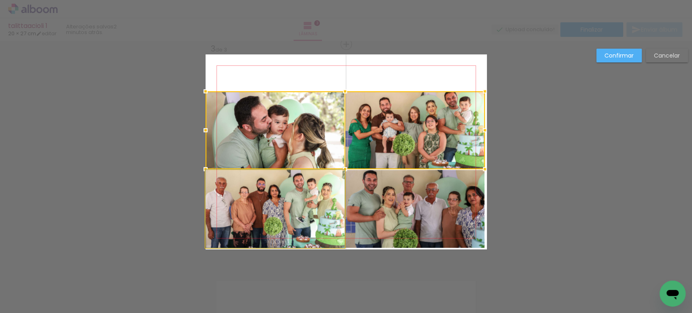
click at [301, 176] on quentale-photo at bounding box center [275, 209] width 139 height 78
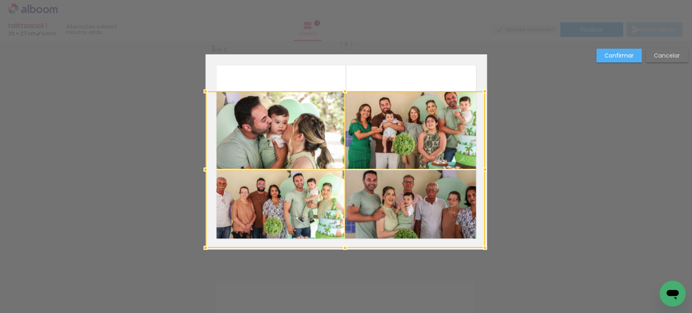
click at [379, 198] on div at bounding box center [345, 169] width 279 height 156
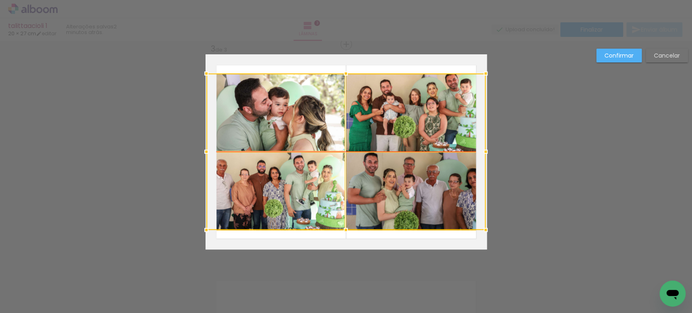
drag, startPoint x: 391, startPoint y: 205, endPoint x: 392, endPoint y: 187, distance: 17.5
click at [392, 187] on div at bounding box center [345, 151] width 279 height 156
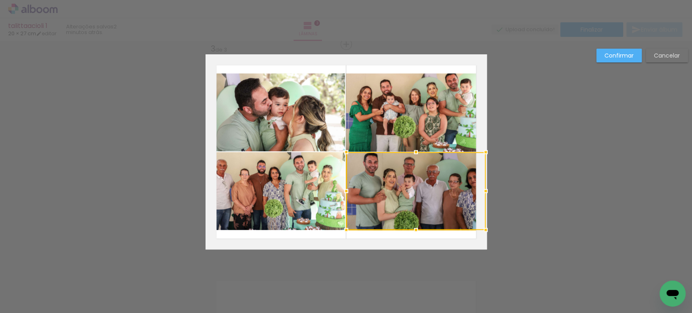
click at [0, 0] on slot "Confirmar" at bounding box center [0, 0] width 0 height 0
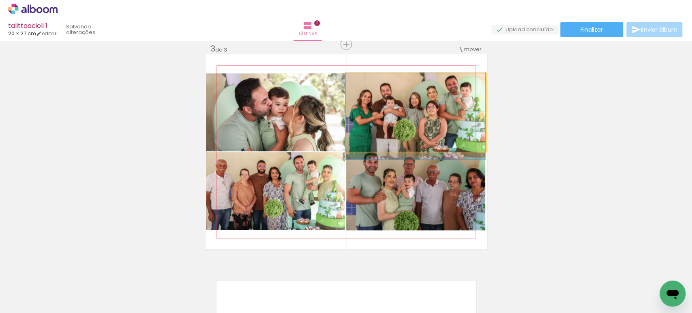
drag, startPoint x: 433, startPoint y: 118, endPoint x: 415, endPoint y: 122, distance: 18.2
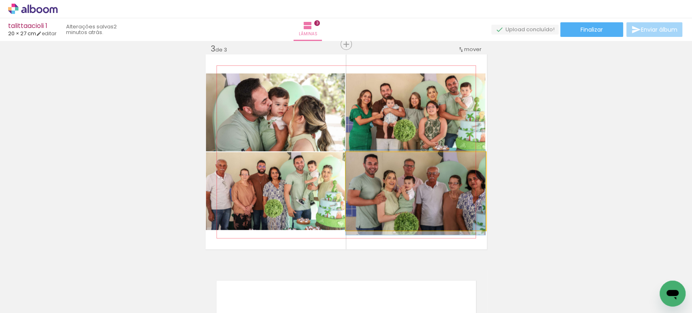
drag, startPoint x: 446, startPoint y: 213, endPoint x: 441, endPoint y: 215, distance: 5.5
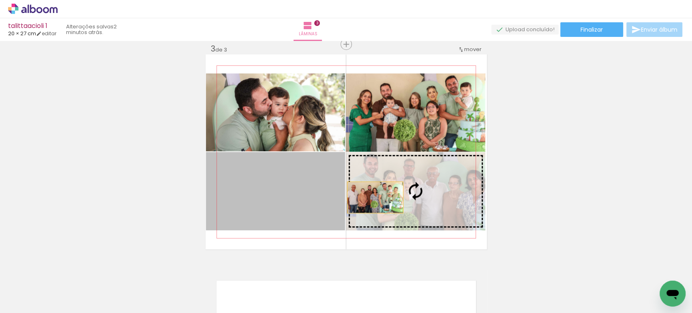
drag, startPoint x: 267, startPoint y: 204, endPoint x: 372, endPoint y: 197, distance: 104.8
click at [0, 0] on slot at bounding box center [0, 0] width 0 height 0
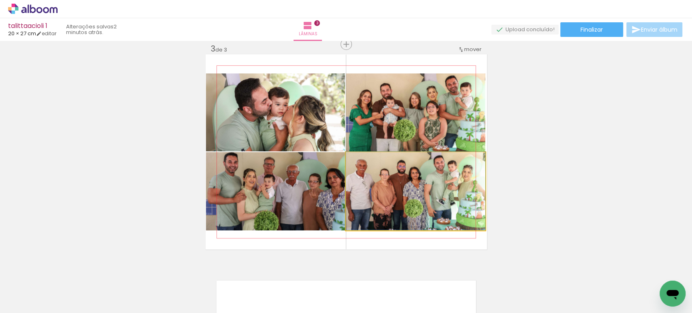
click at [378, 194] on quentale-photo at bounding box center [415, 191] width 139 height 78
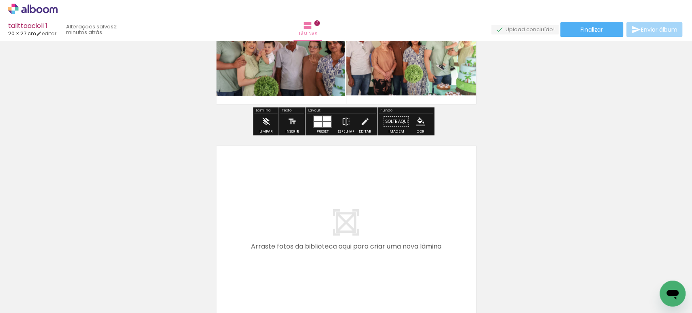
scroll to position [0, 215]
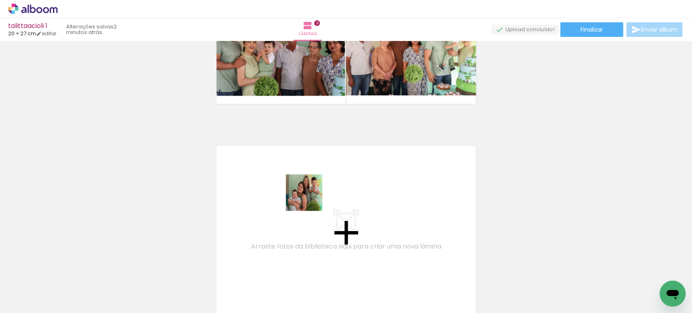
drag, startPoint x: 271, startPoint y: 287, endPoint x: 310, endPoint y: 199, distance: 96.6
click at [310, 199] on quentale-workspace at bounding box center [346, 156] width 692 height 313
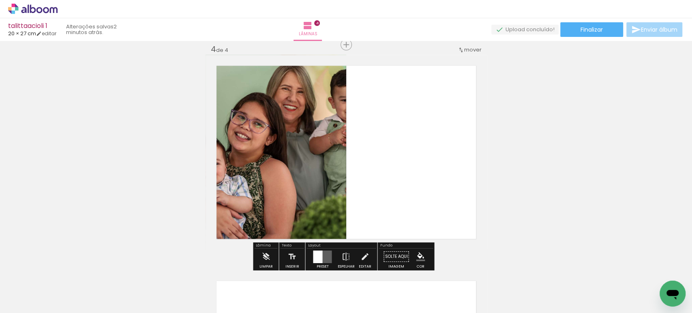
scroll to position [656, 0]
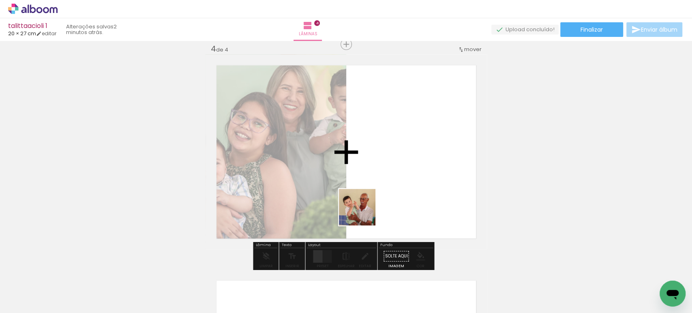
drag, startPoint x: 362, startPoint y: 280, endPoint x: 347, endPoint y: 268, distance: 19.3
click at [363, 212] on quentale-workspace at bounding box center [346, 156] width 692 height 313
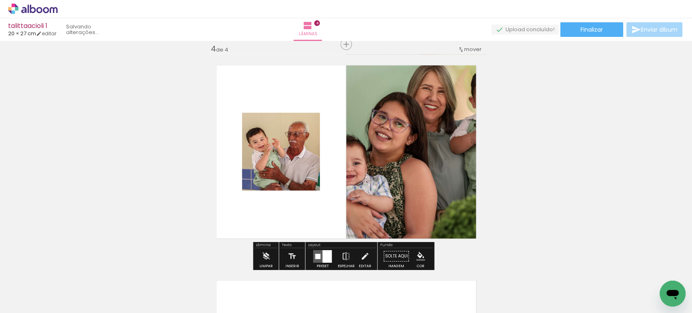
click at [339, 288] on quentale-thumb at bounding box center [320, 285] width 45 height 47
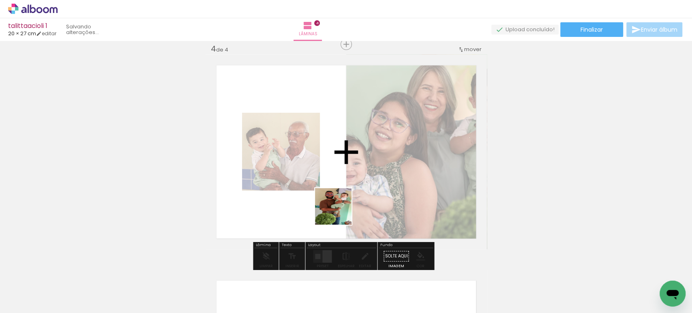
drag, startPoint x: 329, startPoint y: 290, endPoint x: 348, endPoint y: 188, distance: 104.0
click at [347, 189] on quentale-workspace at bounding box center [346, 156] width 692 height 313
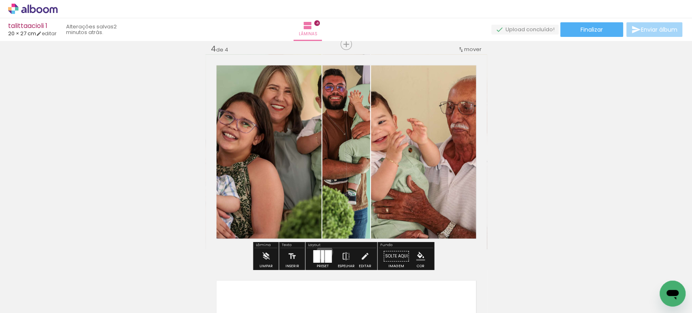
click at [322, 252] on quentale-layouter at bounding box center [322, 256] width 19 height 13
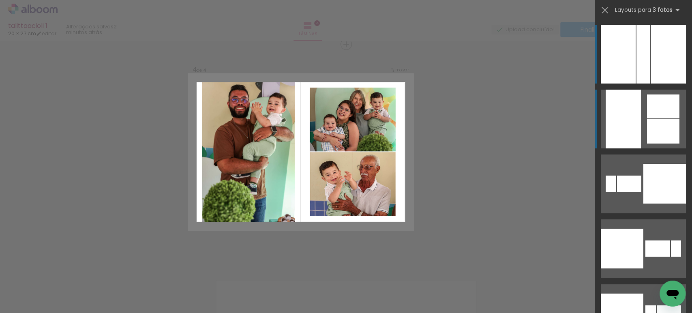
click at [647, 125] on div at bounding box center [663, 131] width 32 height 24
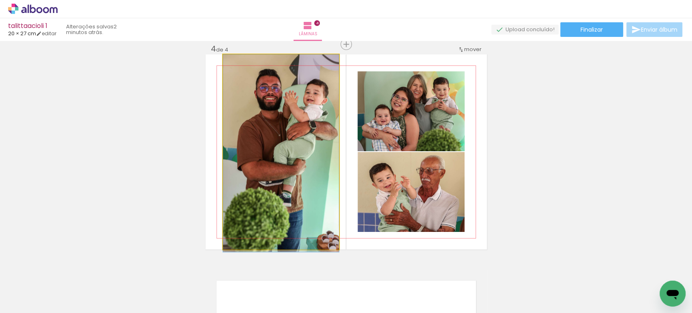
drag, startPoint x: 305, startPoint y: 127, endPoint x: 304, endPoint y: 133, distance: 6.1
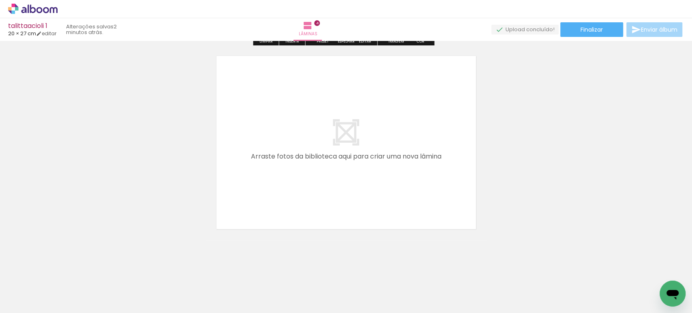
scroll to position [881, 0]
drag, startPoint x: 411, startPoint y: 279, endPoint x: 383, endPoint y: 194, distance: 89.1
click at [383, 194] on quentale-workspace at bounding box center [346, 156] width 692 height 313
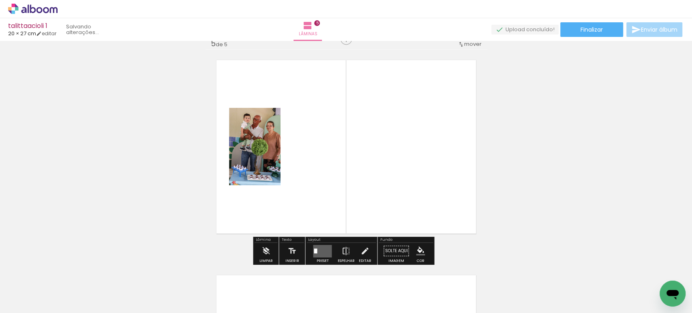
scroll to position [871, 0]
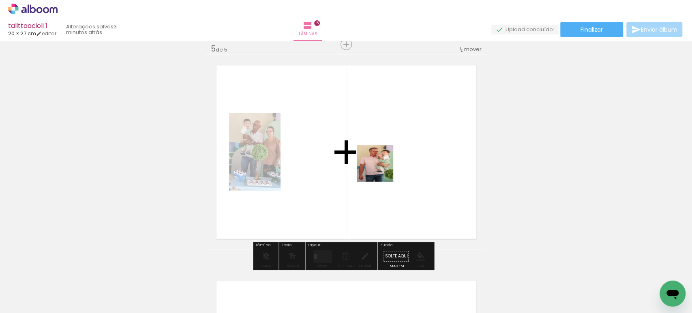
drag, startPoint x: 418, startPoint y: 229, endPoint x: 376, endPoint y: 156, distance: 83.6
click at [376, 159] on quentale-workspace at bounding box center [346, 156] width 692 height 313
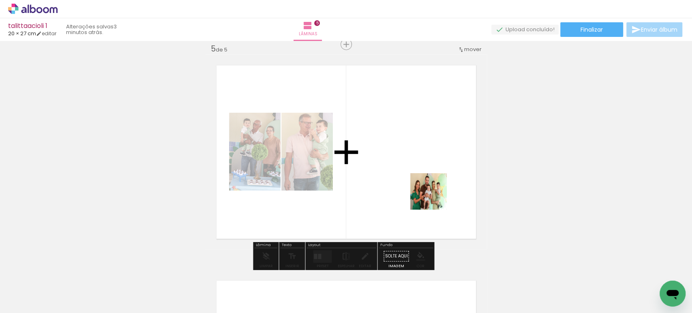
drag, startPoint x: 449, startPoint y: 215, endPoint x: 415, endPoint y: 171, distance: 56.0
click at [415, 171] on quentale-workspace at bounding box center [346, 156] width 692 height 313
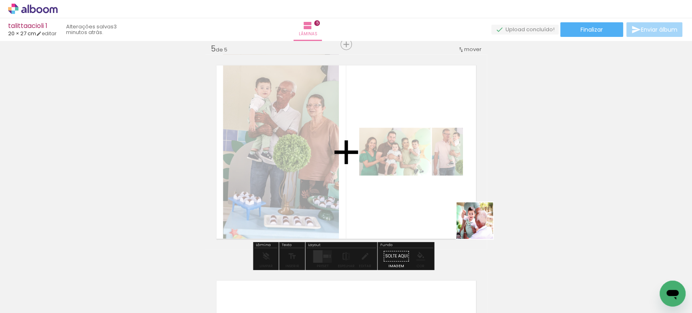
drag, startPoint x: 547, startPoint y: 289, endPoint x: 400, endPoint y: 164, distance: 192.7
click at [400, 165] on quentale-workspace at bounding box center [346, 156] width 692 height 313
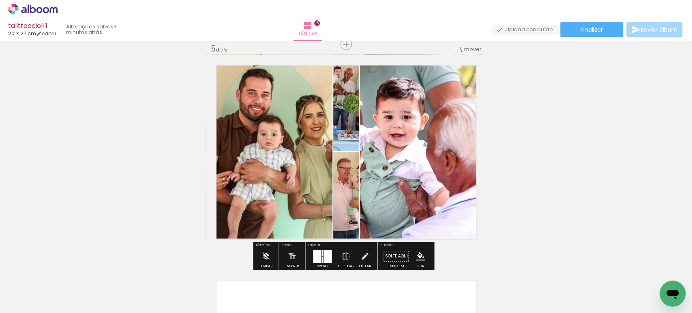
click at [322, 259] on div at bounding box center [323, 259] width 2 height 6
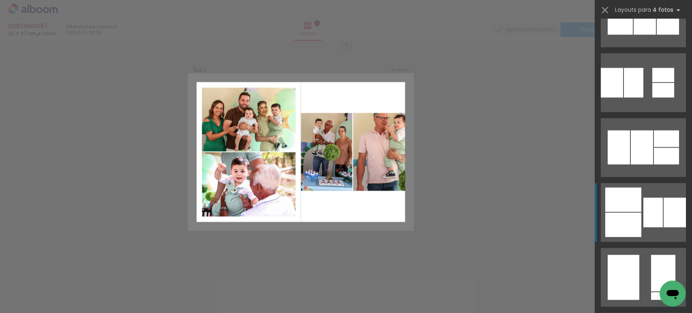
scroll to position [945, 0]
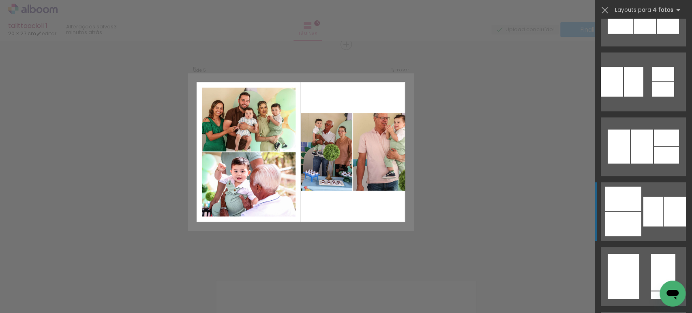
click at [622, 210] on div at bounding box center [623, 198] width 36 height 24
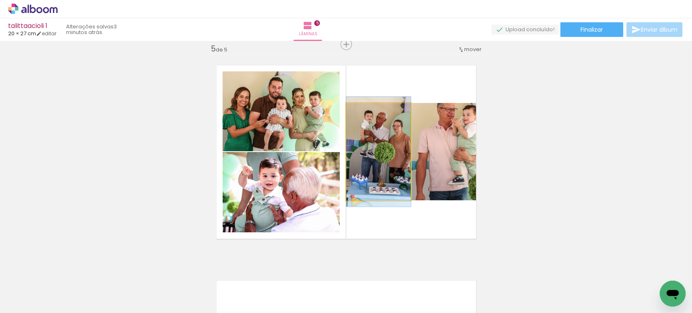
click at [402, 165] on quentale-photo at bounding box center [378, 151] width 64 height 97
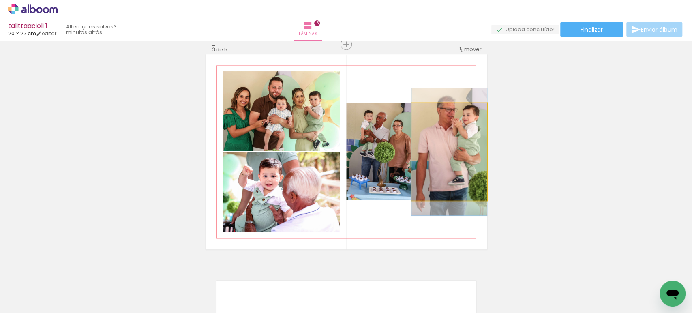
click at [438, 155] on quentale-photo at bounding box center [449, 151] width 75 height 97
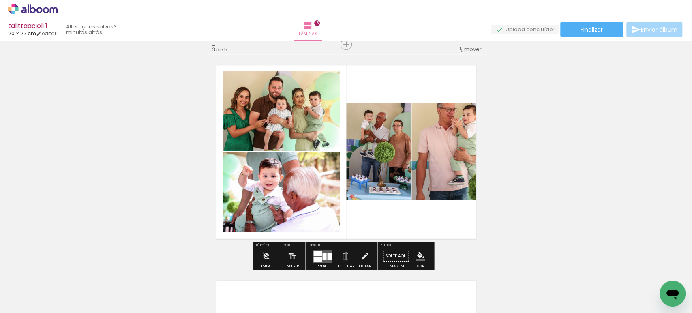
click at [391, 135] on quentale-photo at bounding box center [378, 151] width 64 height 97
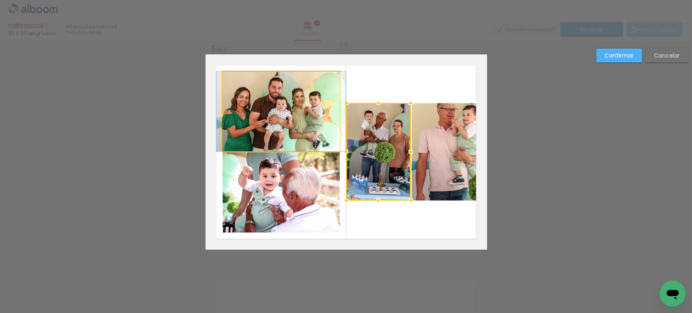
click at [279, 120] on quentale-photo at bounding box center [281, 111] width 117 height 80
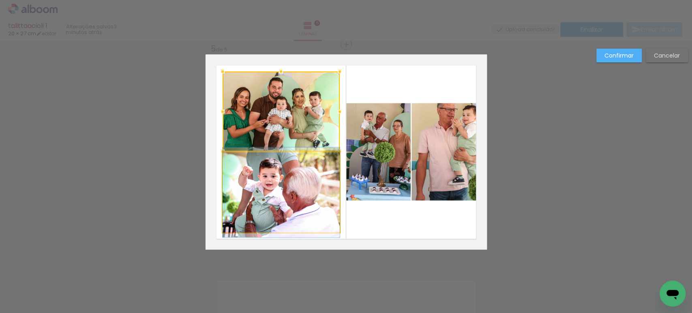
click at [277, 169] on quentale-photo at bounding box center [281, 192] width 117 height 80
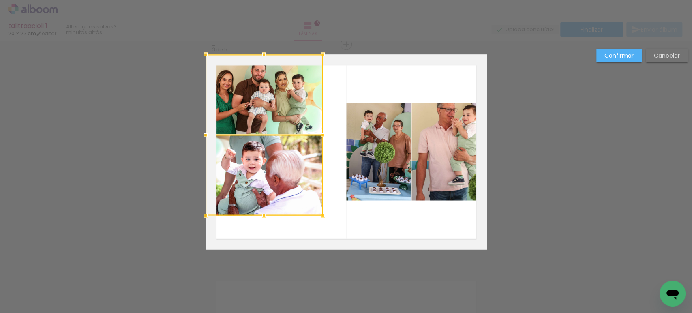
drag, startPoint x: 278, startPoint y: 184, endPoint x: 238, endPoint y: 163, distance: 45.0
click at [238, 163] on div at bounding box center [264, 134] width 117 height 161
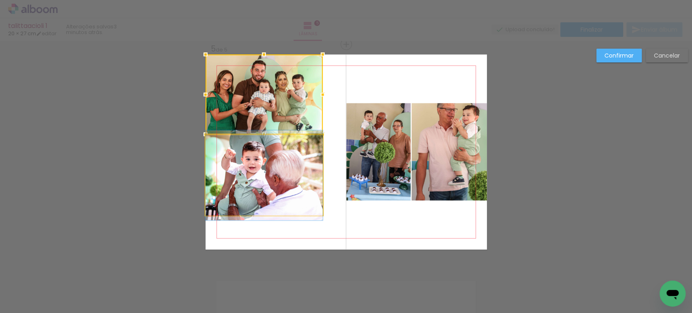
click at [238, 163] on quentale-photo at bounding box center [264, 175] width 117 height 80
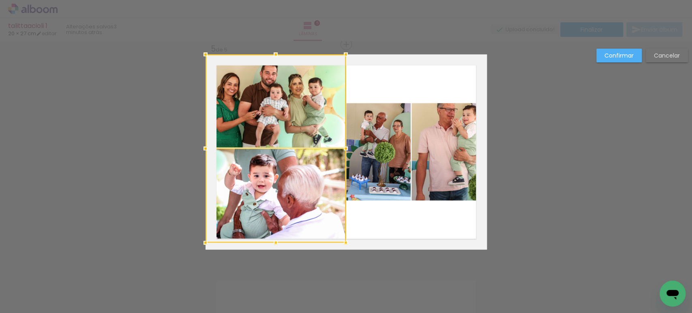
drag, startPoint x: 318, startPoint y: 220, endPoint x: 365, endPoint y: 291, distance: 84.8
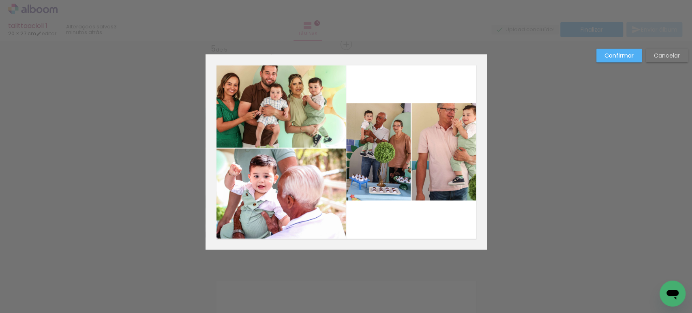
click at [309, 101] on quentale-photo at bounding box center [276, 100] width 140 height 93
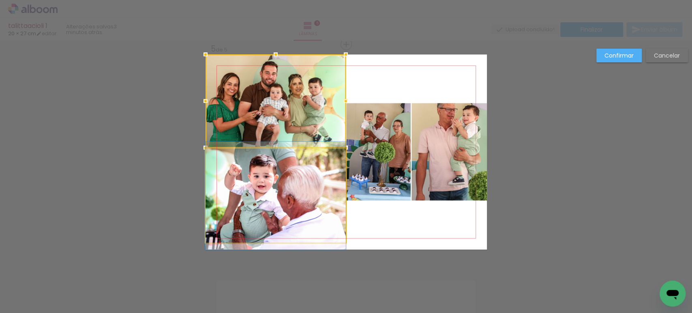
click at [294, 172] on quentale-photo at bounding box center [276, 195] width 140 height 94
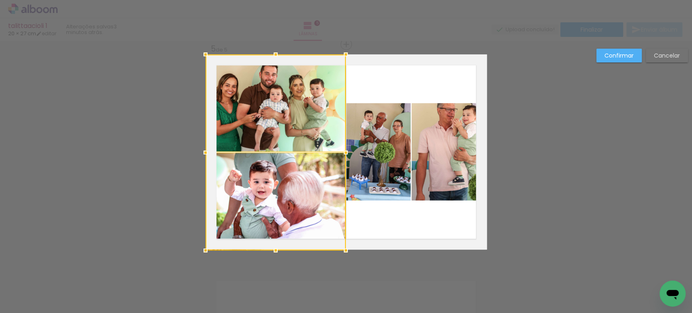
drag, startPoint x: 269, startPoint y: 241, endPoint x: 278, endPoint y: 204, distance: 38.3
click at [278, 204] on div at bounding box center [276, 152] width 140 height 196
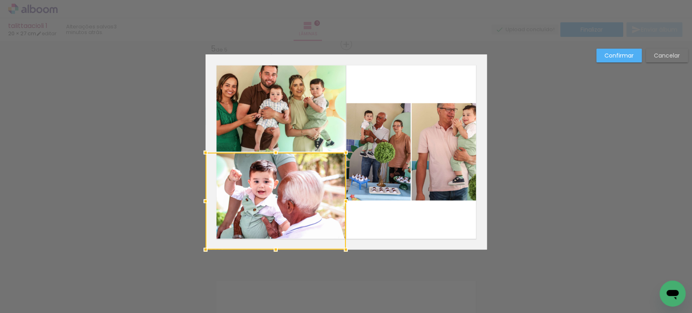
click at [371, 156] on quentale-photo at bounding box center [378, 151] width 64 height 97
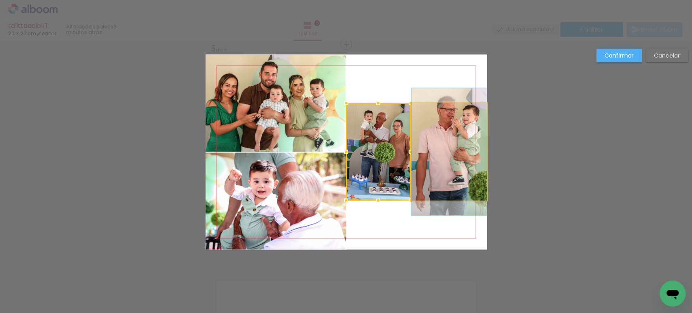
drag, startPoint x: 451, startPoint y: 141, endPoint x: 452, endPoint y: 153, distance: 11.8
click at [451, 142] on quentale-photo at bounding box center [449, 151] width 75 height 97
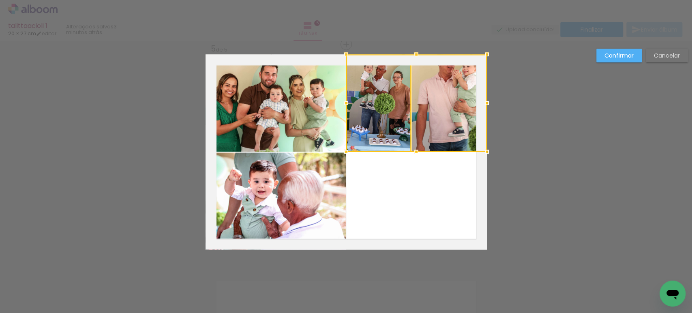
drag, startPoint x: 451, startPoint y: 161, endPoint x: 476, endPoint y: 88, distance: 76.3
click at [476, 88] on div at bounding box center [416, 102] width 141 height 97
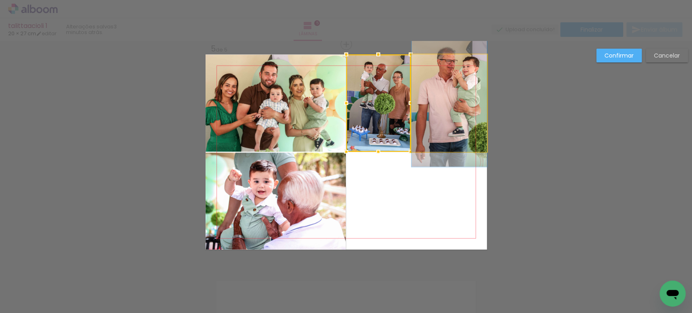
click at [476, 88] on quentale-photo at bounding box center [449, 102] width 75 height 97
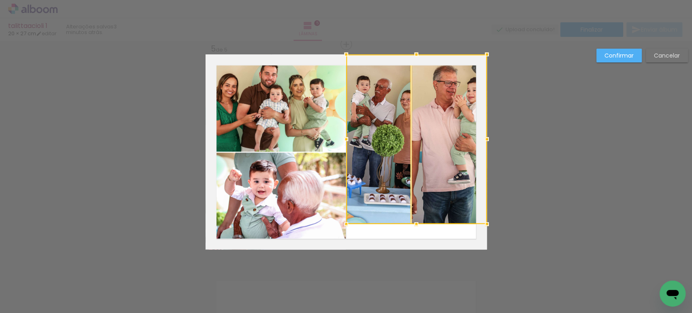
drag, startPoint x: 405, startPoint y: 154, endPoint x: 392, endPoint y: 334, distance: 180.9
click at [392, 313] on html "link( href="../../bower_components/polymer/polymer.html" rel="import" ) picture…" at bounding box center [346, 156] width 692 height 313
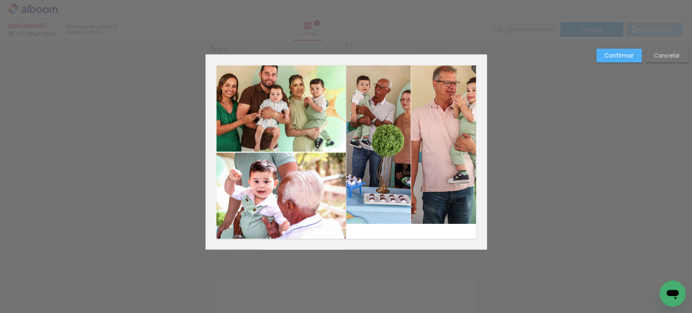
drag, startPoint x: 363, startPoint y: 151, endPoint x: 389, endPoint y: 141, distance: 27.7
click at [364, 151] on quentale-photo at bounding box center [378, 138] width 64 height 169
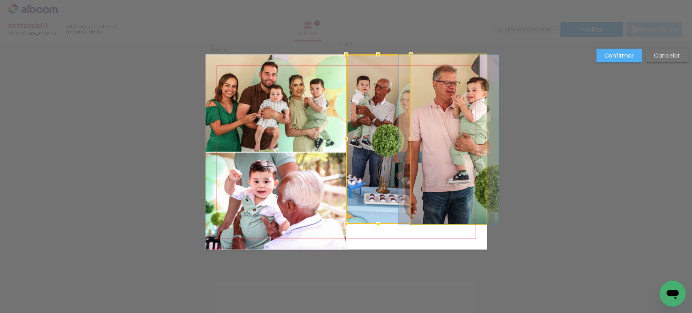
click at [451, 129] on quentale-photo at bounding box center [448, 138] width 75 height 169
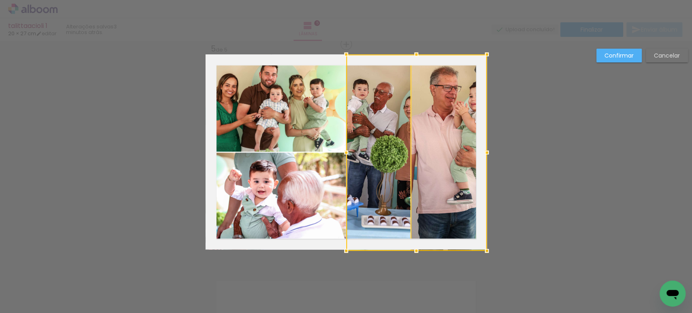
drag, startPoint x: 411, startPoint y: 225, endPoint x: 437, endPoint y: 165, distance: 65.5
click at [437, 165] on div at bounding box center [416, 152] width 141 height 196
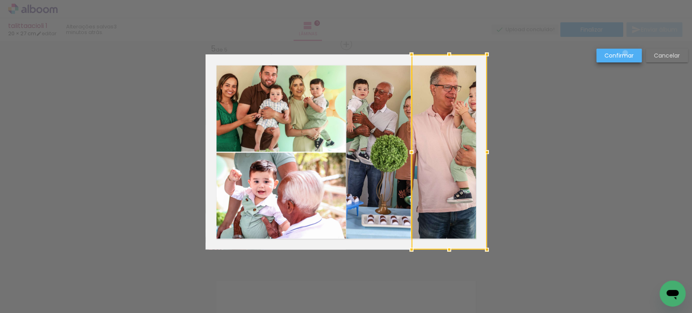
click at [0, 0] on slot "Confirmar" at bounding box center [0, 0] width 0 height 0
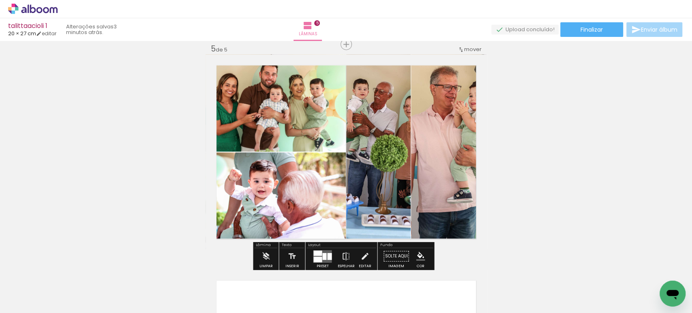
click at [330, 258] on div at bounding box center [329, 256] width 4 height 7
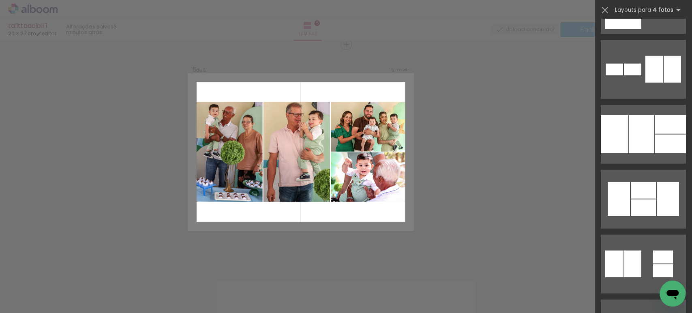
scroll to position [1283, 0]
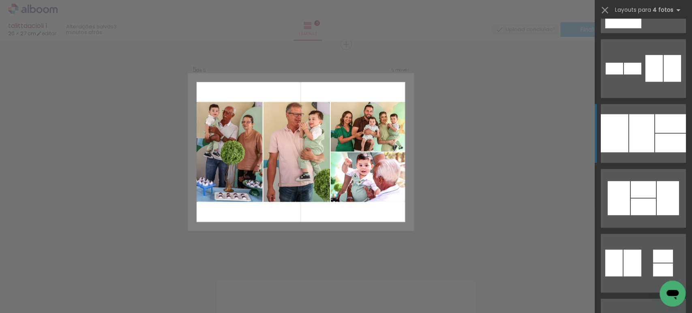
click at [641, 125] on div at bounding box center [641, 133] width 25 height 38
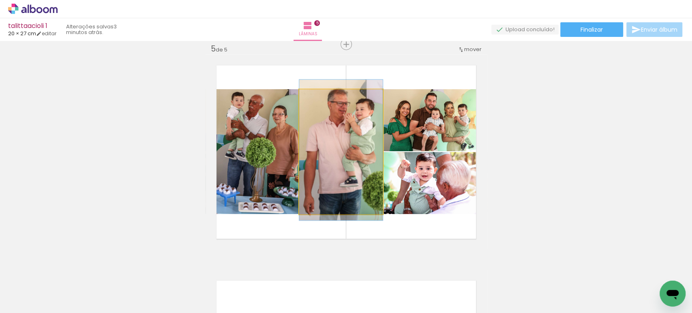
drag, startPoint x: 344, startPoint y: 144, endPoint x: 333, endPoint y: 142, distance: 11.1
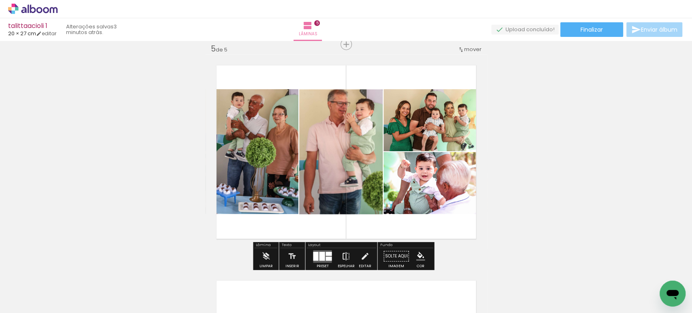
click at [341, 256] on iron-icon at bounding box center [345, 256] width 9 height 16
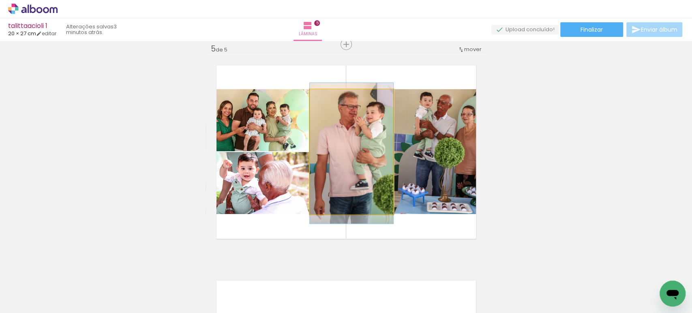
drag, startPoint x: 318, startPoint y: 180, endPoint x: 330, endPoint y: 182, distance: 12.5
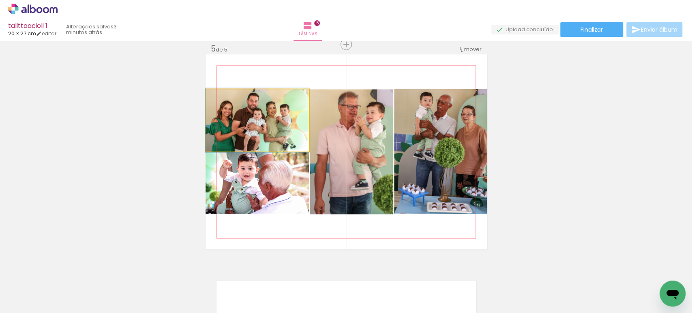
click at [262, 129] on quentale-photo at bounding box center [257, 120] width 103 height 62
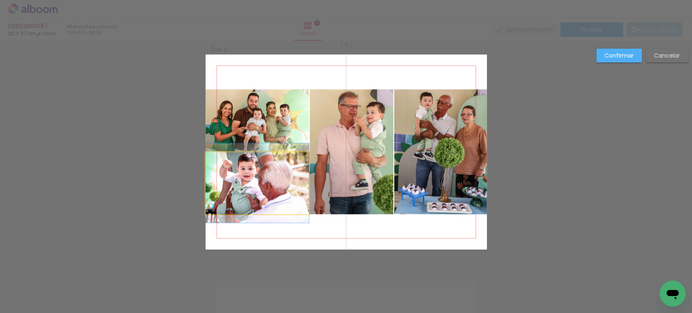
click at [258, 183] on quentale-photo at bounding box center [257, 183] width 103 height 62
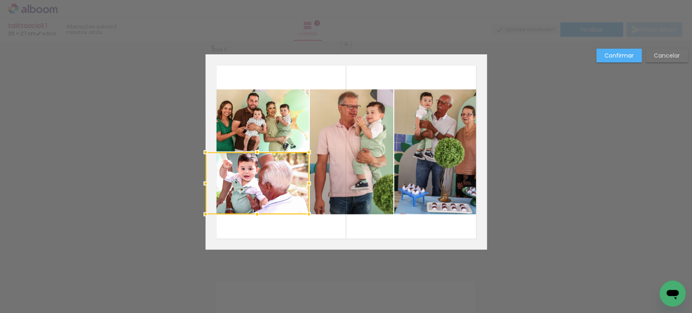
click at [268, 126] on quentale-photo at bounding box center [257, 120] width 103 height 62
drag, startPoint x: 349, startPoint y: 137, endPoint x: 382, endPoint y: 137, distance: 32.4
click at [349, 137] on quentale-photo at bounding box center [352, 151] width 84 height 125
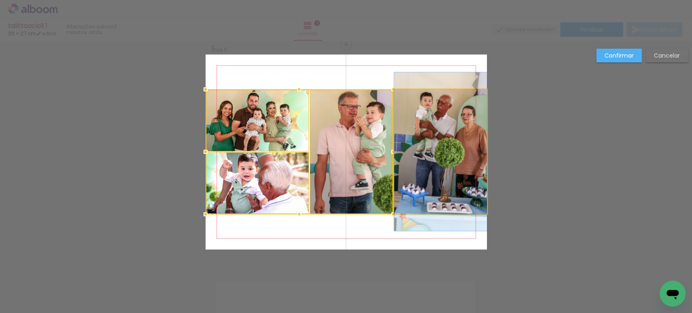
click at [427, 140] on quentale-photo at bounding box center [440, 151] width 93 height 125
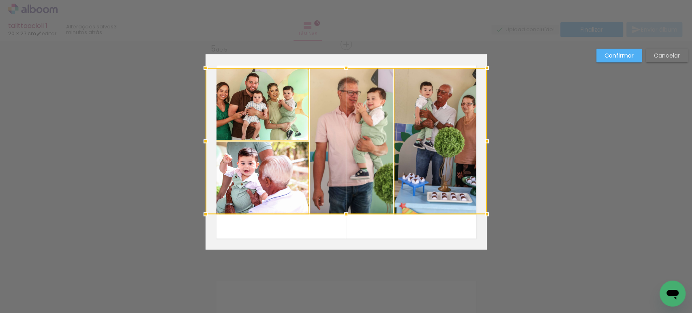
drag, startPoint x: 344, startPoint y: 89, endPoint x: 347, endPoint y: 67, distance: 21.7
click at [347, 67] on div at bounding box center [346, 68] width 16 height 16
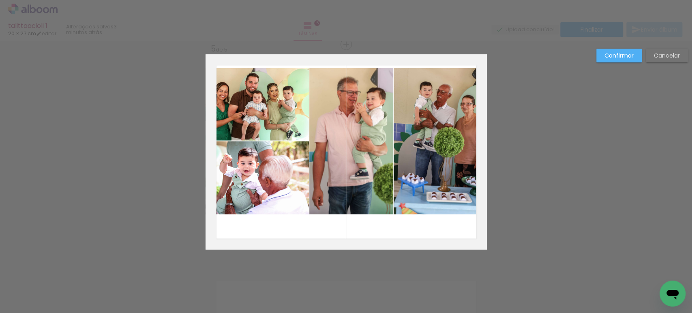
click at [278, 105] on quentale-photo at bounding box center [257, 104] width 103 height 73
click at [275, 178] on quentale-photo at bounding box center [257, 177] width 103 height 73
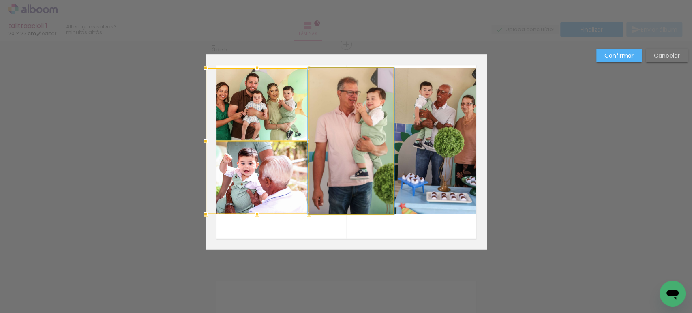
click at [353, 145] on quentale-photo at bounding box center [351, 141] width 84 height 146
click at [418, 132] on quentale-photo at bounding box center [440, 141] width 93 height 146
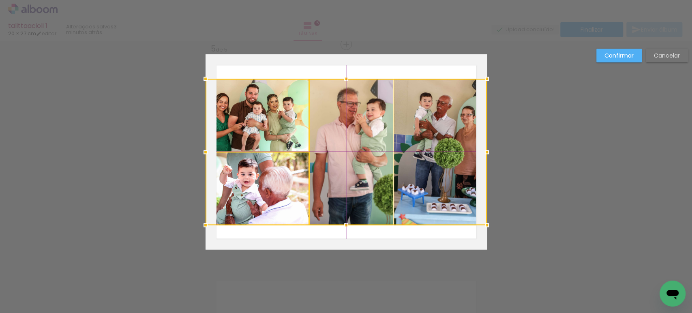
drag, startPoint x: 437, startPoint y: 132, endPoint x: 438, endPoint y: 142, distance: 9.8
click at [438, 142] on div at bounding box center [346, 152] width 281 height 146
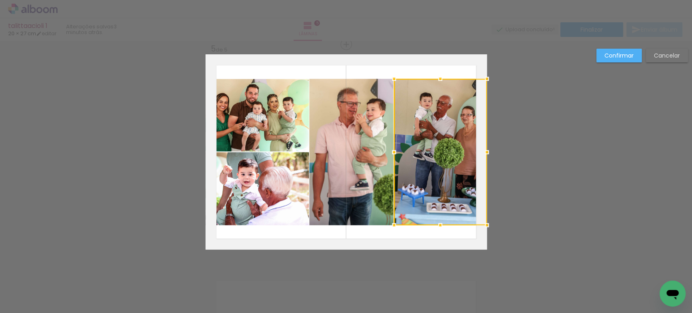
click at [0, 0] on slot "Confirmar" at bounding box center [0, 0] width 0 height 0
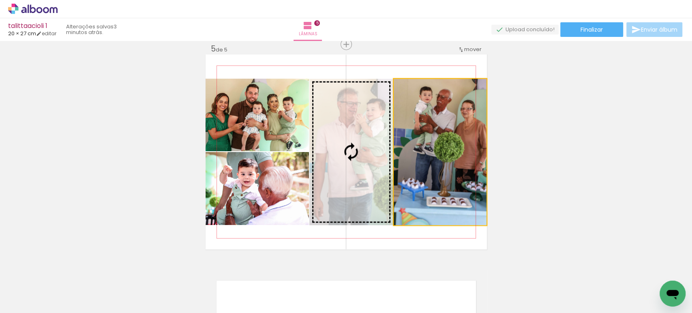
drag, startPoint x: 459, startPoint y: 145, endPoint x: 376, endPoint y: 135, distance: 82.9
click at [0, 0] on slot at bounding box center [0, 0] width 0 height 0
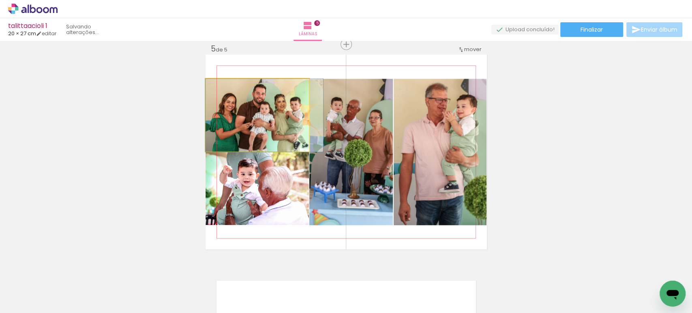
drag, startPoint x: 258, startPoint y: 111, endPoint x: 290, endPoint y: 113, distance: 32.1
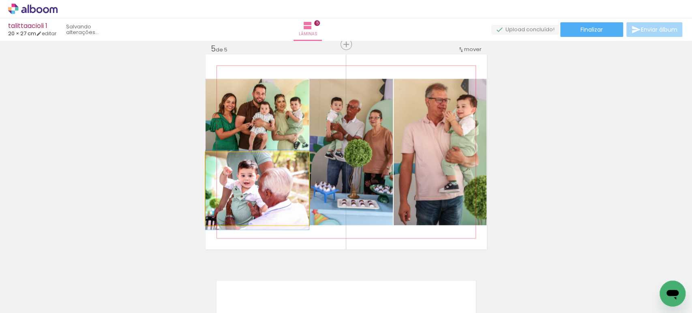
drag, startPoint x: 238, startPoint y: 209, endPoint x: 249, endPoint y: 210, distance: 11.0
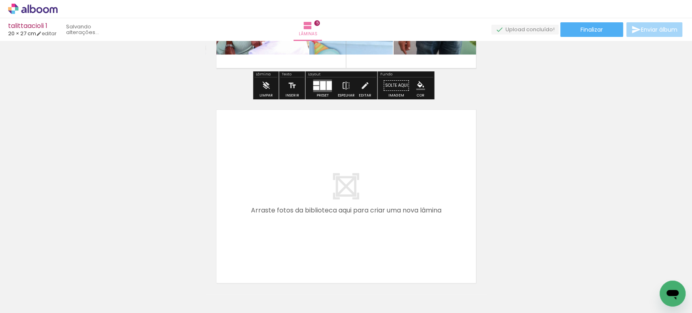
scroll to position [0, 551]
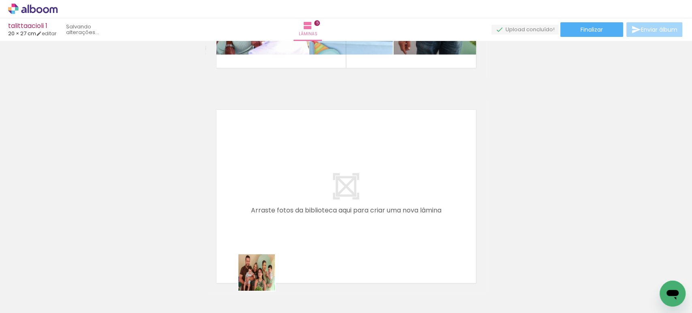
drag, startPoint x: 263, startPoint y: 288, endPoint x: 274, endPoint y: 203, distance: 85.4
click at [274, 203] on quentale-workspace at bounding box center [346, 156] width 692 height 313
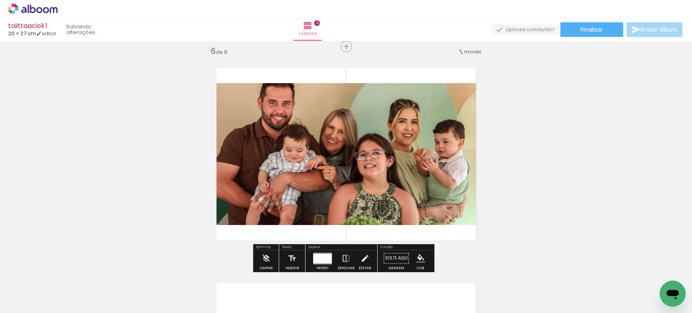
scroll to position [1087, 0]
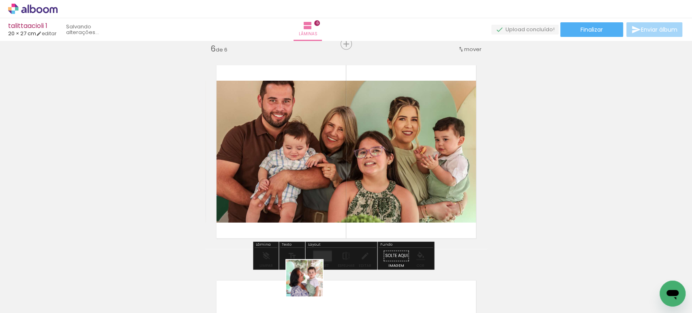
drag, startPoint x: 311, startPoint y: 284, endPoint x: 322, endPoint y: 206, distance: 79.1
click at [318, 206] on quentale-workspace at bounding box center [346, 156] width 692 height 313
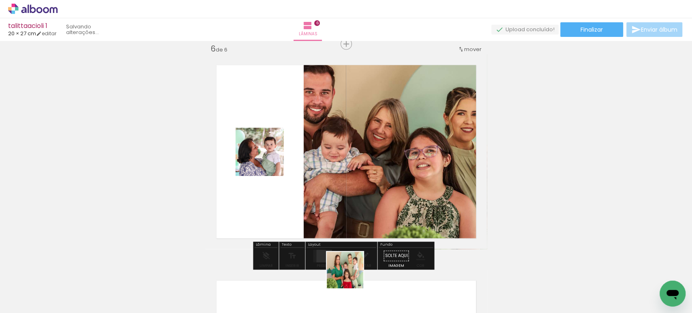
drag, startPoint x: 351, startPoint y: 276, endPoint x: 343, endPoint y: 196, distance: 80.3
click at [343, 199] on quentale-workspace at bounding box center [346, 156] width 692 height 313
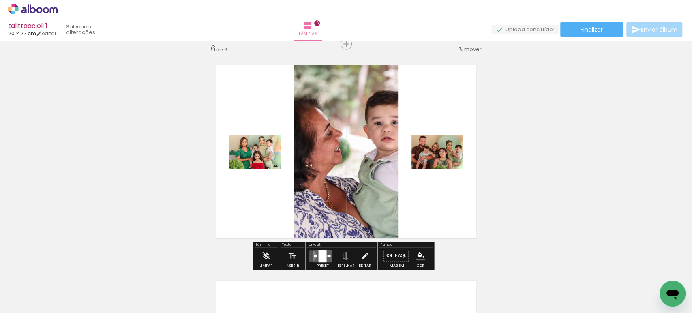
drag, startPoint x: 309, startPoint y: 256, endPoint x: 324, endPoint y: 249, distance: 16.0
click at [310, 256] on paper-button "Preset" at bounding box center [322, 258] width 26 height 21
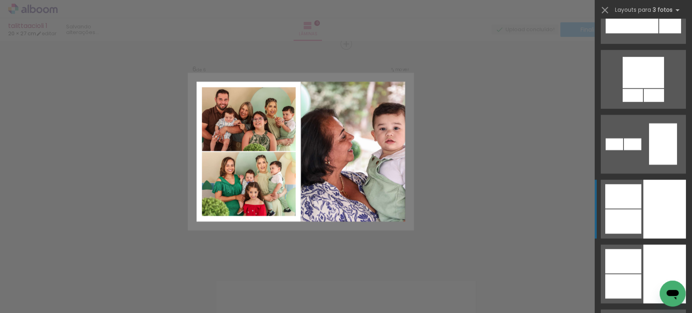
scroll to position [495, 0]
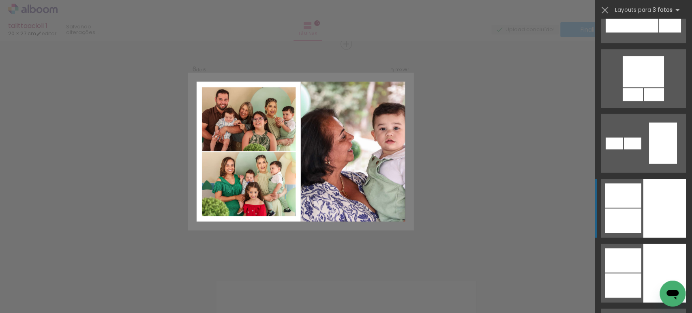
click at [632, 203] on div at bounding box center [623, 195] width 36 height 24
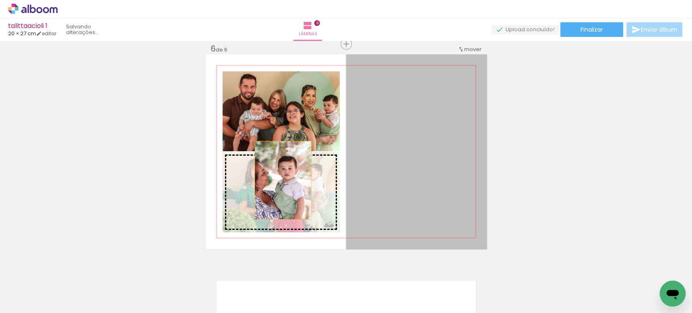
drag, startPoint x: 372, startPoint y: 154, endPoint x: 278, endPoint y: 179, distance: 97.9
click at [0, 0] on slot at bounding box center [0, 0] width 0 height 0
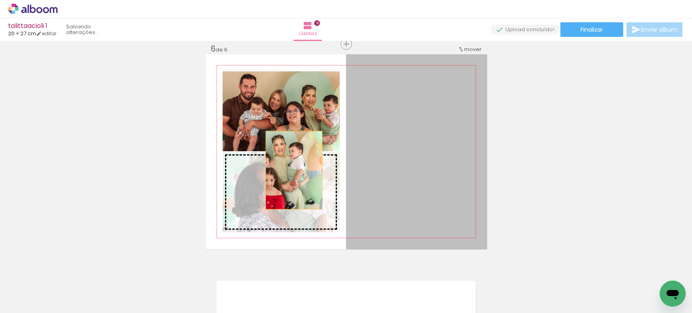
drag, startPoint x: 420, startPoint y: 145, endPoint x: 290, endPoint y: 170, distance: 131.8
click at [0, 0] on slot at bounding box center [0, 0] width 0 height 0
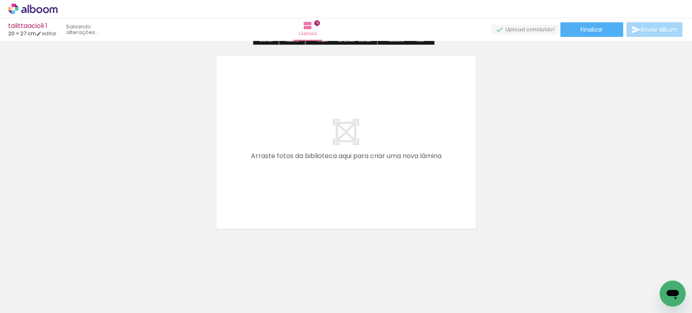
scroll to position [0, 657]
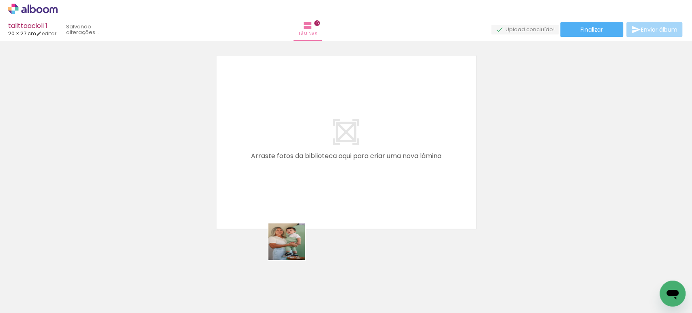
drag, startPoint x: 293, startPoint y: 248, endPoint x: 309, endPoint y: 244, distance: 16.9
click at [289, 187] on quentale-workspace at bounding box center [346, 156] width 692 height 313
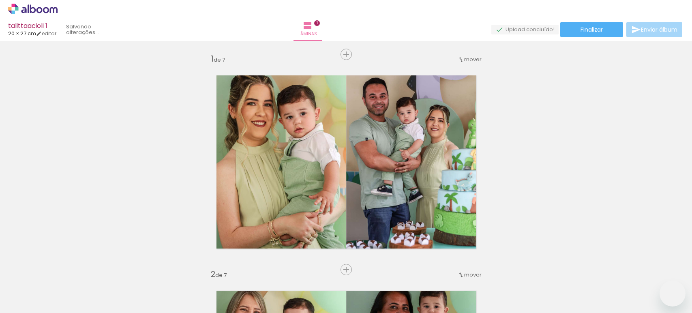
click at [388, 186] on quentale-workspace at bounding box center [346, 156] width 692 height 313
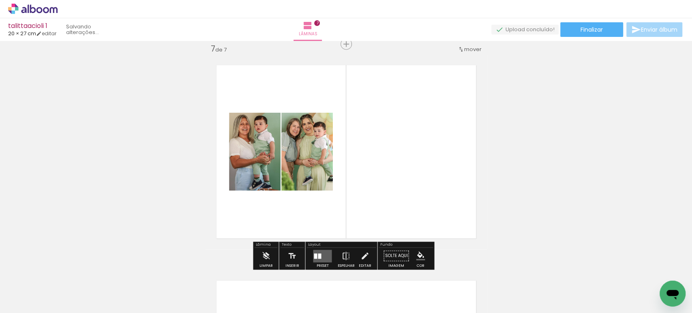
scroll to position [0, 657]
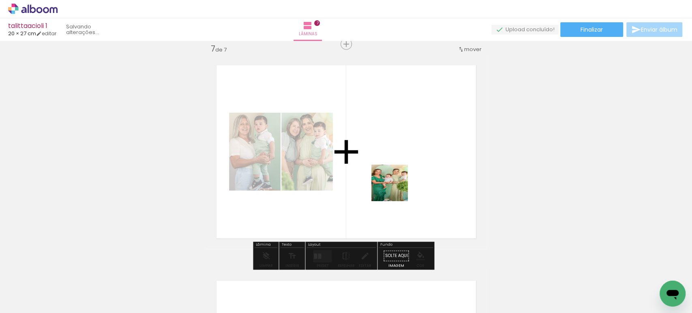
drag, startPoint x: 387, startPoint y: 278, endPoint x: 397, endPoint y: 184, distance: 94.6
click at [397, 184] on quentale-workspace at bounding box center [346, 156] width 692 height 313
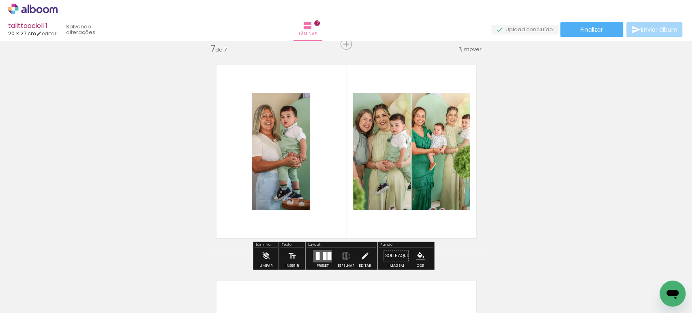
click at [316, 257] on div at bounding box center [317, 256] width 4 height 8
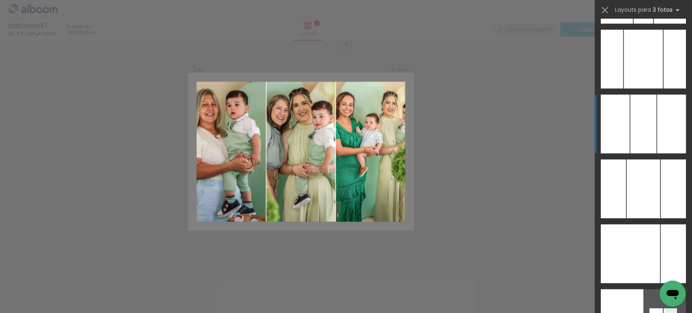
scroll to position [4600, 0]
click at [644, 136] on div at bounding box center [643, 124] width 26 height 59
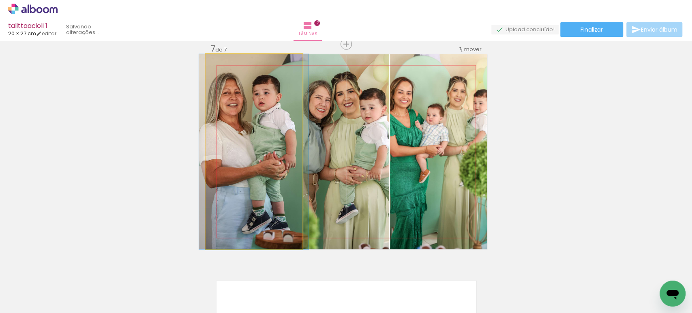
click at [263, 147] on quentale-photo at bounding box center [254, 151] width 97 height 195
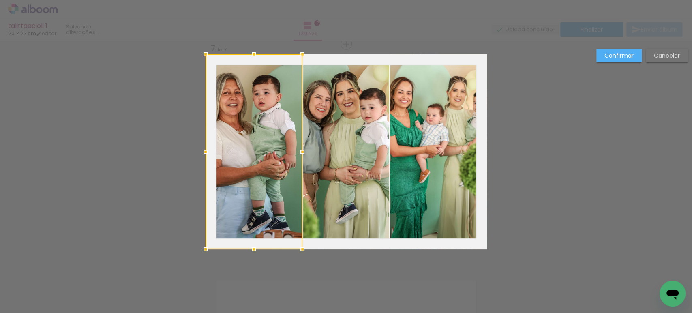
click at [263, 147] on div at bounding box center [254, 151] width 97 height 195
click at [337, 145] on quentale-photo at bounding box center [346, 151] width 86 height 195
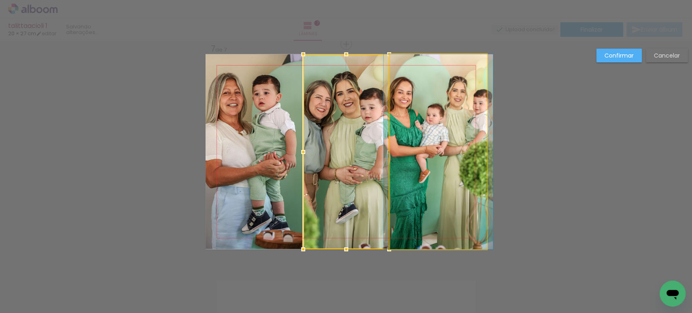
click at [433, 141] on quentale-photo at bounding box center [438, 151] width 97 height 195
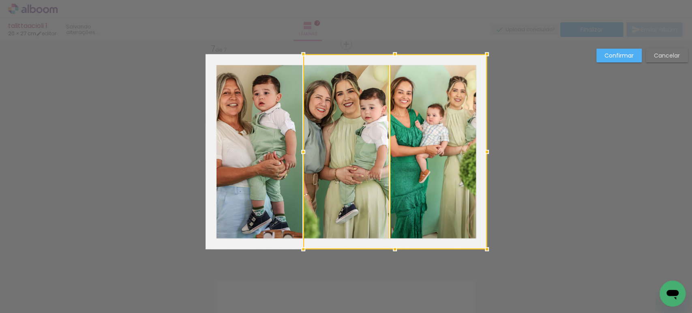
click at [271, 84] on quentale-photo at bounding box center [254, 151] width 97 height 195
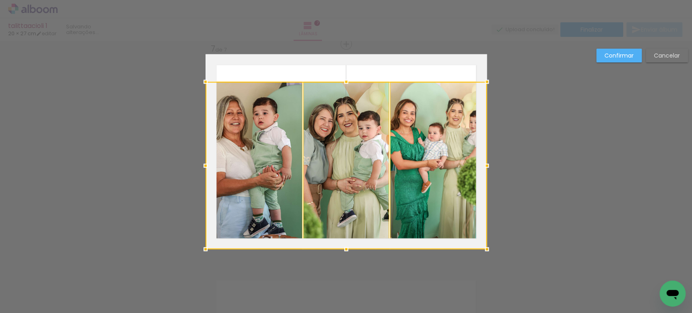
drag, startPoint x: 347, startPoint y: 52, endPoint x: 349, endPoint y: 80, distance: 28.0
click at [349, 80] on div at bounding box center [346, 82] width 16 height 16
click at [257, 124] on quentale-photo at bounding box center [254, 165] width 97 height 167
click at [253, 115] on div at bounding box center [346, 165] width 281 height 167
click at [284, 122] on quentale-photo at bounding box center [254, 165] width 97 height 167
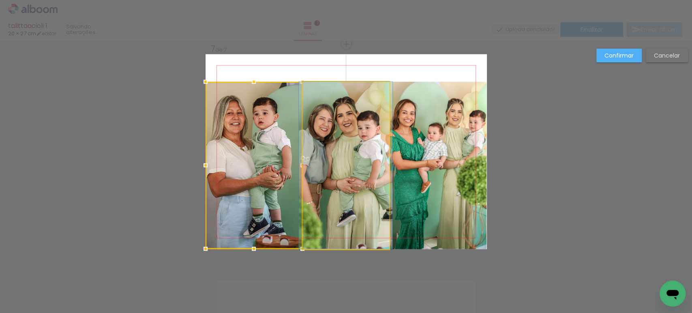
click at [335, 121] on quentale-photo at bounding box center [346, 165] width 86 height 167
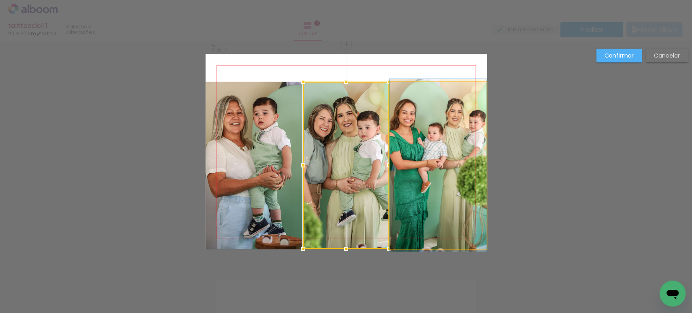
click at [427, 123] on quentale-photo at bounding box center [438, 165] width 97 height 167
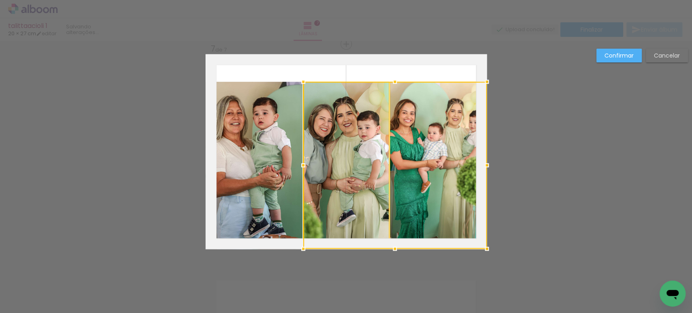
click at [249, 107] on quentale-photo at bounding box center [254, 165] width 97 height 167
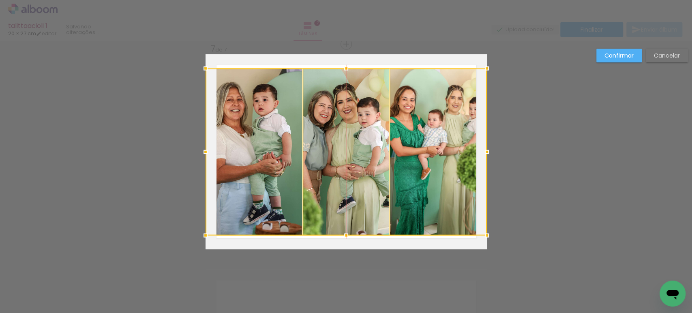
drag, startPoint x: 259, startPoint y: 140, endPoint x: 263, endPoint y: 123, distance: 17.0
click at [263, 123] on div at bounding box center [346, 152] width 281 height 167
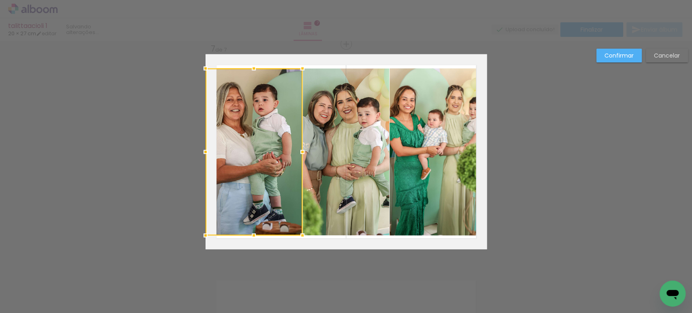
click at [0, 0] on slot "Confirmar" at bounding box center [0, 0] width 0 height 0
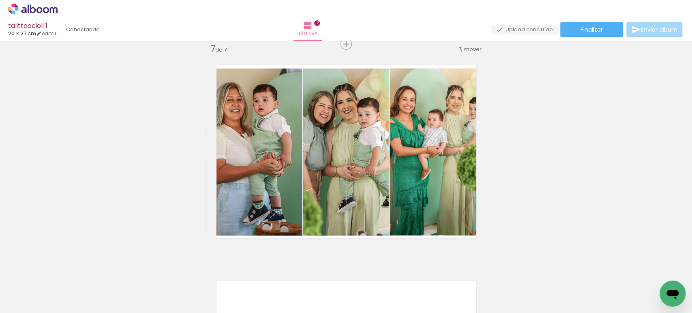
scroll to position [0, 657]
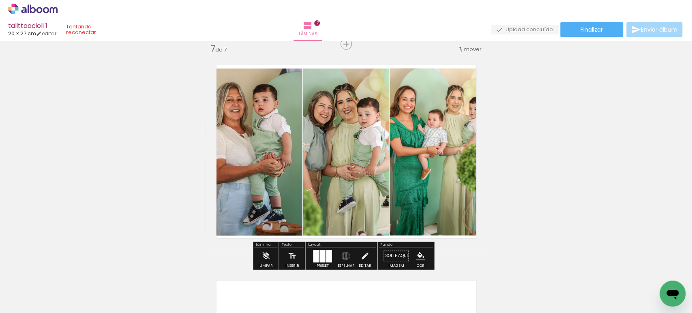
click at [433, 151] on quentale-photo at bounding box center [438, 152] width 97 height 167
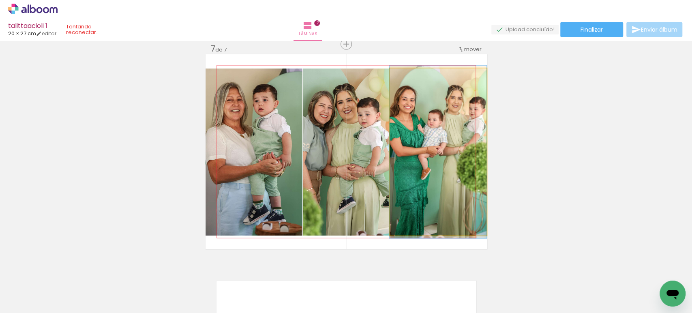
click at [433, 151] on quentale-photo at bounding box center [438, 152] width 97 height 167
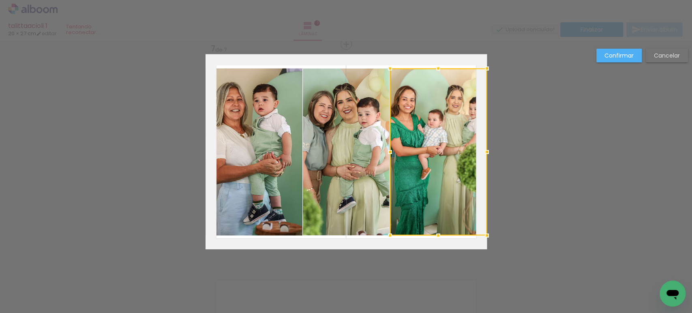
click at [433, 151] on div at bounding box center [438, 152] width 97 height 167
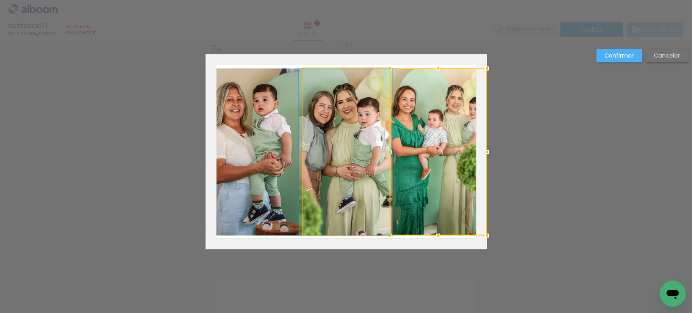
click at [349, 151] on quentale-photo at bounding box center [346, 152] width 86 height 167
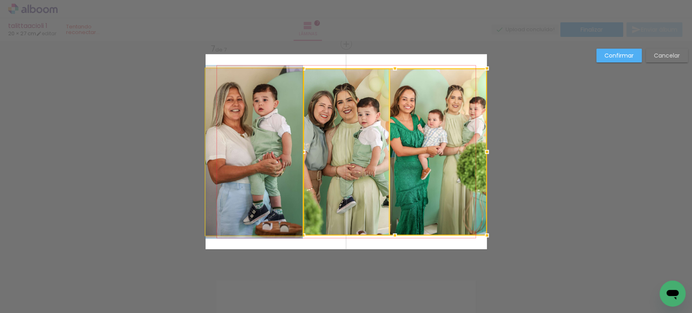
click at [281, 141] on quentale-photo at bounding box center [254, 152] width 97 height 167
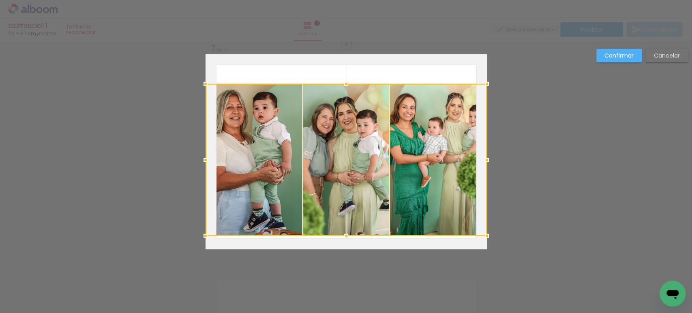
drag, startPoint x: 344, startPoint y: 69, endPoint x: 354, endPoint y: 88, distance: 20.7
click at [354, 88] on div at bounding box center [346, 160] width 281 height 152
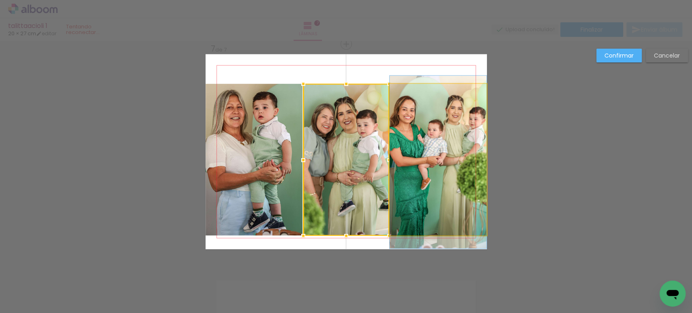
drag, startPoint x: 433, startPoint y: 128, endPoint x: 422, endPoint y: 130, distance: 11.9
click at [419, 117] on quentale-photo at bounding box center [438, 160] width 97 height 152
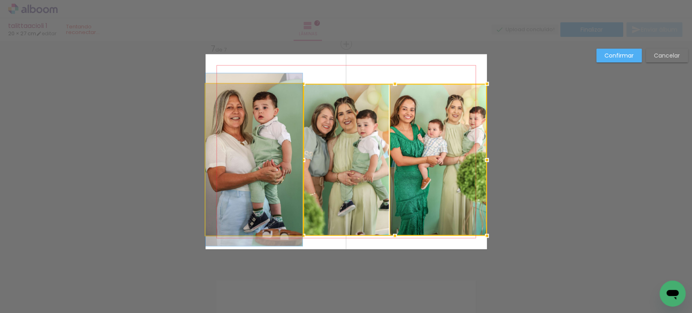
click at [266, 134] on quentale-photo at bounding box center [254, 160] width 97 height 152
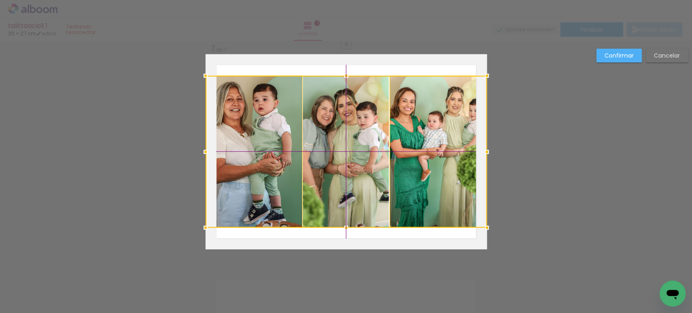
drag, startPoint x: 266, startPoint y: 134, endPoint x: 264, endPoint y: 123, distance: 11.2
click at [264, 123] on div at bounding box center [346, 152] width 281 height 152
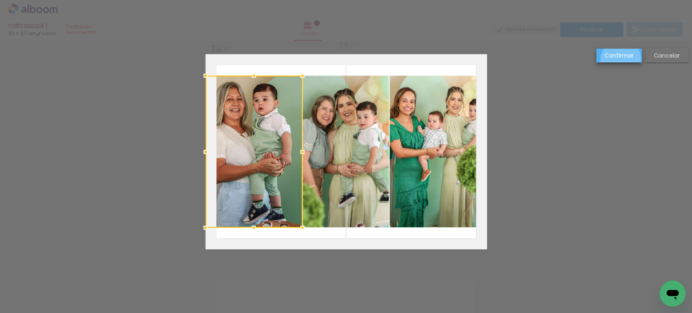
click at [621, 60] on paper-button "Confirmar" at bounding box center [618, 56] width 45 height 14
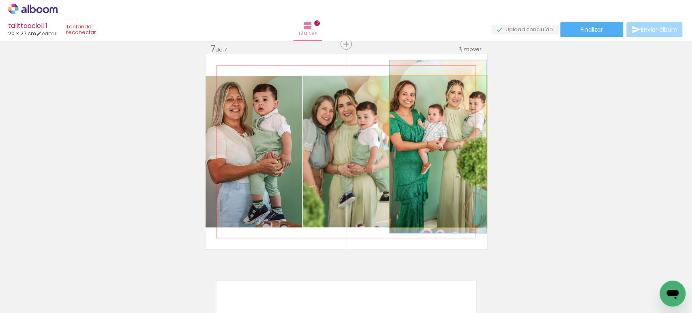
drag, startPoint x: 448, startPoint y: 119, endPoint x: 465, endPoint y: 112, distance: 18.7
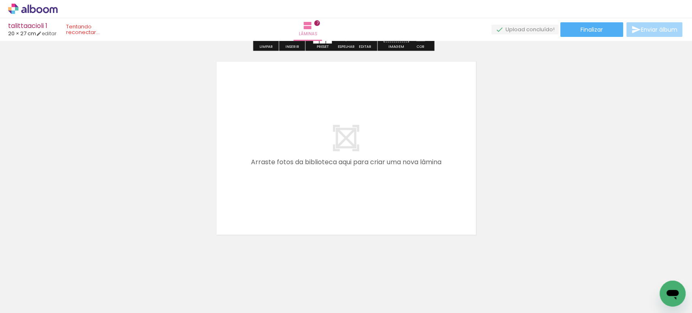
scroll to position [1522, 0]
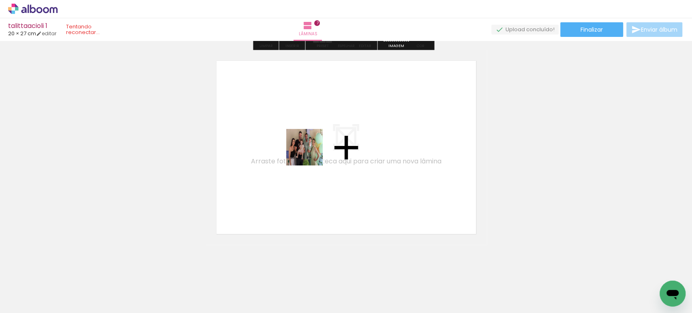
drag, startPoint x: 427, startPoint y: 291, endPoint x: 310, endPoint y: 148, distance: 185.2
click at [310, 148] on quentale-workspace at bounding box center [346, 156] width 692 height 313
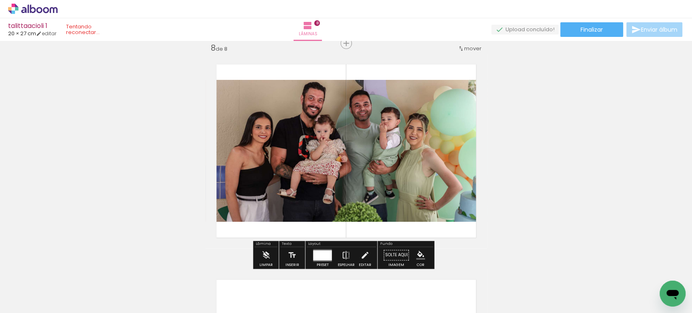
scroll to position [1517, 0]
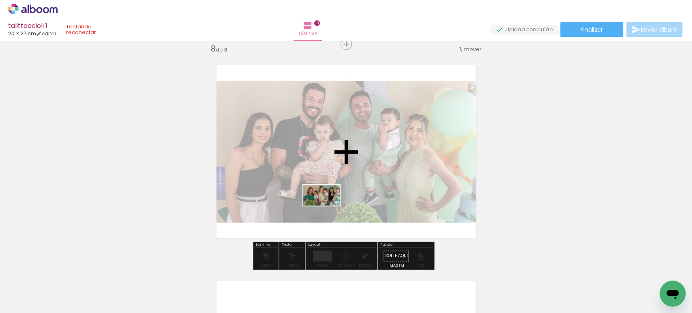
drag, startPoint x: 468, startPoint y: 289, endPoint x: 328, endPoint y: 207, distance: 163.0
click at [328, 207] on quentale-workspace at bounding box center [346, 156] width 692 height 313
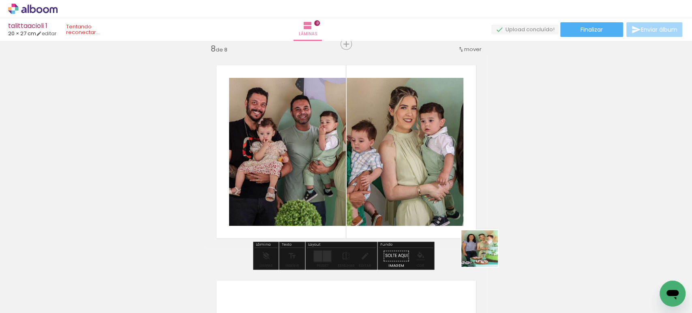
drag, startPoint x: 516, startPoint y: 291, endPoint x: 409, endPoint y: 146, distance: 180.0
click at [409, 146] on quentale-workspace at bounding box center [346, 156] width 692 height 313
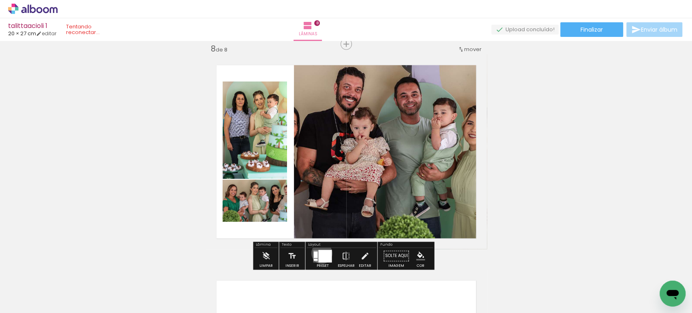
click at [320, 253] on div at bounding box center [324, 256] width 13 height 13
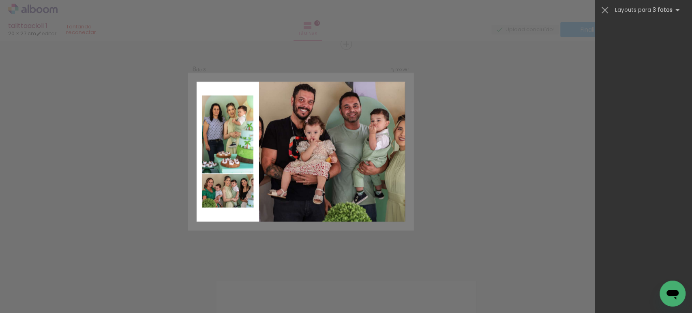
scroll to position [0, 0]
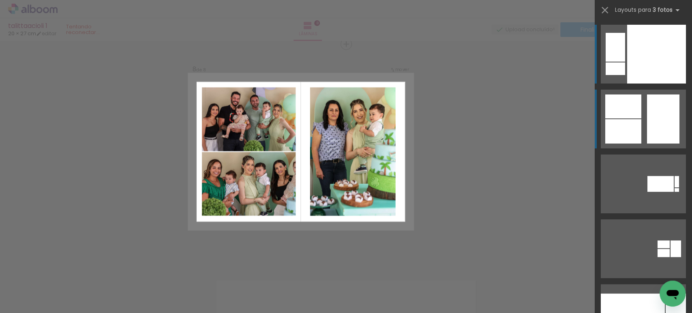
click at [634, 124] on div at bounding box center [623, 131] width 36 height 24
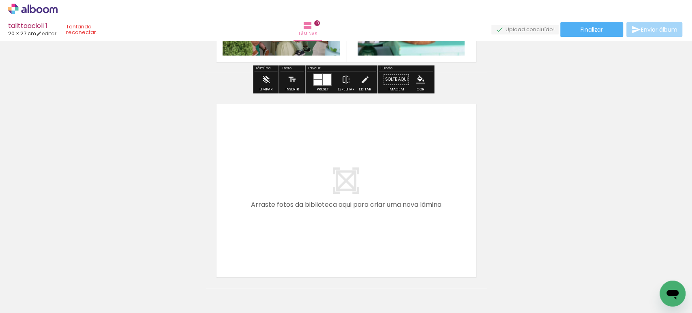
scroll to position [0, 804]
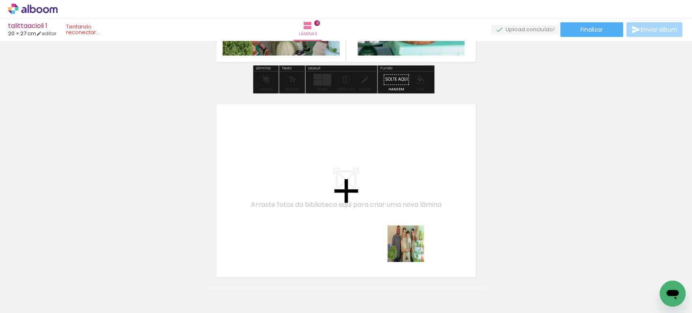
drag, startPoint x: 418, startPoint y: 281, endPoint x: 392, endPoint y: 189, distance: 95.8
click at [392, 189] on quentale-workspace at bounding box center [346, 156] width 692 height 313
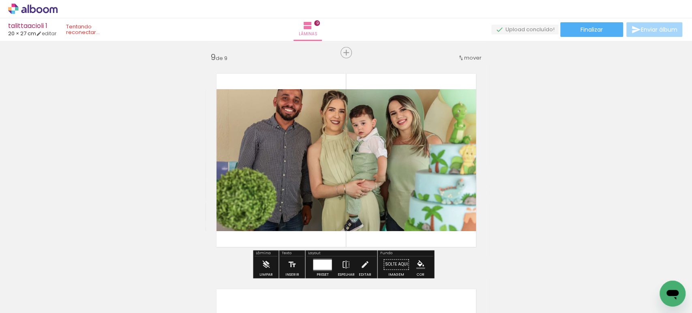
scroll to position [1732, 0]
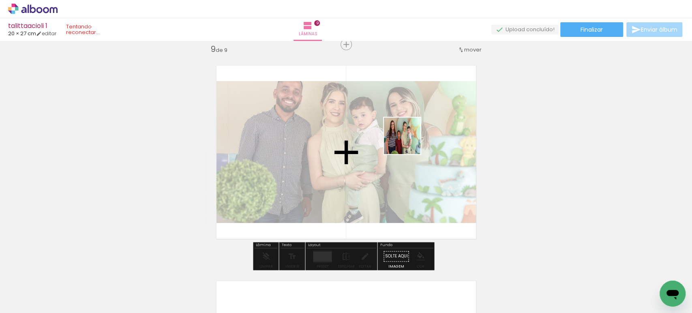
drag, startPoint x: 505, startPoint y: 280, endPoint x: 408, endPoint y: 140, distance: 170.2
click at [408, 140] on quentale-workspace at bounding box center [346, 156] width 692 height 313
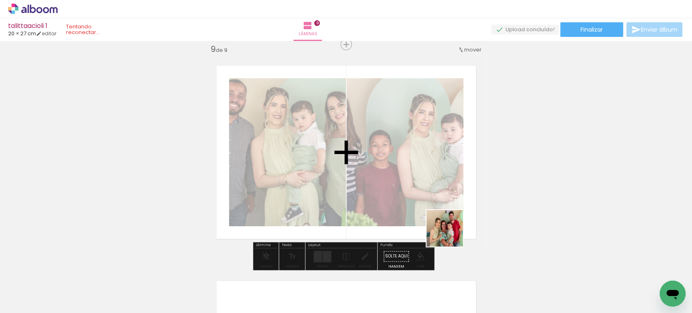
drag, startPoint x: 458, startPoint y: 272, endPoint x: 446, endPoint y: 139, distance: 133.5
click at [446, 139] on quentale-workspace at bounding box center [346, 156] width 692 height 313
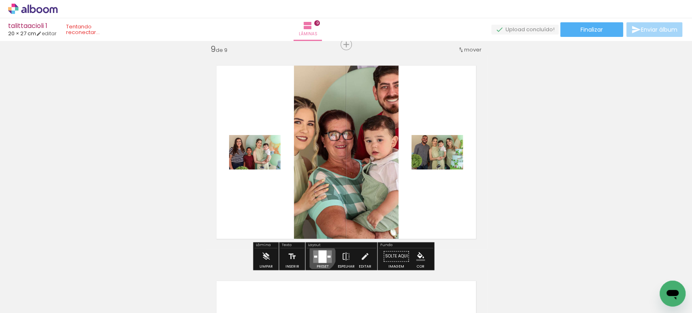
click at [319, 255] on div at bounding box center [322, 256] width 8 height 13
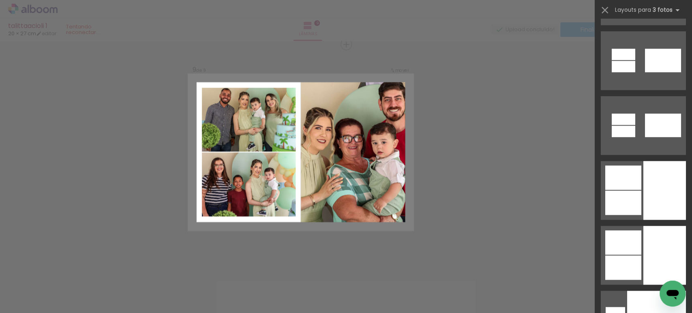
scroll to position [403, 0]
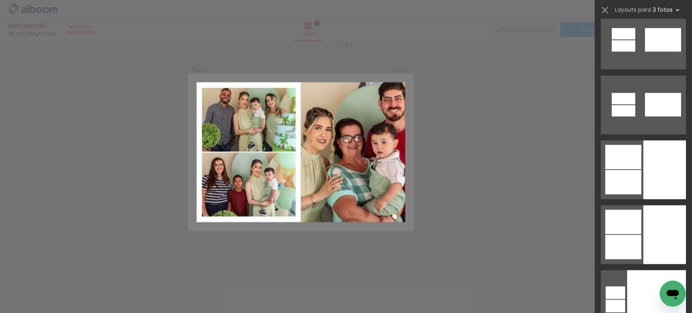
click at [630, 179] on div at bounding box center [623, 182] width 36 height 24
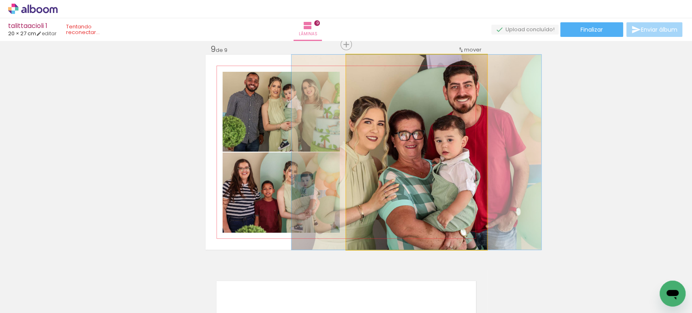
click at [441, 165] on quentale-photo at bounding box center [416, 152] width 141 height 195
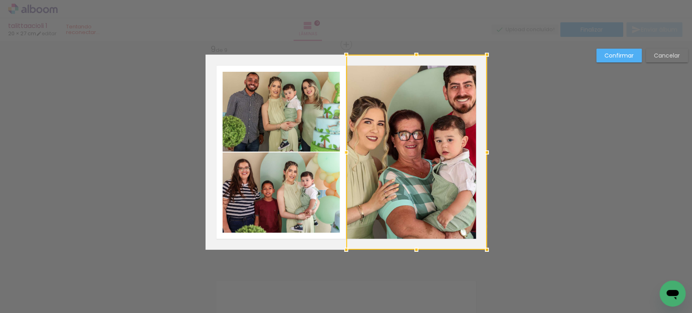
click at [441, 165] on div at bounding box center [416, 152] width 141 height 195
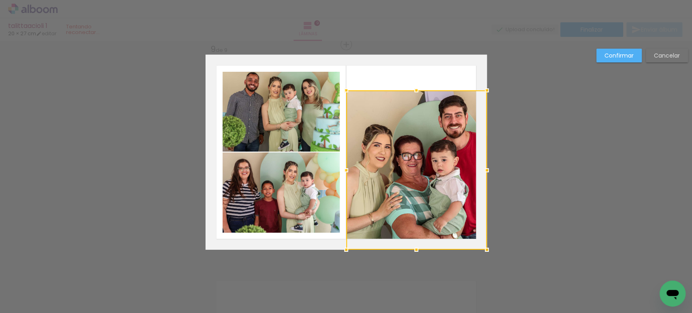
drag, startPoint x: 411, startPoint y: 55, endPoint x: 411, endPoint y: 93, distance: 38.5
click at [411, 93] on div at bounding box center [416, 90] width 16 height 16
click at [601, 51] on paper-button "Confirmar" at bounding box center [618, 56] width 45 height 14
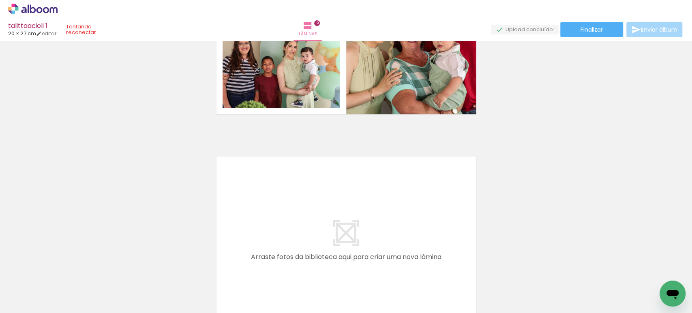
scroll to position [0, 980]
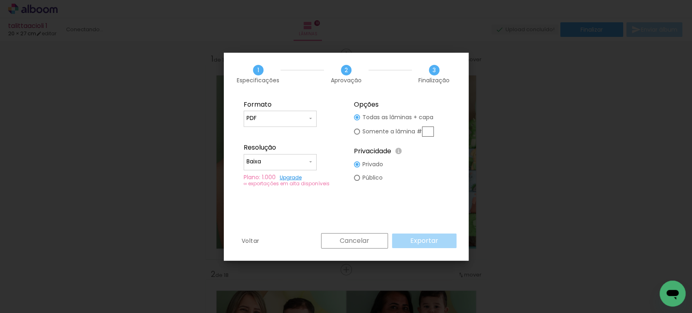
scroll to position [0, 1874]
click at [369, 160] on paper-radio-button "Privado" at bounding box center [368, 164] width 29 height 13
type paper-radio-button "on"
click at [434, 177] on fieldset "Opções Todas as lâminas + capa Somente a lâmina # Privacidade Todo o conteúdo o…" at bounding box center [401, 143] width 109 height 97
click at [409, 243] on div "Cancelar Exportar" at bounding box center [386, 240] width 139 height 15
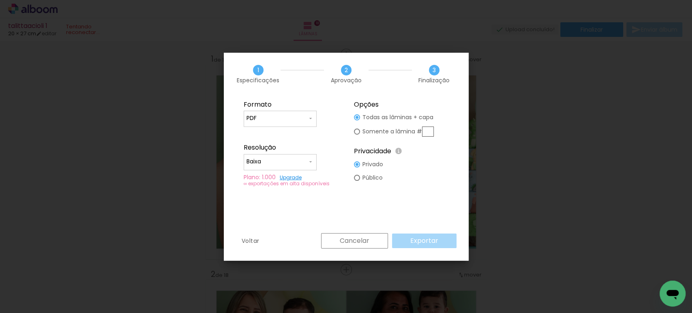
click at [553, 128] on iron-overlay-backdrop at bounding box center [346, 156] width 692 height 313
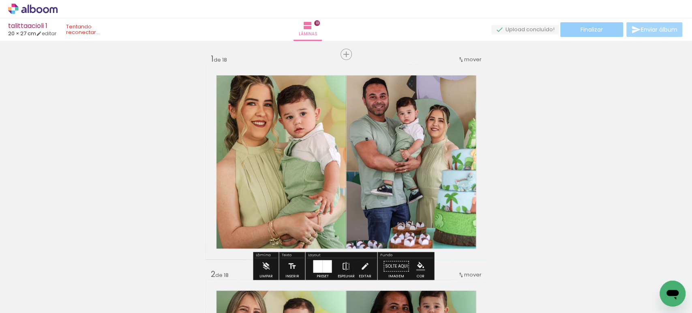
click at [586, 27] on span "Finalizar" at bounding box center [592, 30] width 22 height 6
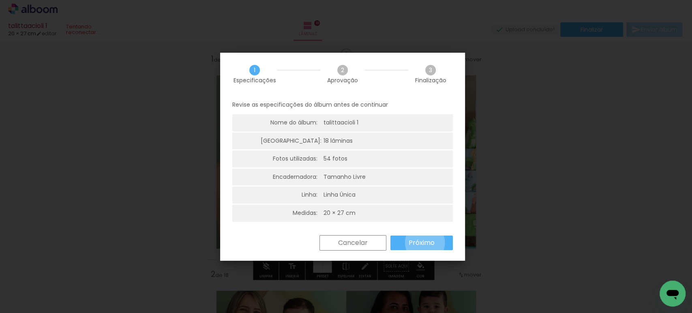
click at [0, 0] on slot "Próximo" at bounding box center [0, 0] width 0 height 0
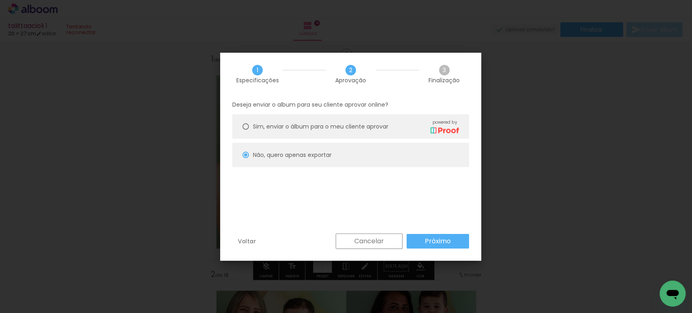
click at [0, 0] on slot "Próximo" at bounding box center [0, 0] width 0 height 0
type input "Baixa"
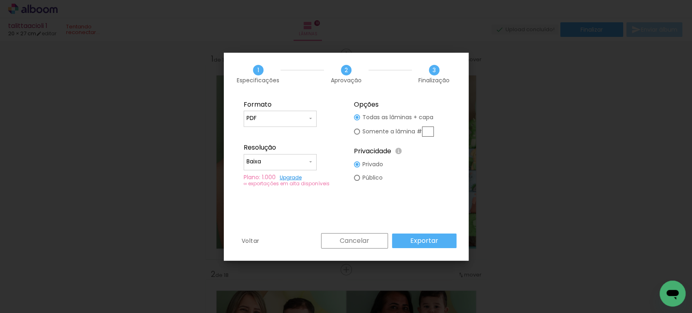
click at [0, 0] on slot "Exportar" at bounding box center [0, 0] width 0 height 0
